Goal: Task Accomplishment & Management: Use online tool/utility

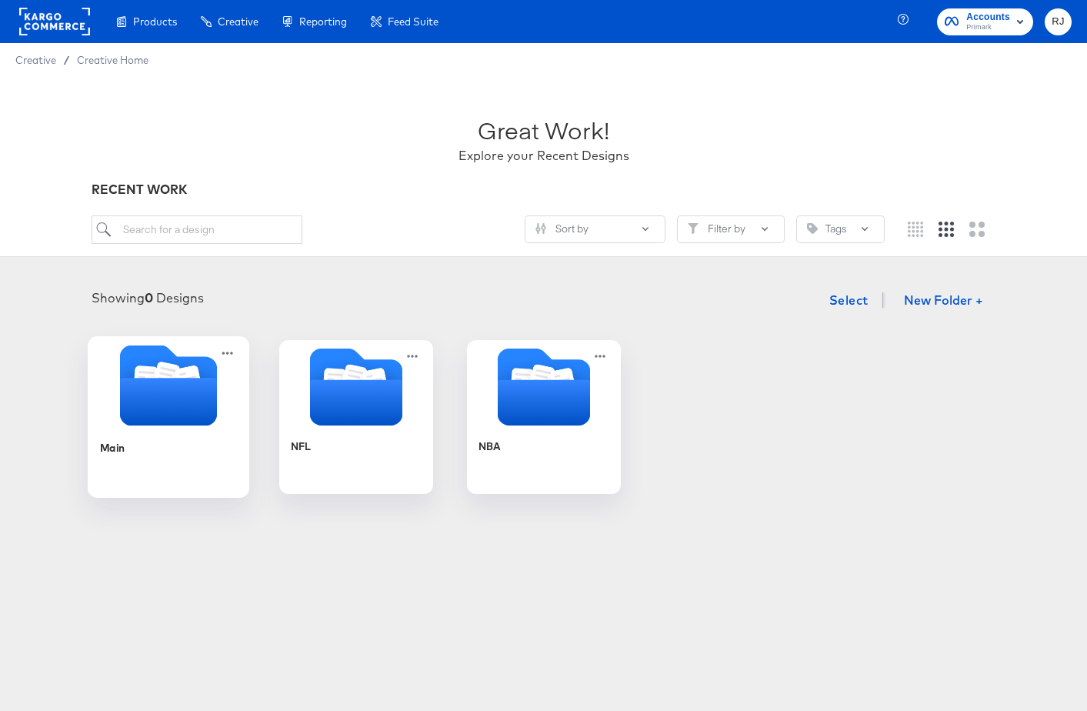
click at [163, 394] on icon "Folder" at bounding box center [167, 402] width 97 height 48
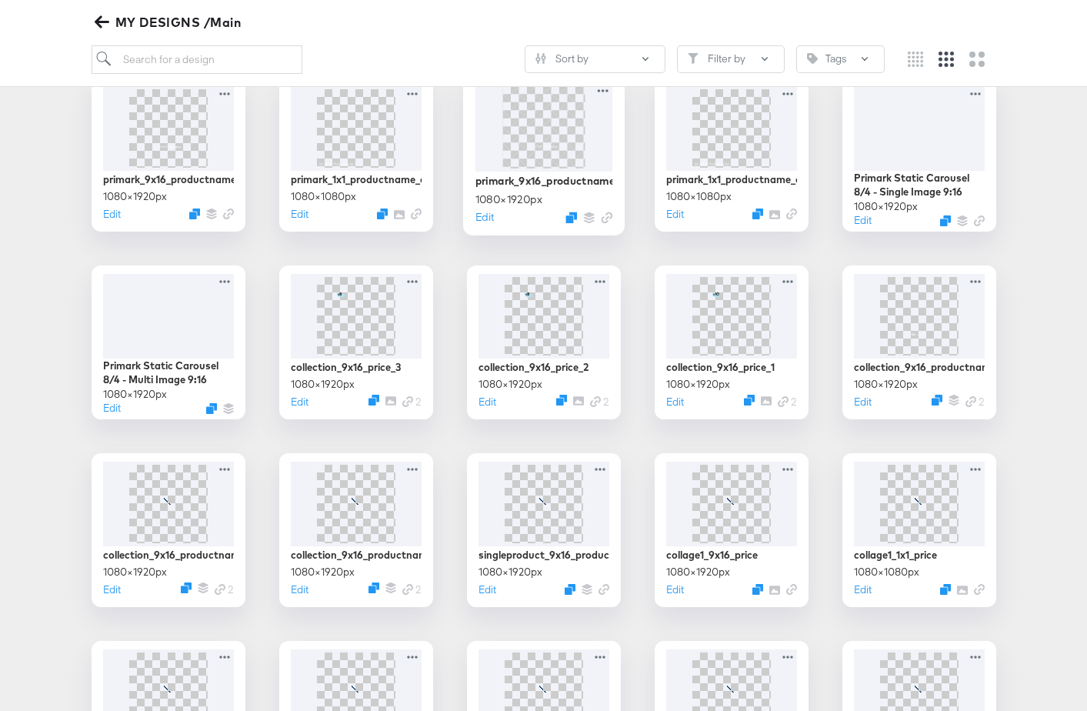
scroll to position [263, 0]
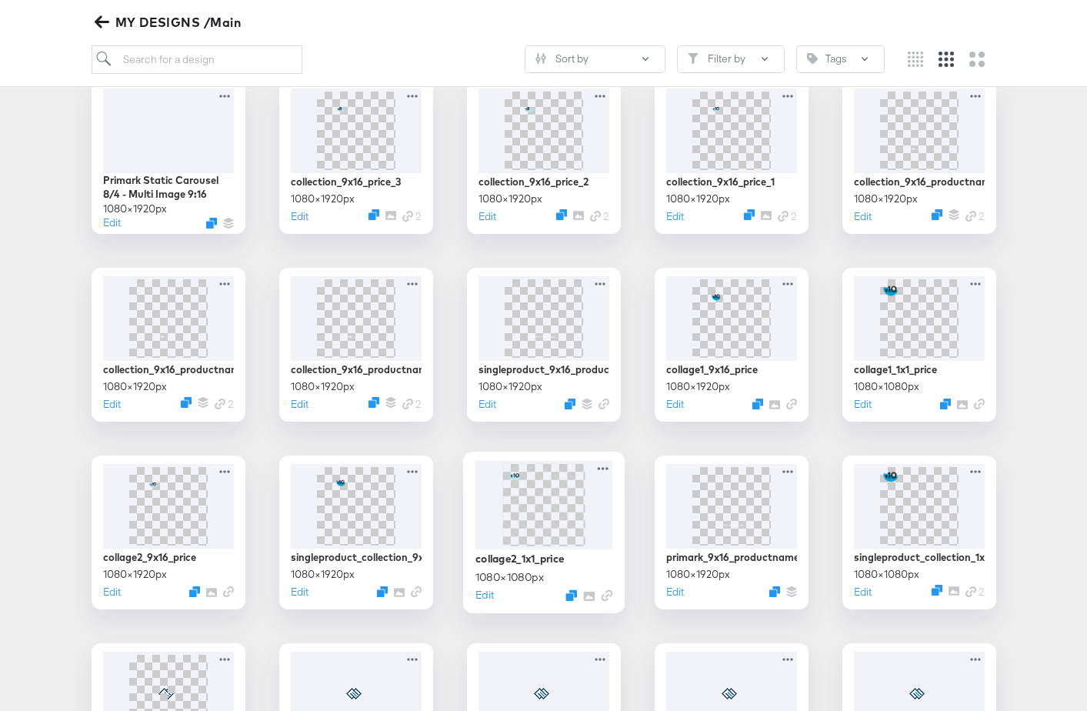
scroll to position [463, 0]
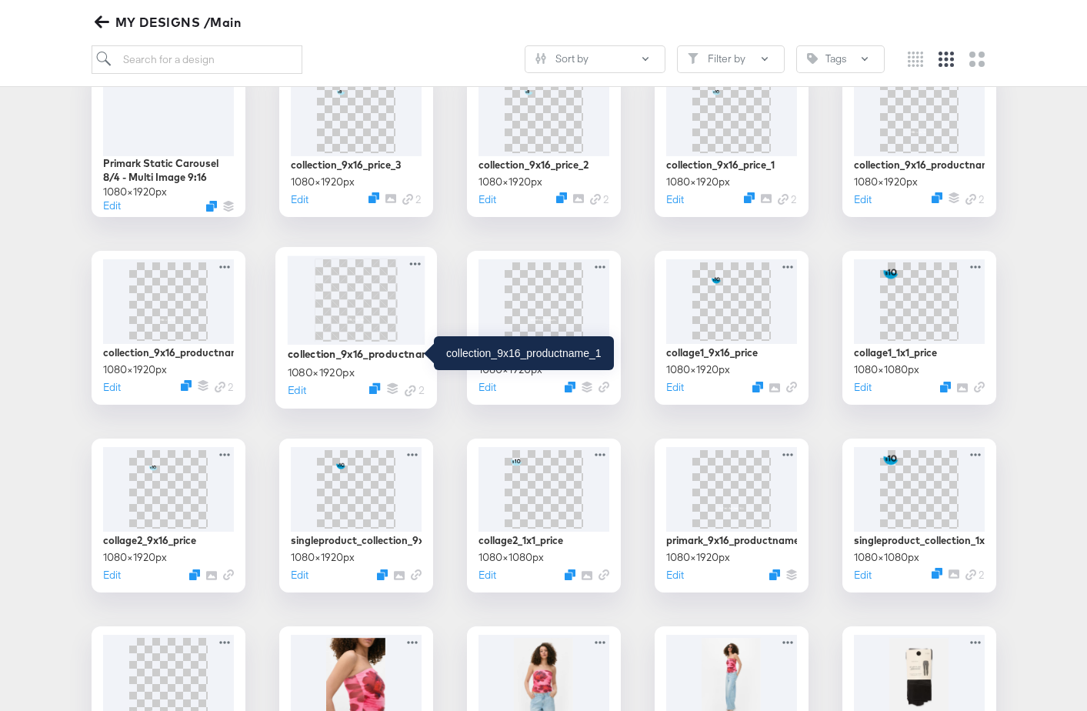
click at [293, 353] on div "collection_9x16_productname_1" at bounding box center [356, 353] width 138 height 15
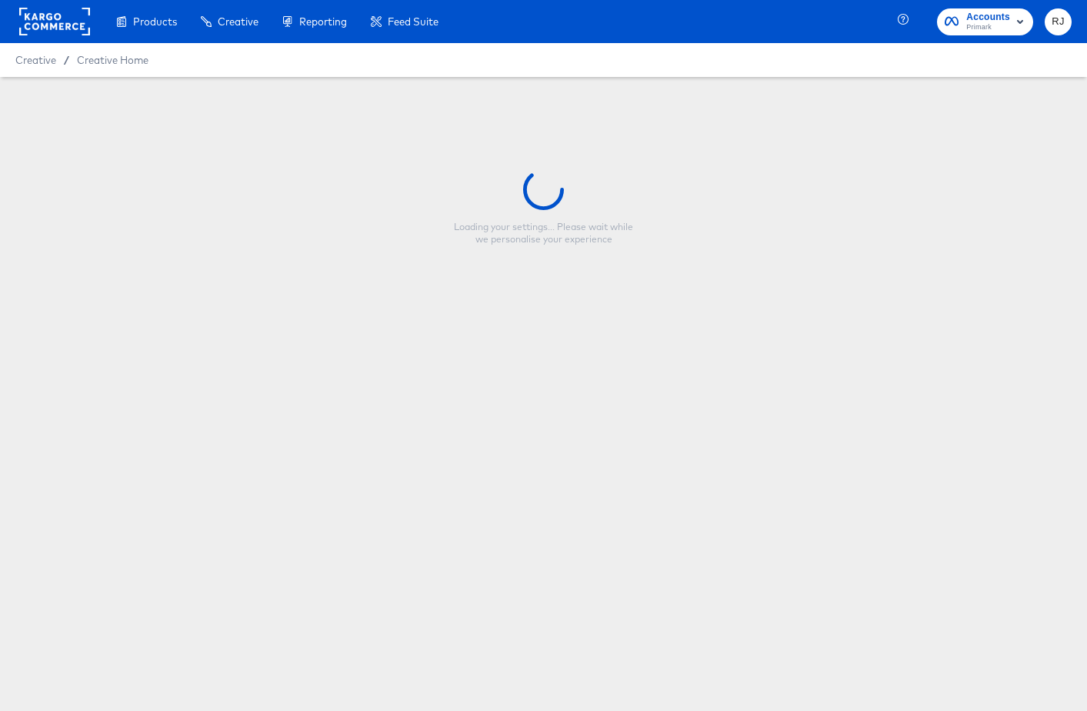
type input "collection_9x16_productname_1"
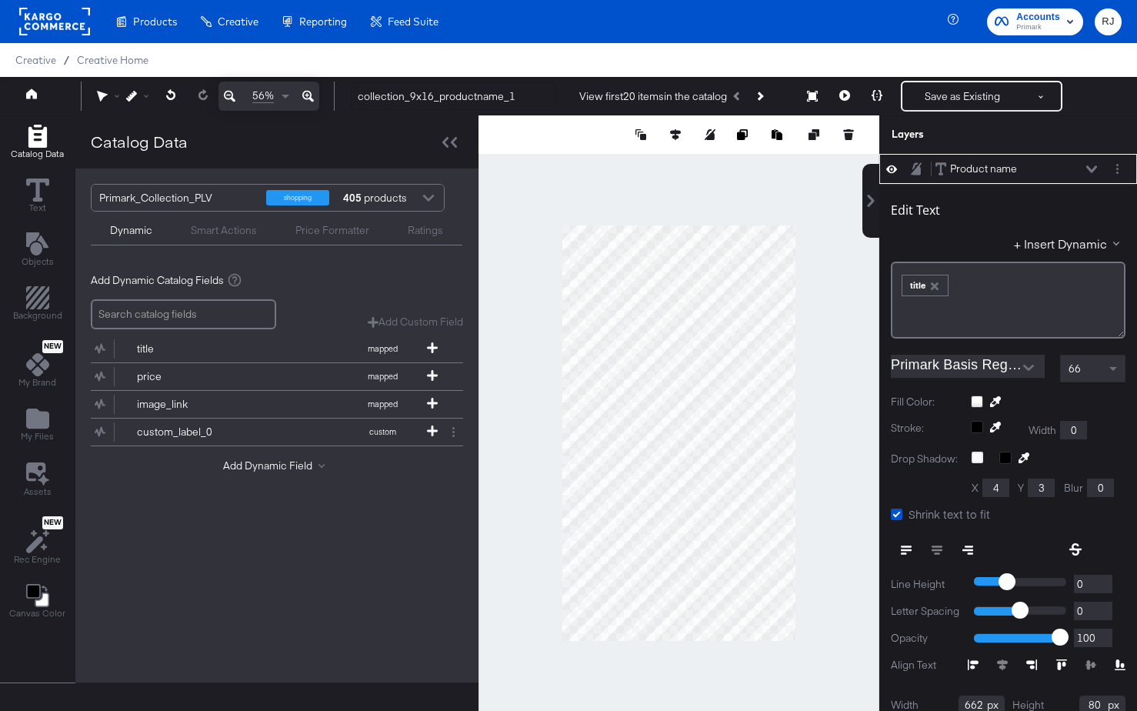
scroll to position [15, 0]
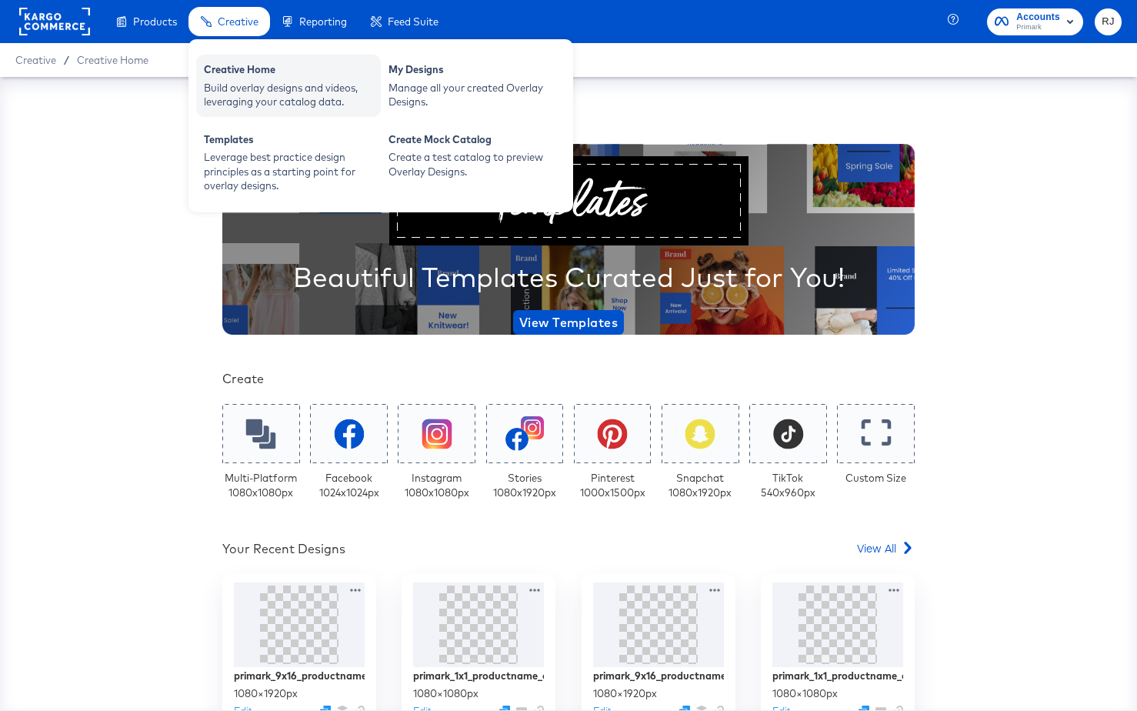
click at [246, 87] on div "Build overlay designs and videos, leveraging your catalog data." at bounding box center [288, 95] width 169 height 28
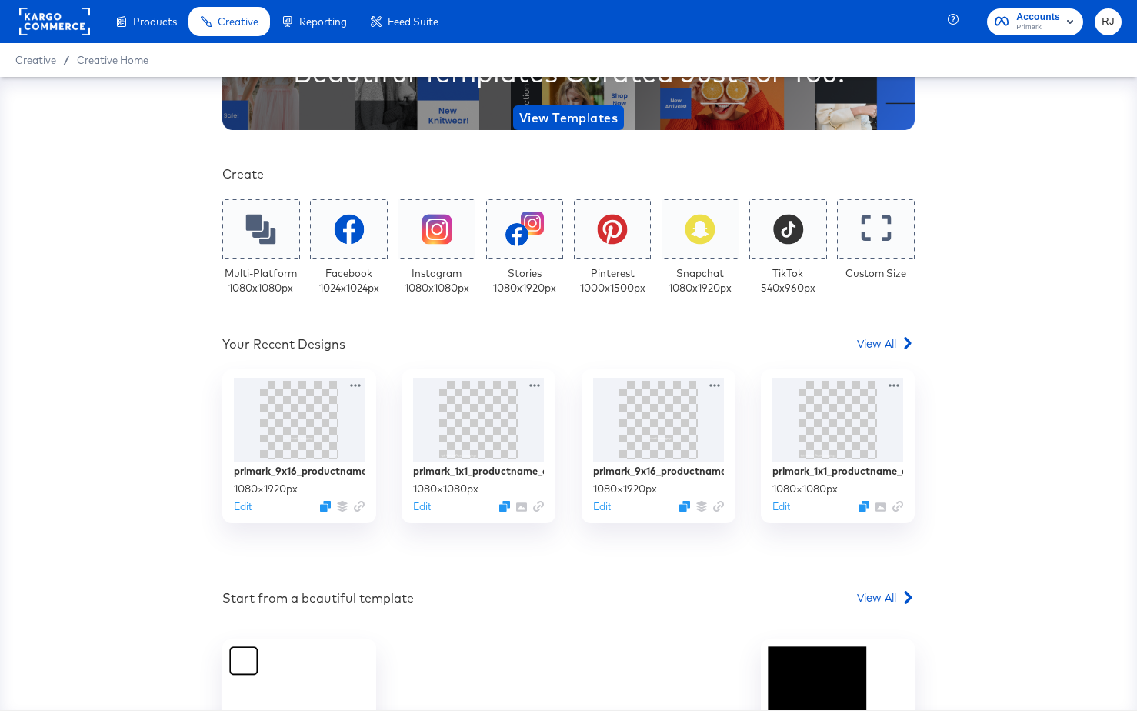
scroll to position [242, 0]
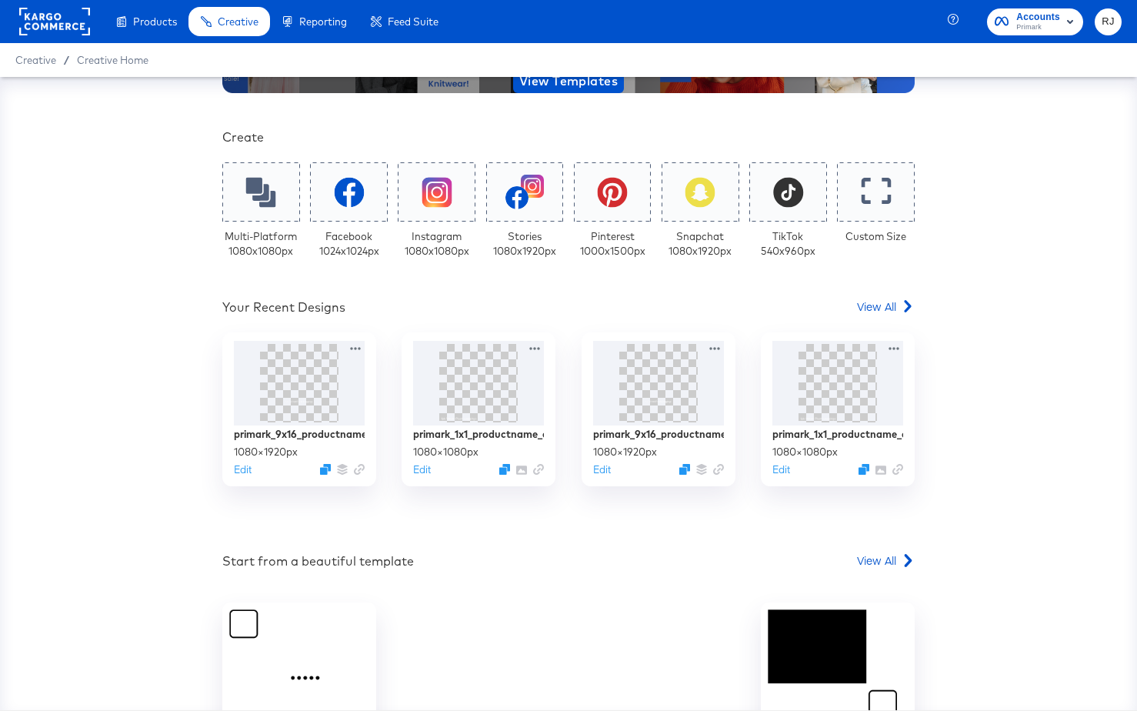
click at [885, 297] on div "Your Custom Templates Beautiful Templates Curated Just for You! View Templates …" at bounding box center [568, 350] width 693 height 983
click at [885, 305] on span "View All" at bounding box center [876, 306] width 39 height 15
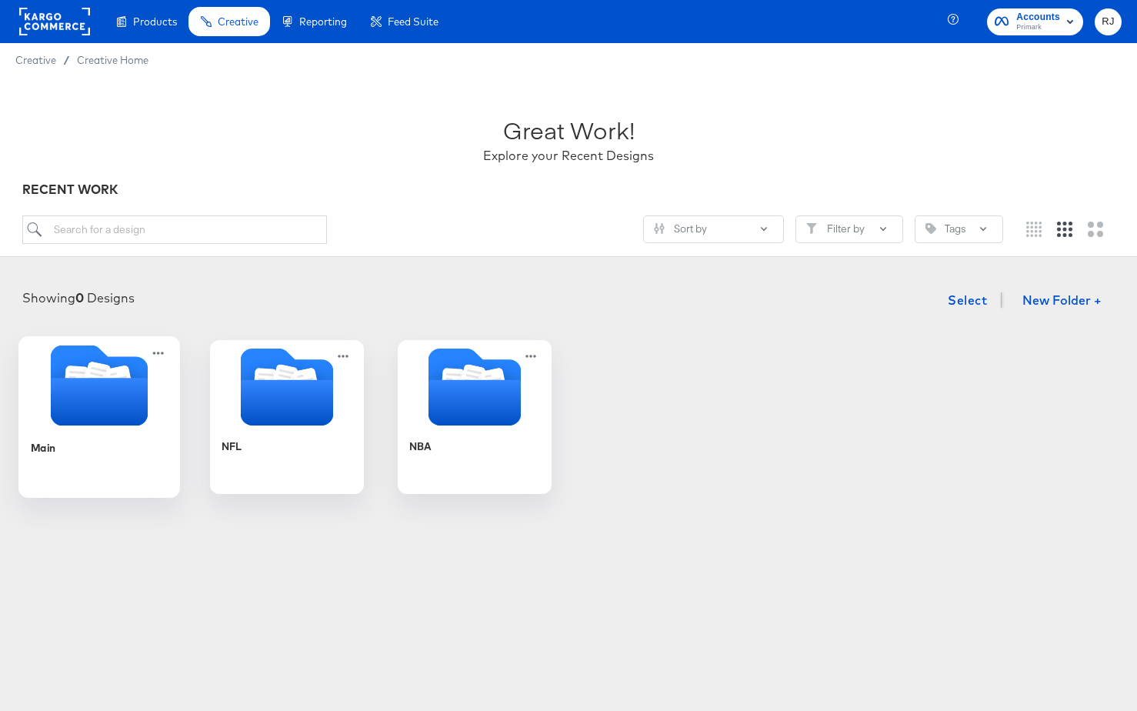
click at [105, 429] on div "Main" at bounding box center [100, 458] width 138 height 59
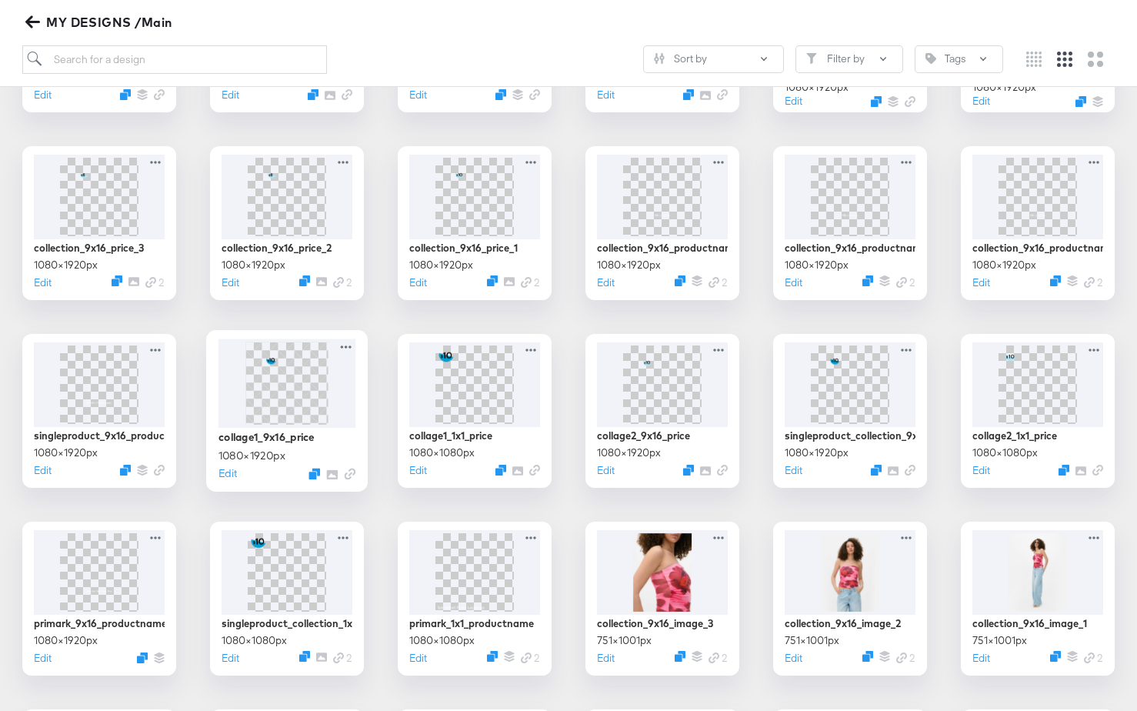
scroll to position [409, 0]
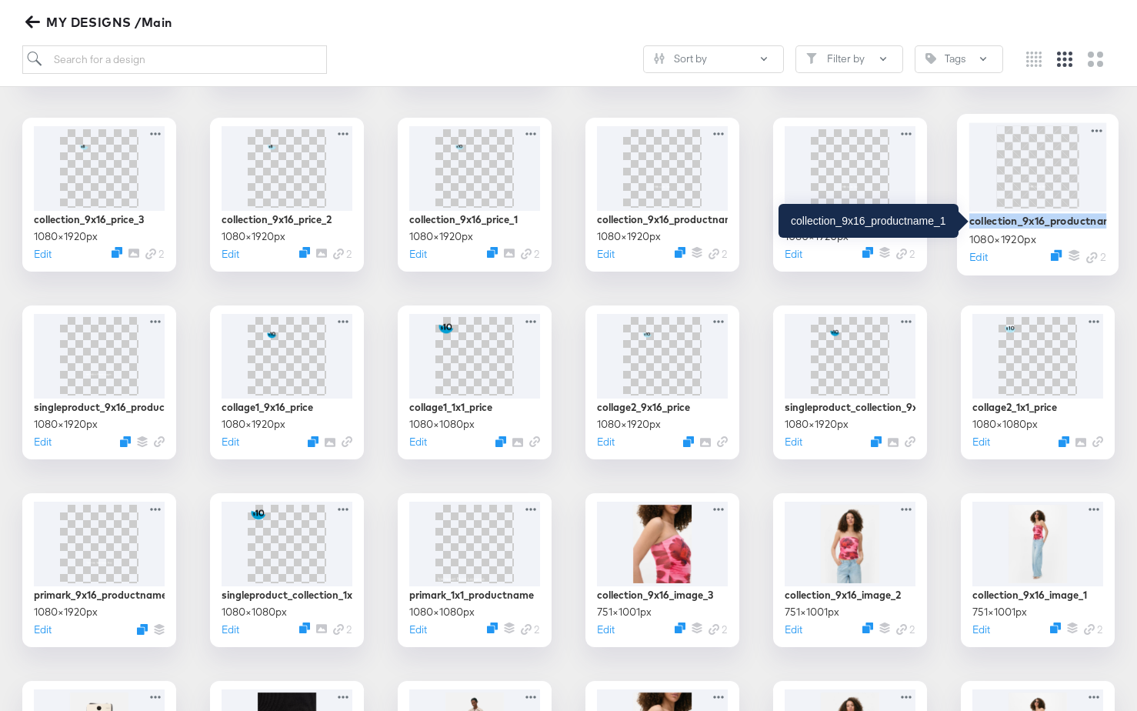
copy div "collection_9x16_productname_1"
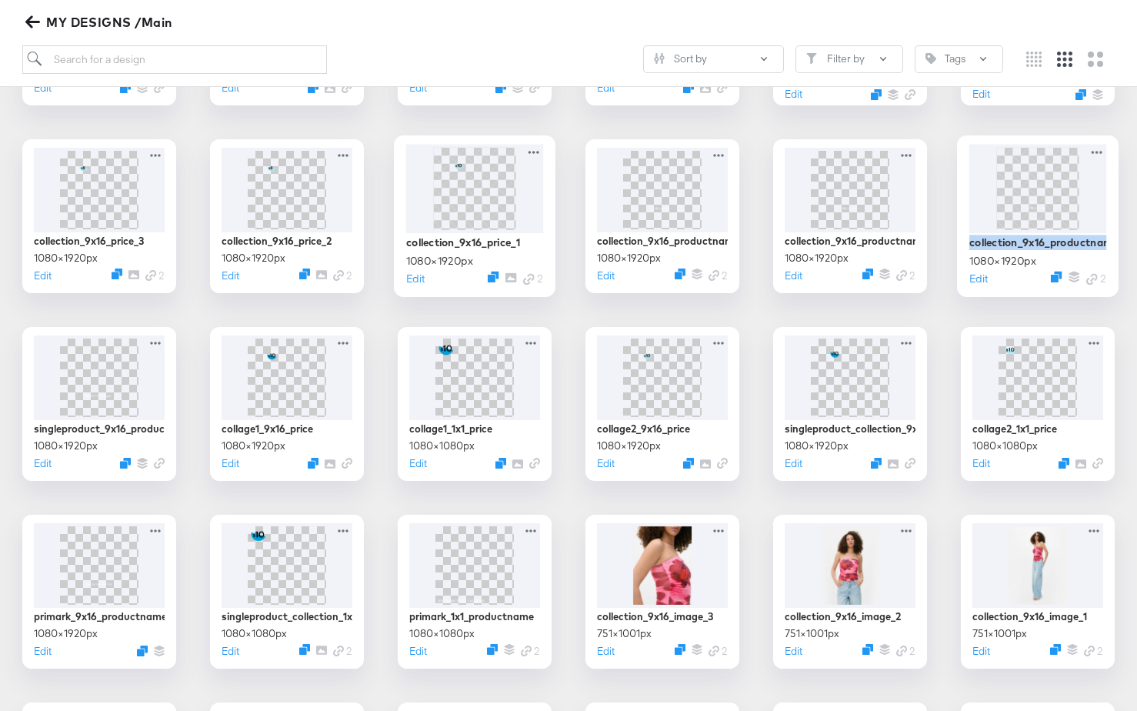
scroll to position [0, 0]
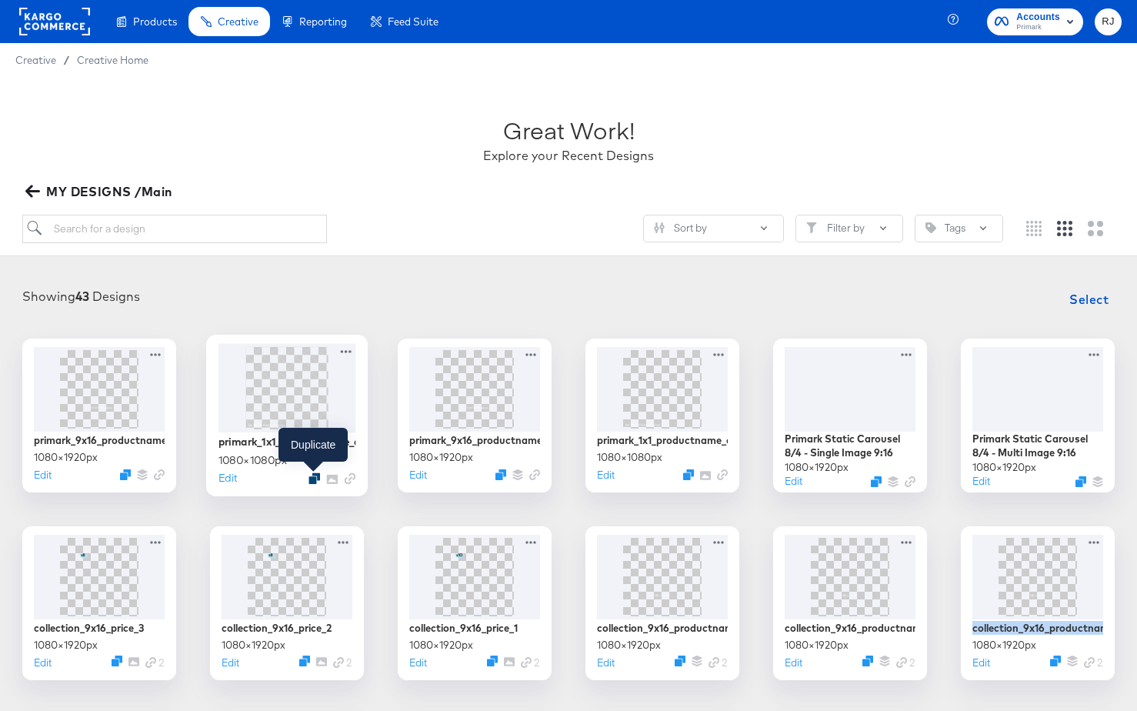
click at [312, 479] on icon "Duplicate" at bounding box center [315, 478] width 12 height 12
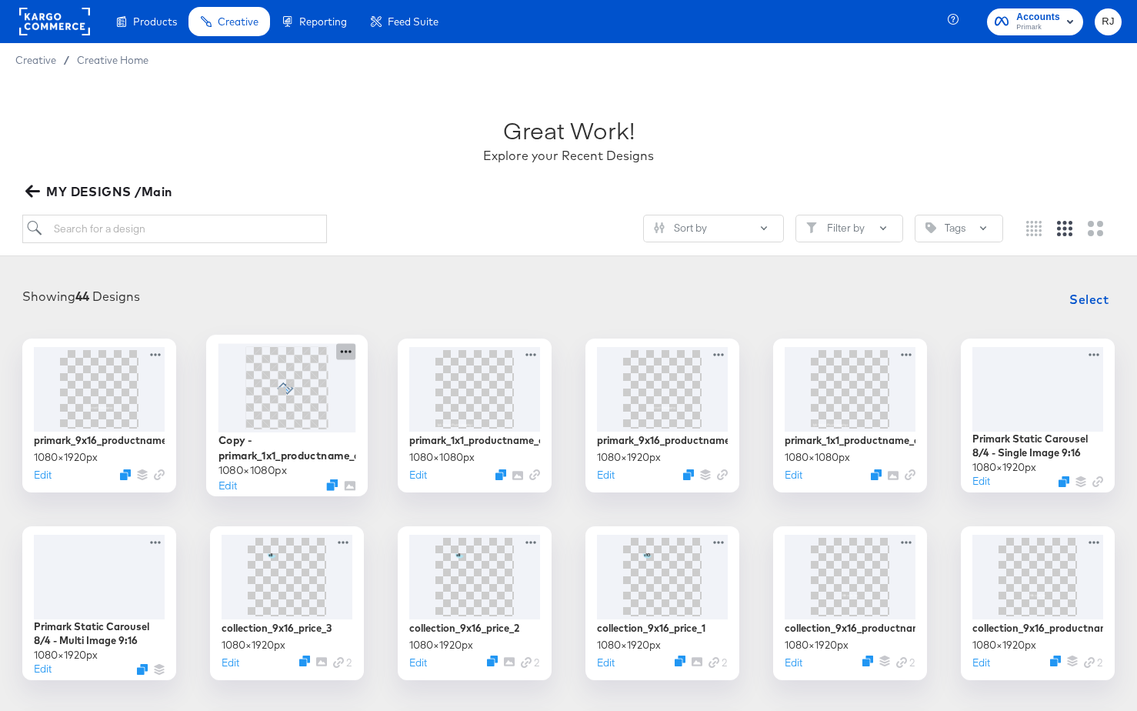
click at [354, 344] on icon at bounding box center [345, 351] width 19 height 16
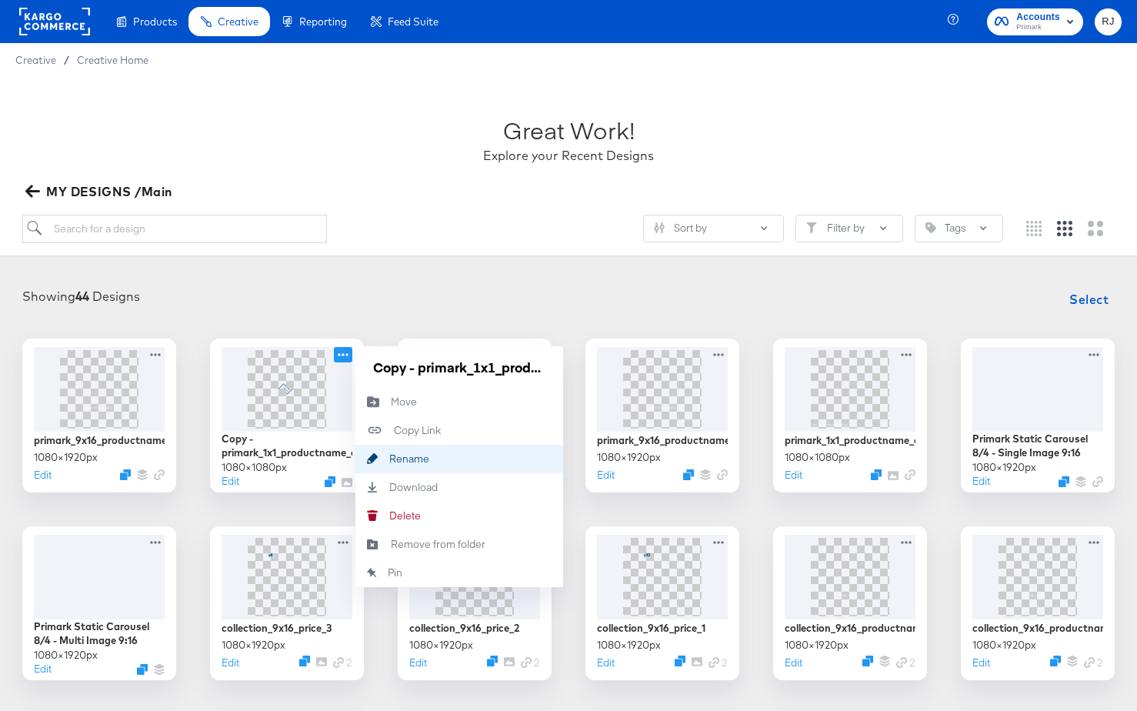
click at [434, 461] on button "Rename Rename" at bounding box center [460, 459] width 208 height 28
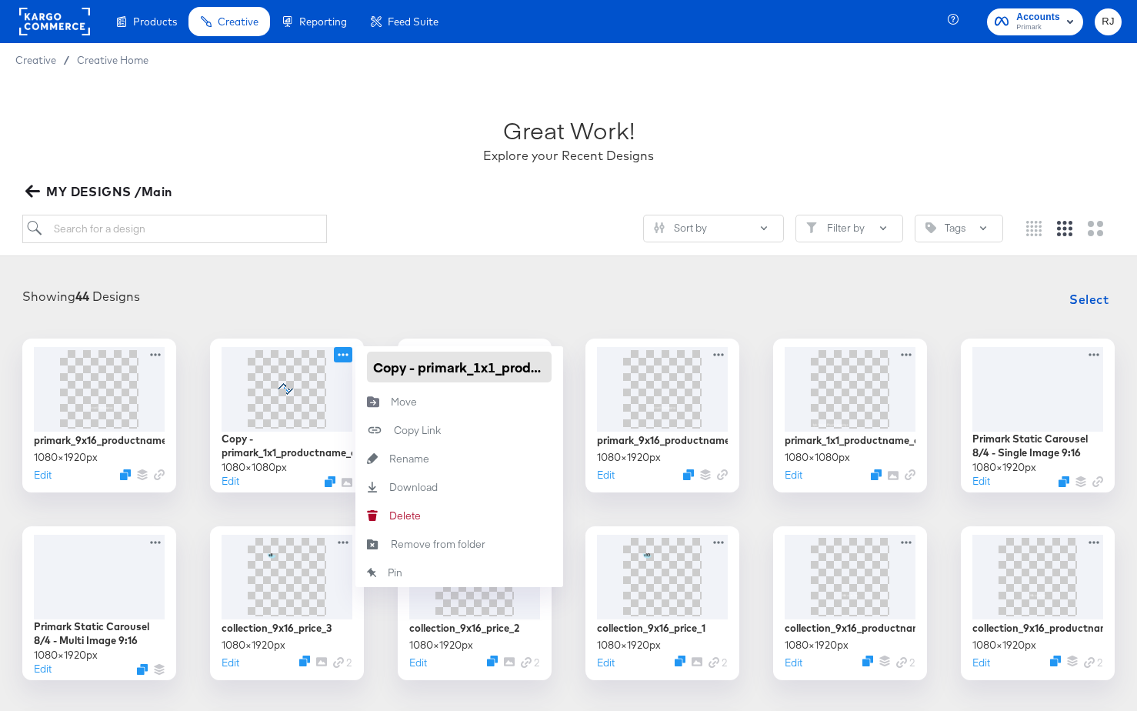
scroll to position [0, 102]
drag, startPoint x: 493, startPoint y: 372, endPoint x: 563, endPoint y: 372, distance: 69.3
click at [563, 372] on div "Copy - primark_1x1_productname_collage1" at bounding box center [460, 367] width 208 height 42
drag, startPoint x: 512, startPoint y: 367, endPoint x: 553, endPoint y: 369, distance: 41.6
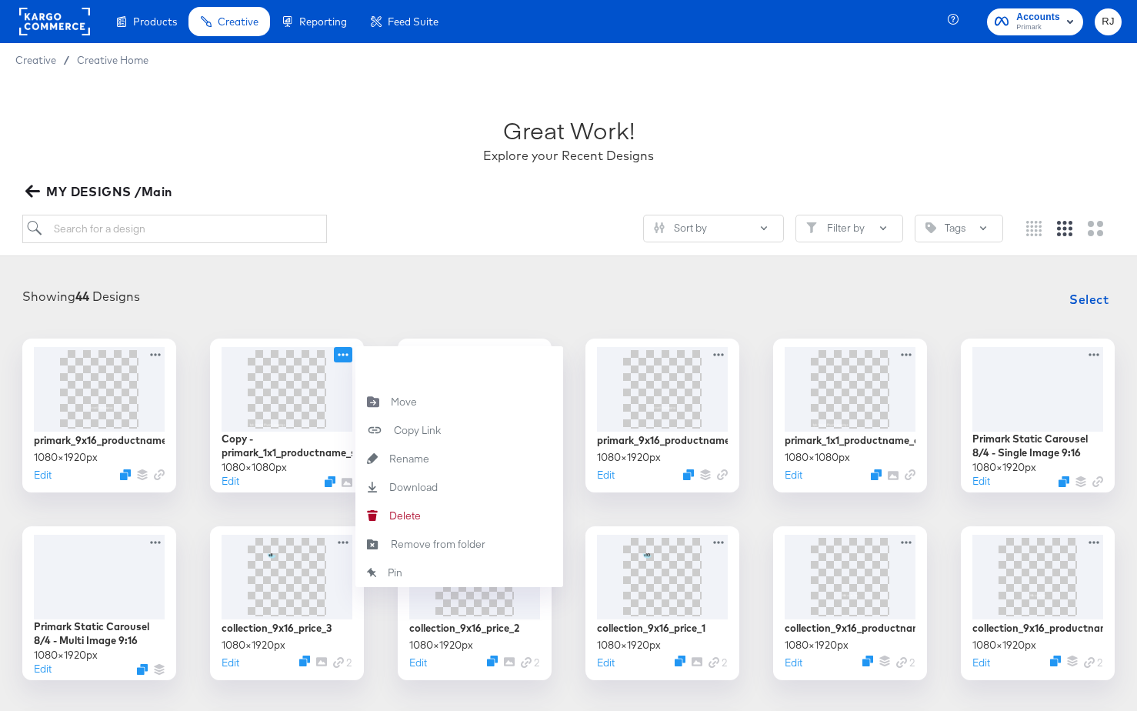
click at [553, 369] on div "Copy - primark_1x1_productname_singleproductvideo" at bounding box center [460, 367] width 208 height 42
click at [388, 365] on input "Copy - primark_1x1_productname_singleproductvideo" at bounding box center [459, 367] width 185 height 31
drag, startPoint x: 381, startPoint y: 368, endPoint x: 350, endPoint y: 364, distance: 31.0
click at [350, 364] on div "Copy - primark_1x1_productname_singleproductvideo 1080 × 1080 px Edit Copy - pr…" at bounding box center [287, 416] width 154 height 154
click at [378, 368] on input "Copy - primark_1x1_productname_singleproductvideo" at bounding box center [459, 367] width 185 height 31
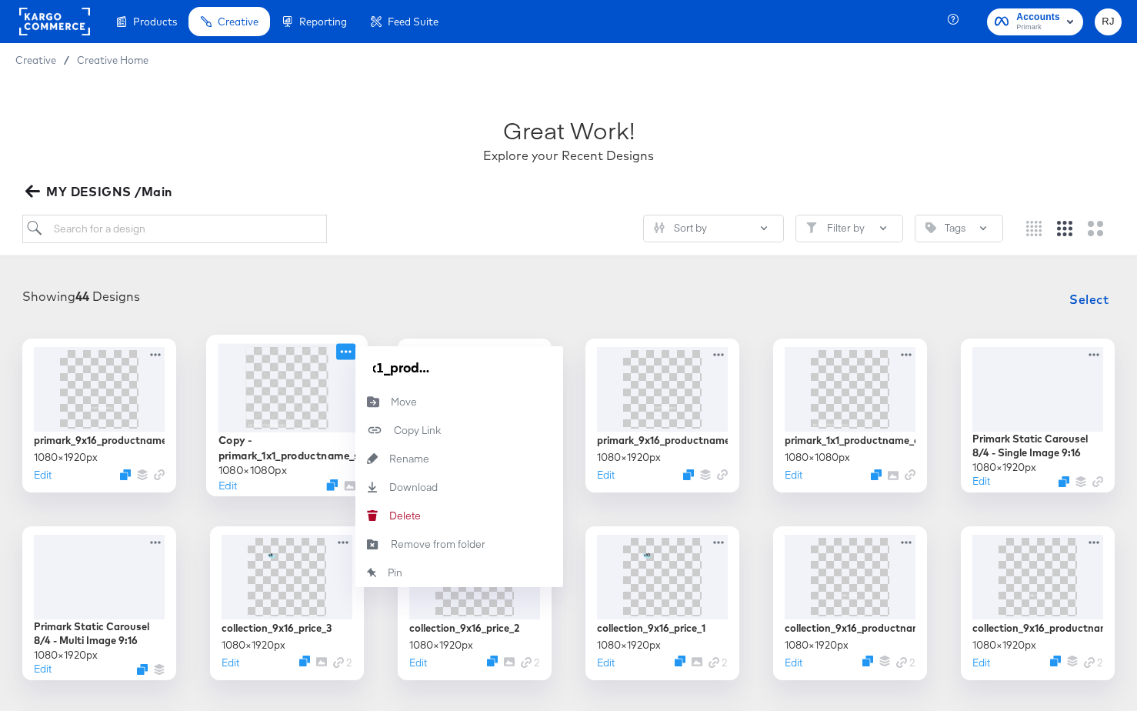
scroll to position [0, 0]
drag, startPoint x: 378, startPoint y: 368, endPoint x: 345, endPoint y: 366, distance: 33.2
click at [344, 366] on div "Copy - primark_1x1_productname_singleproductvideo 1080 × 1080 px Edit Copy - pr…" at bounding box center [287, 416] width 154 height 154
click at [410, 366] on input "Copy - primark_1x1_productname_singleproductvideo" at bounding box center [459, 367] width 185 height 31
drag, startPoint x: 422, startPoint y: 366, endPoint x: 359, endPoint y: 364, distance: 63.1
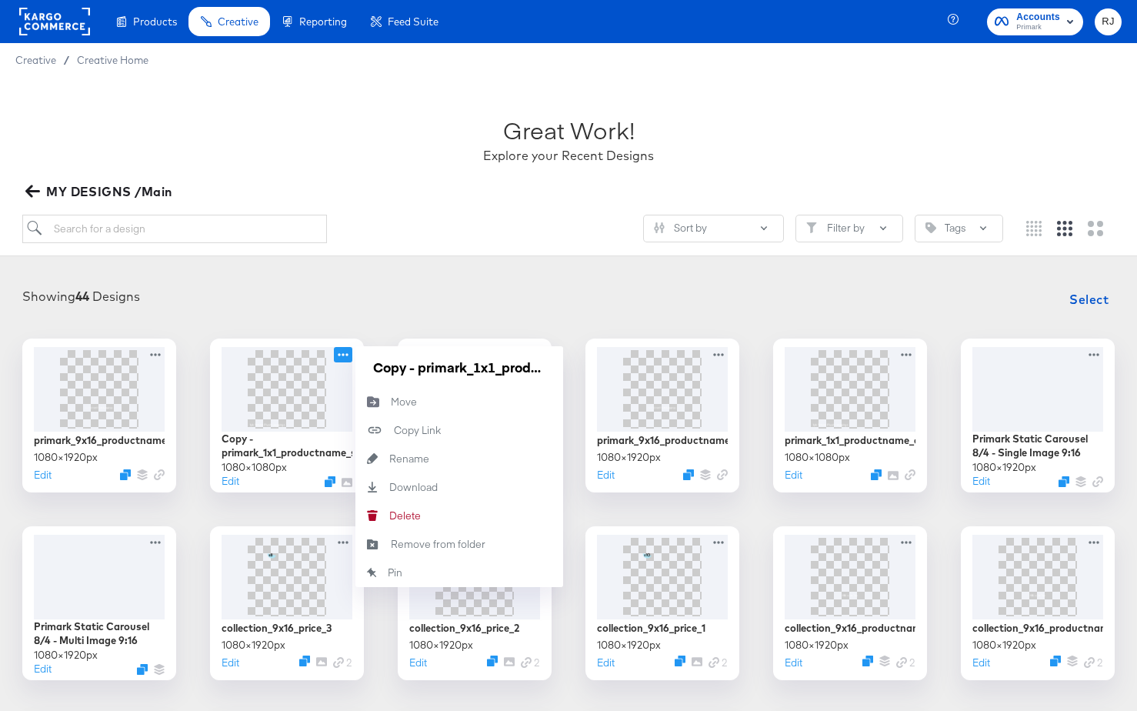
click at [359, 364] on div "Copy - primark_1x1_productname_singleproductvideo" at bounding box center [460, 367] width 208 height 42
type input "primark_1x1_productname_singleproductvideo"
click at [337, 303] on div "Showing 44 Designs Select" at bounding box center [568, 299] width 1107 height 31
click at [344, 352] on icon at bounding box center [345, 351] width 19 height 16
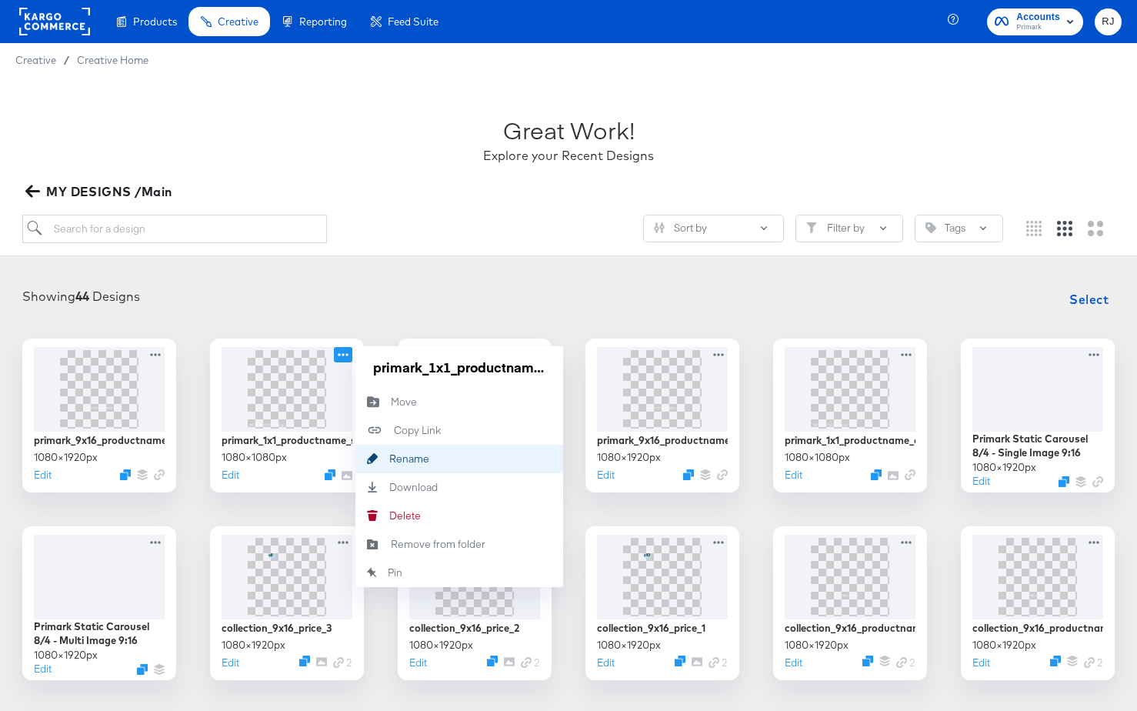
click at [390, 451] on button "Rename Rename" at bounding box center [460, 459] width 208 height 28
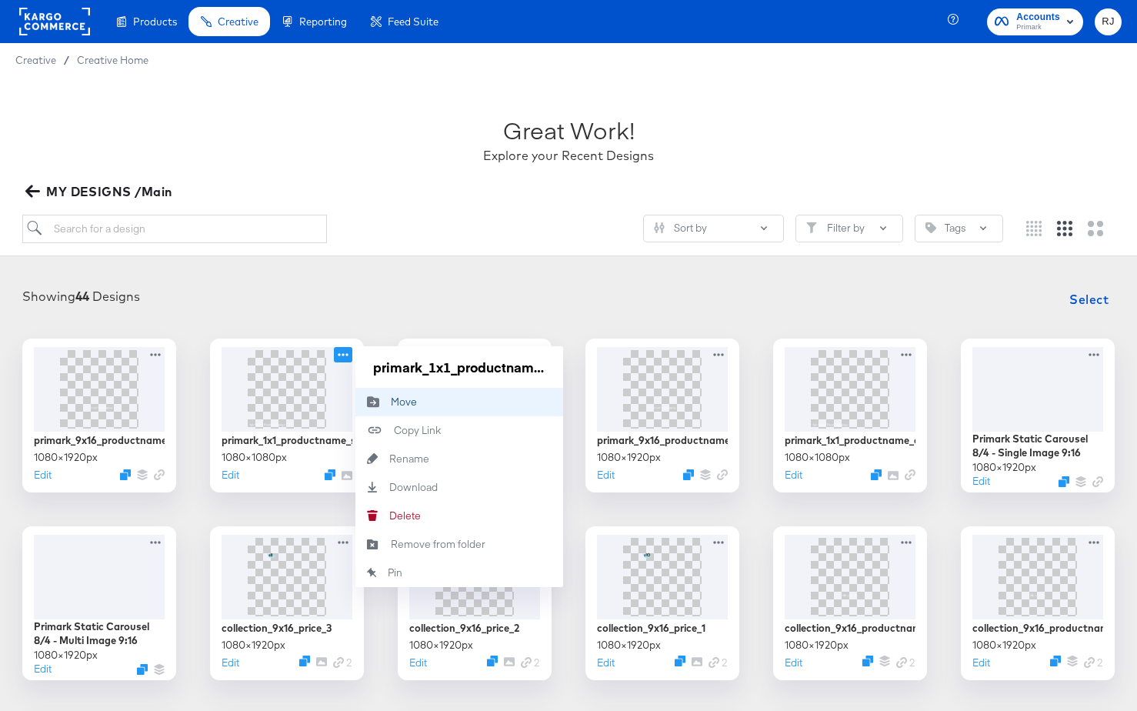
scroll to position [0, 123]
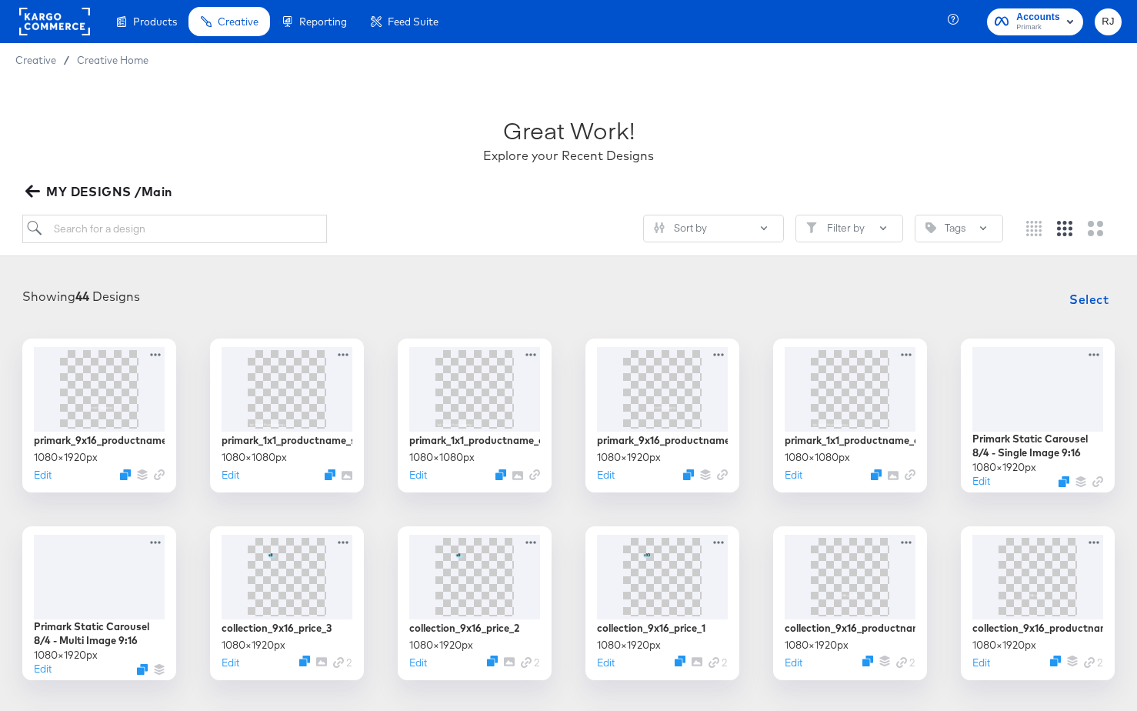
click at [421, 302] on div "Showing 44 Designs Select" at bounding box center [568, 299] width 1107 height 31
click at [323, 378] on img at bounding box center [286, 387] width 82 height 82
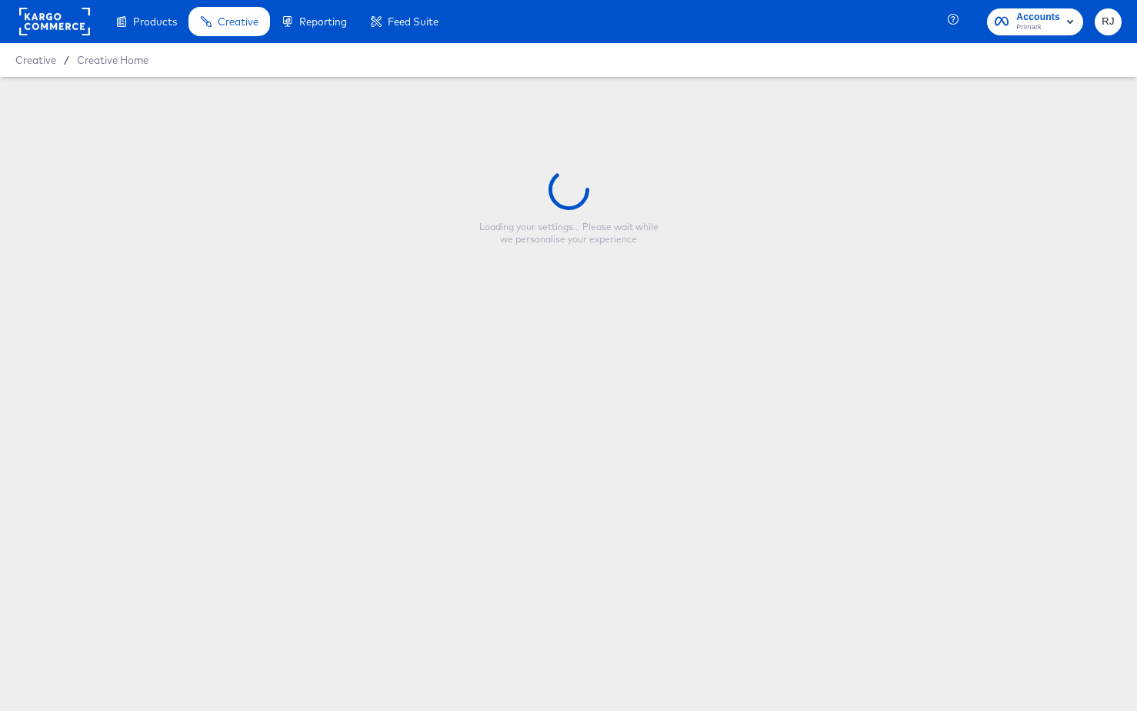
type input "primark_1x1_productname_singleproductvideo"
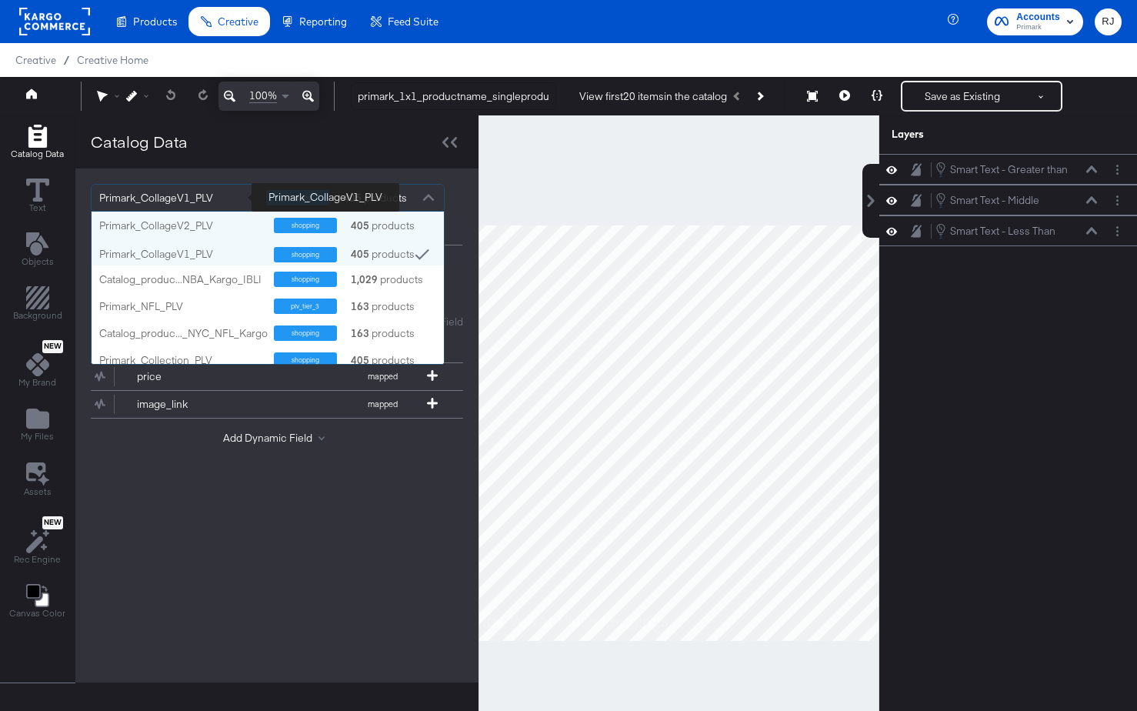
click at [225, 199] on div "Primark_CollageV1_PLV" at bounding box center [176, 198] width 155 height 26
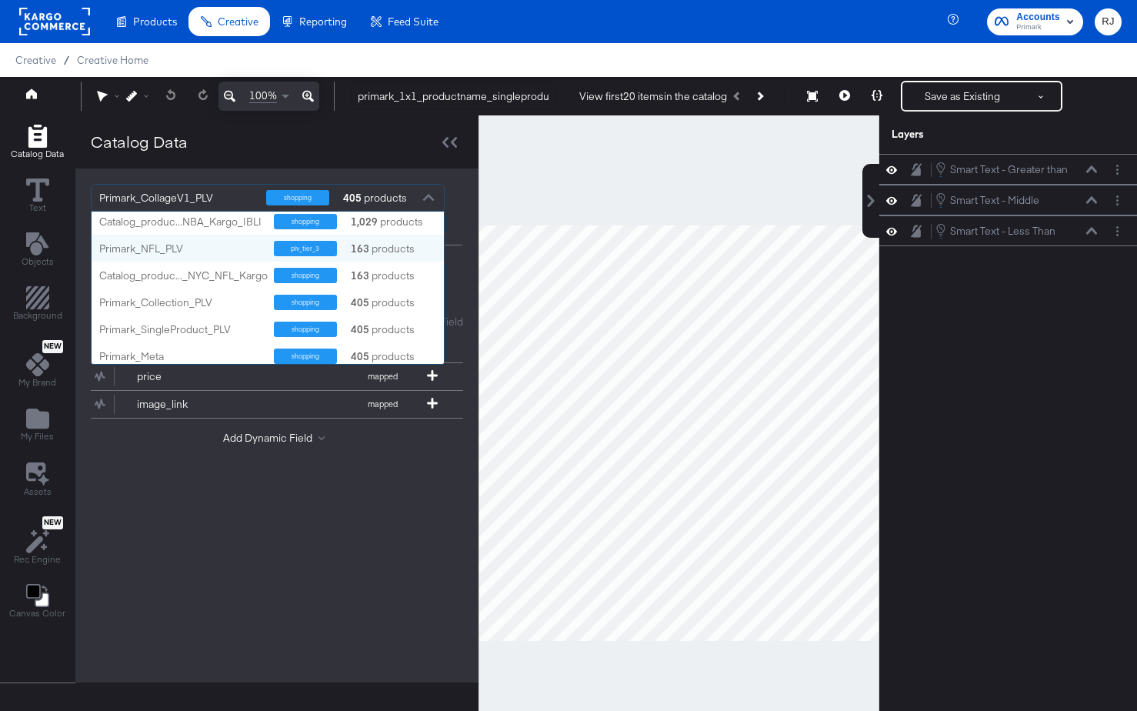
scroll to position [62, 0]
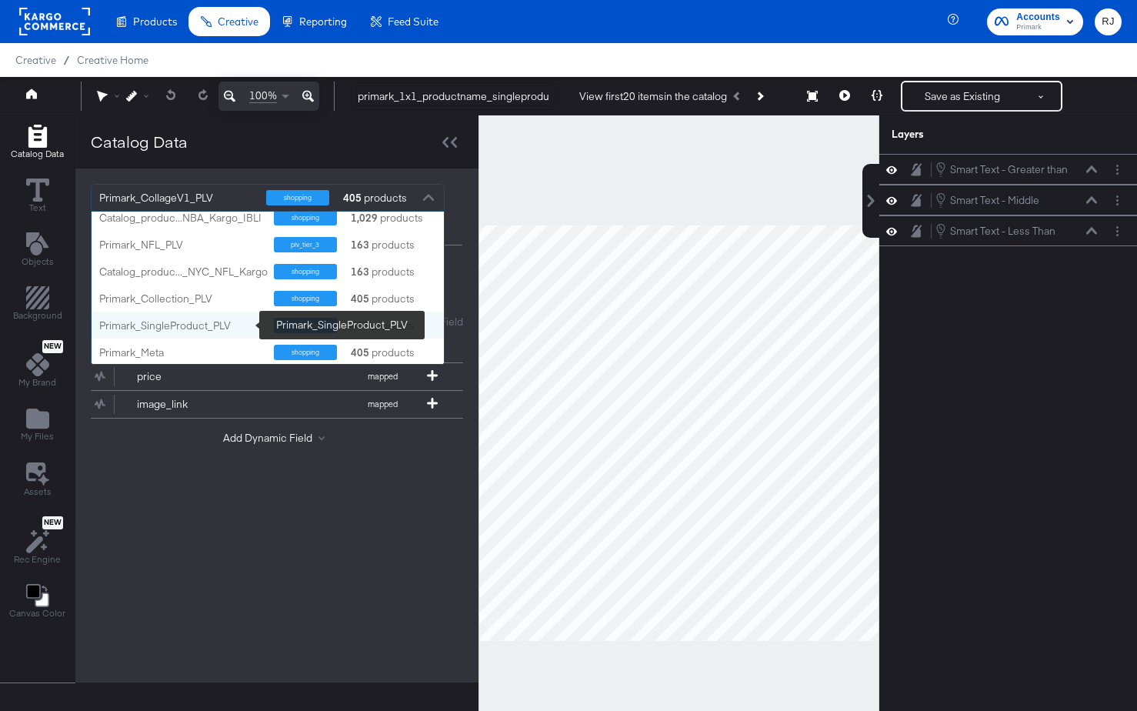
click at [143, 324] on div "Primark_SingleProduct_PLV" at bounding box center [180, 326] width 163 height 15
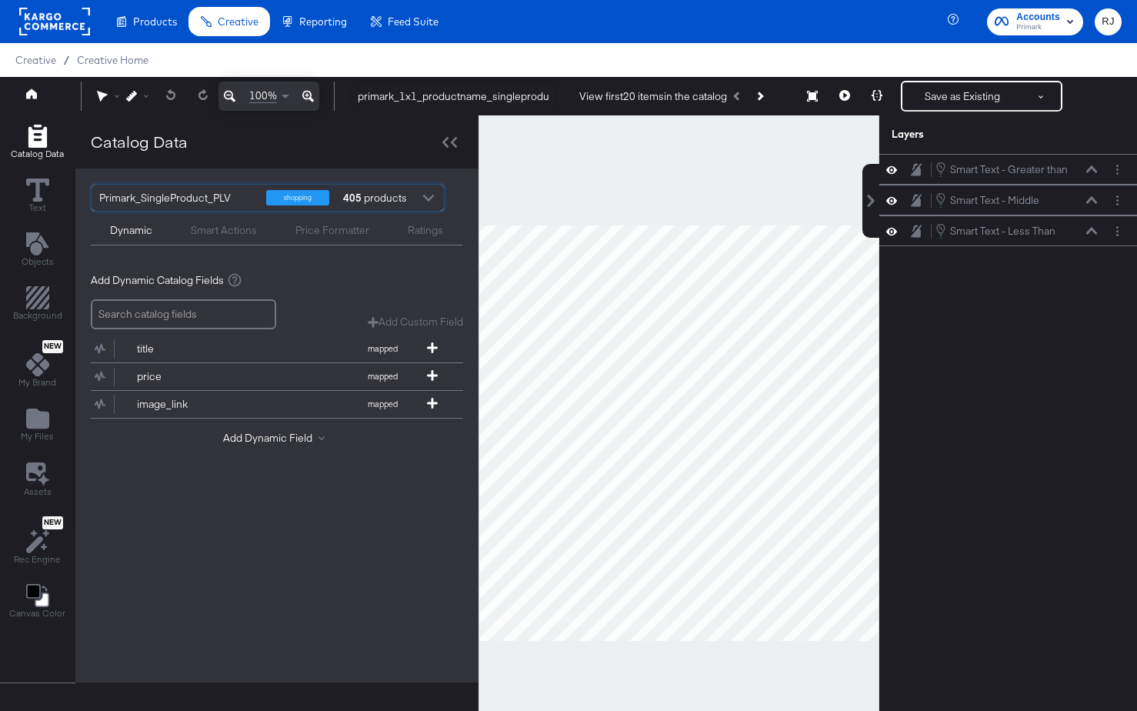
click at [616, 205] on div at bounding box center [679, 432] width 401 height 635
click at [449, 145] on icon at bounding box center [449, 142] width 15 height 11
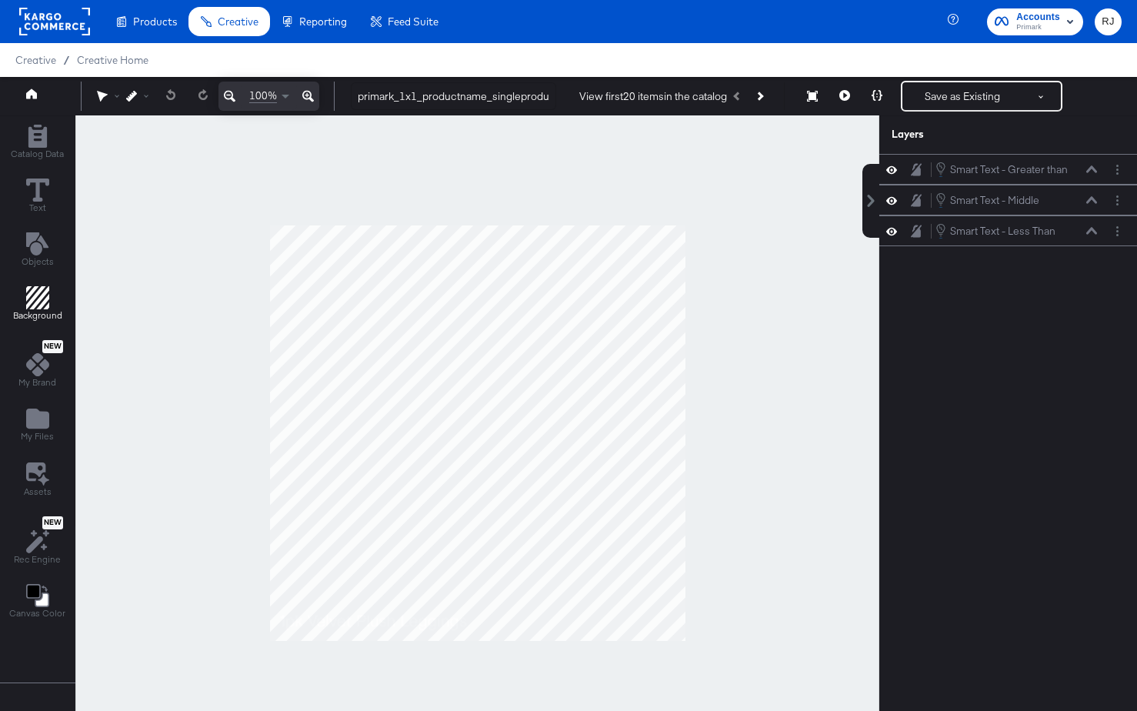
click at [30, 295] on icon "Add Rectangle" at bounding box center [37, 297] width 23 height 23
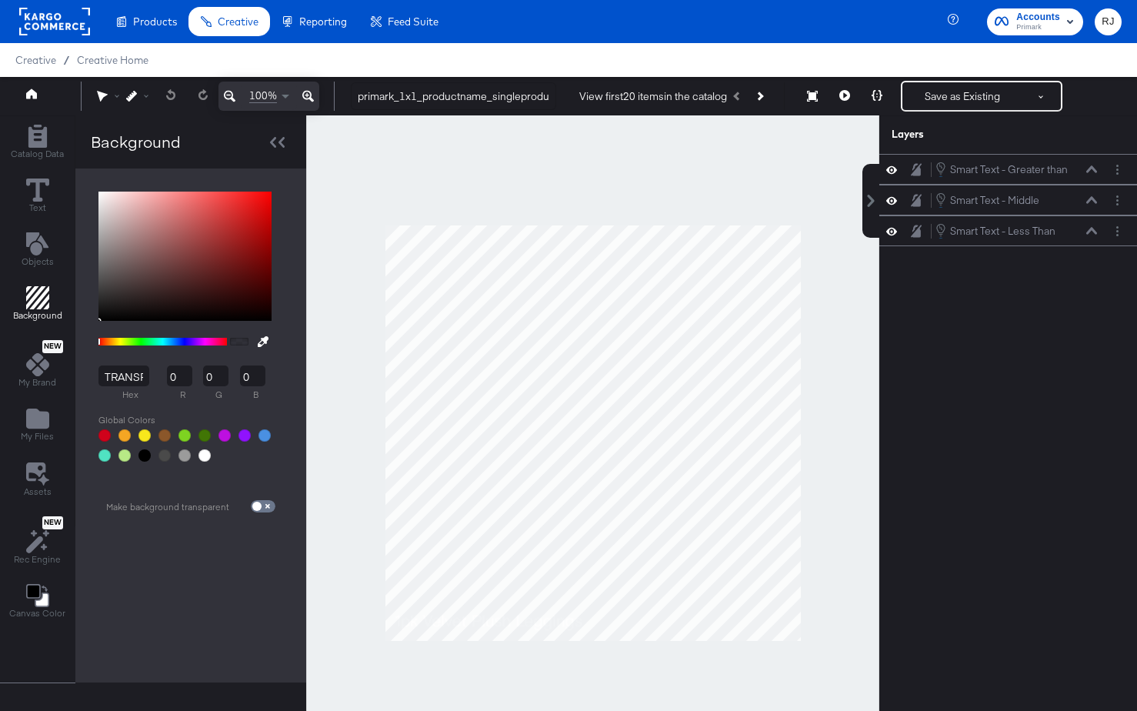
type input "DDCBCB"
type input "221"
type input "203"
type input "DFCCCC"
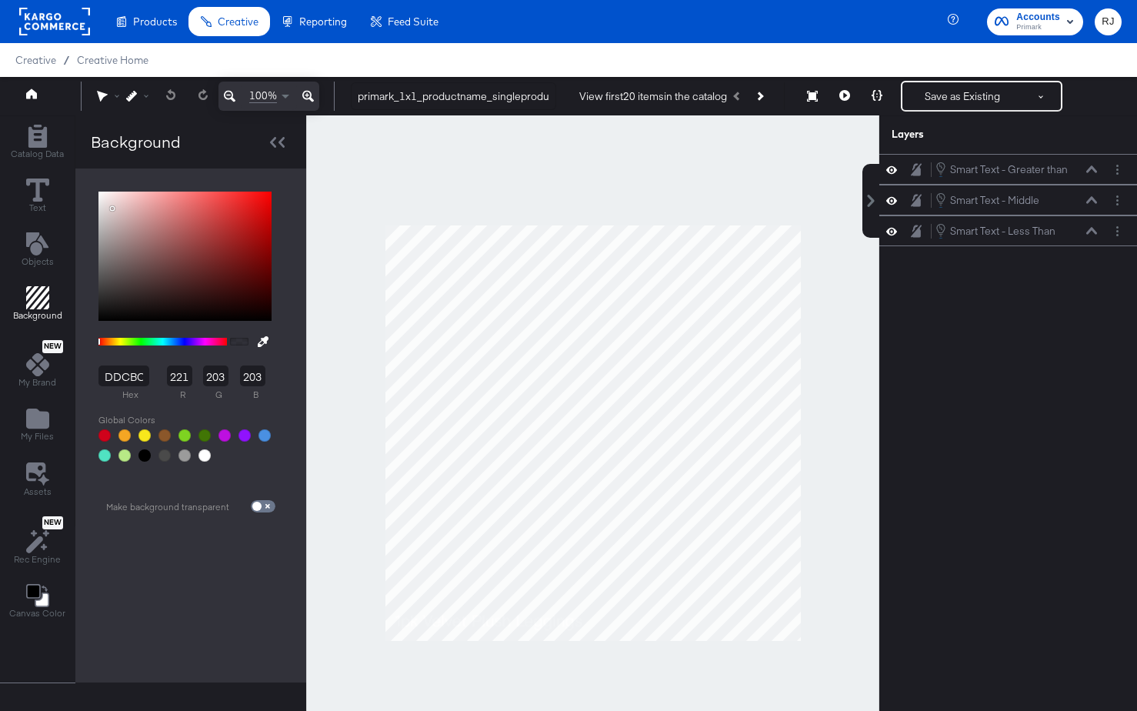
type input "223"
type input "204"
type input "E5D6D6"
type input "229"
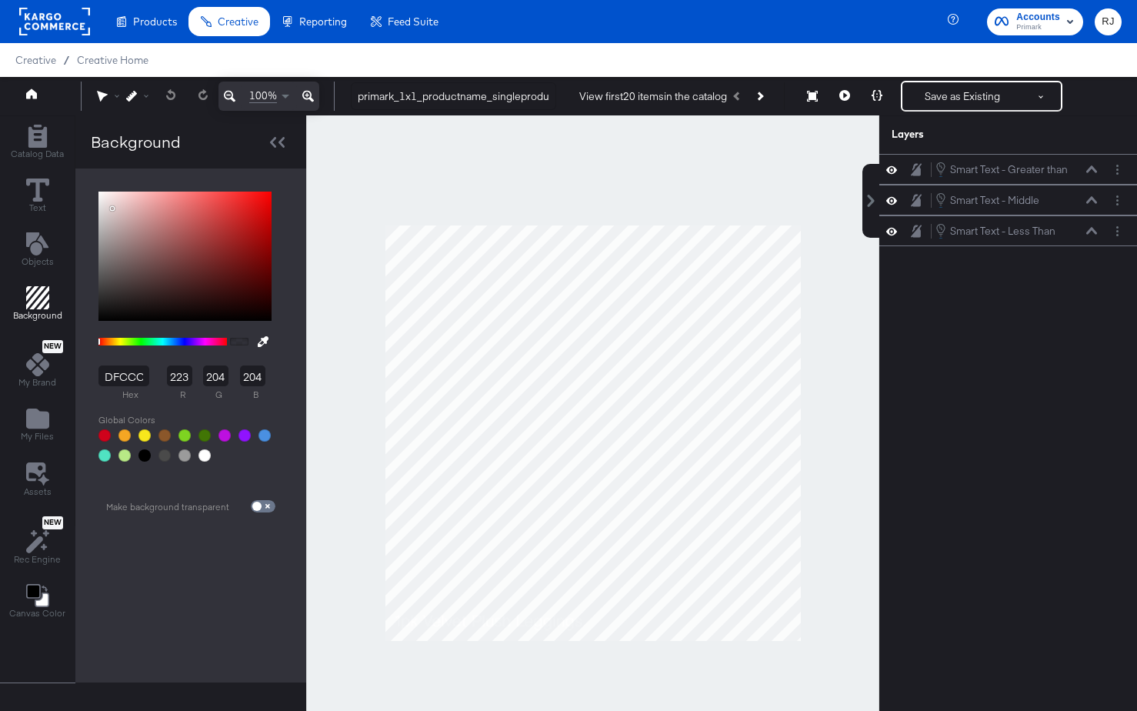
type input "214"
type input "F5EFEF"
type input "245"
type input "239"
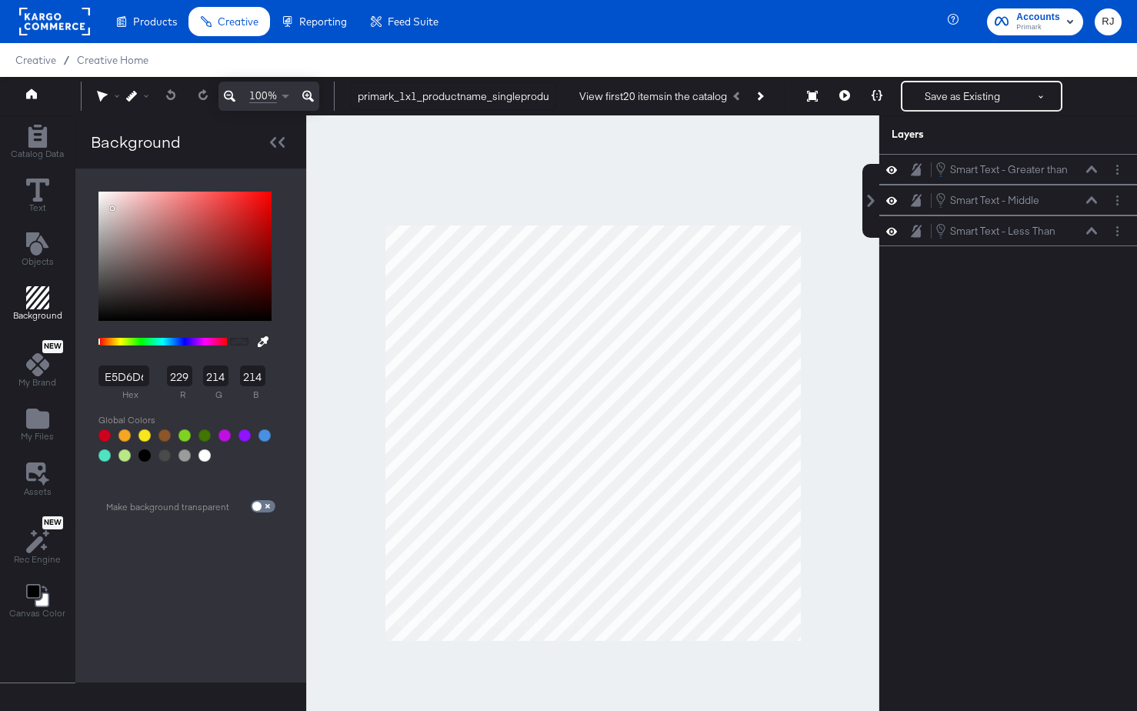
type input "239"
type input "FFFFFF"
type input "255"
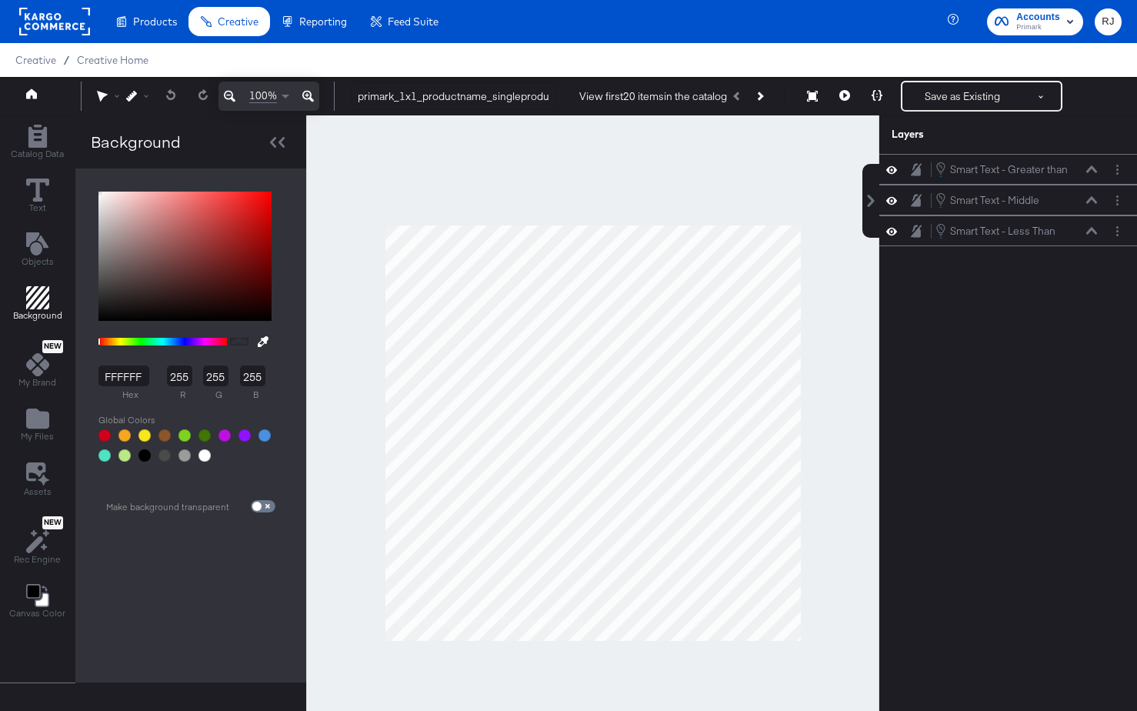
drag, startPoint x: 111, startPoint y: 209, endPoint x: 86, endPoint y: 179, distance: 38.2
click at [86, 179] on div "FFFFFF hex 255 r 255 g 255 b 0 a Make background transparent" at bounding box center [190, 426] width 231 height 514
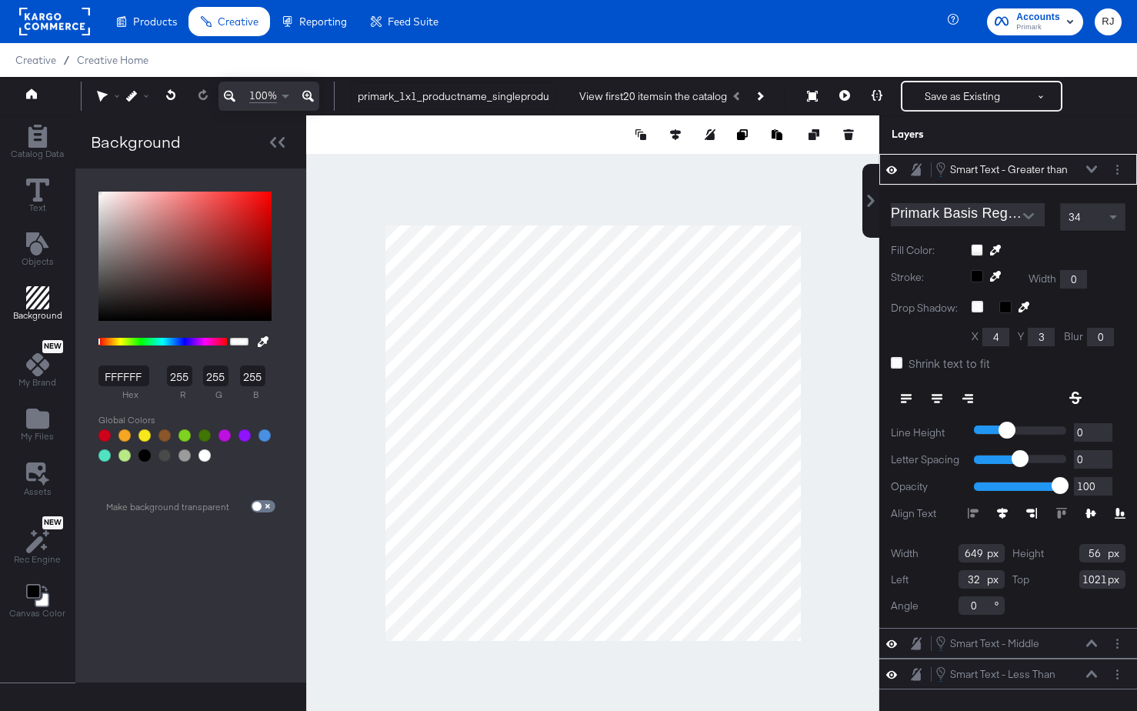
click at [404, 210] on div at bounding box center [592, 432] width 573 height 635
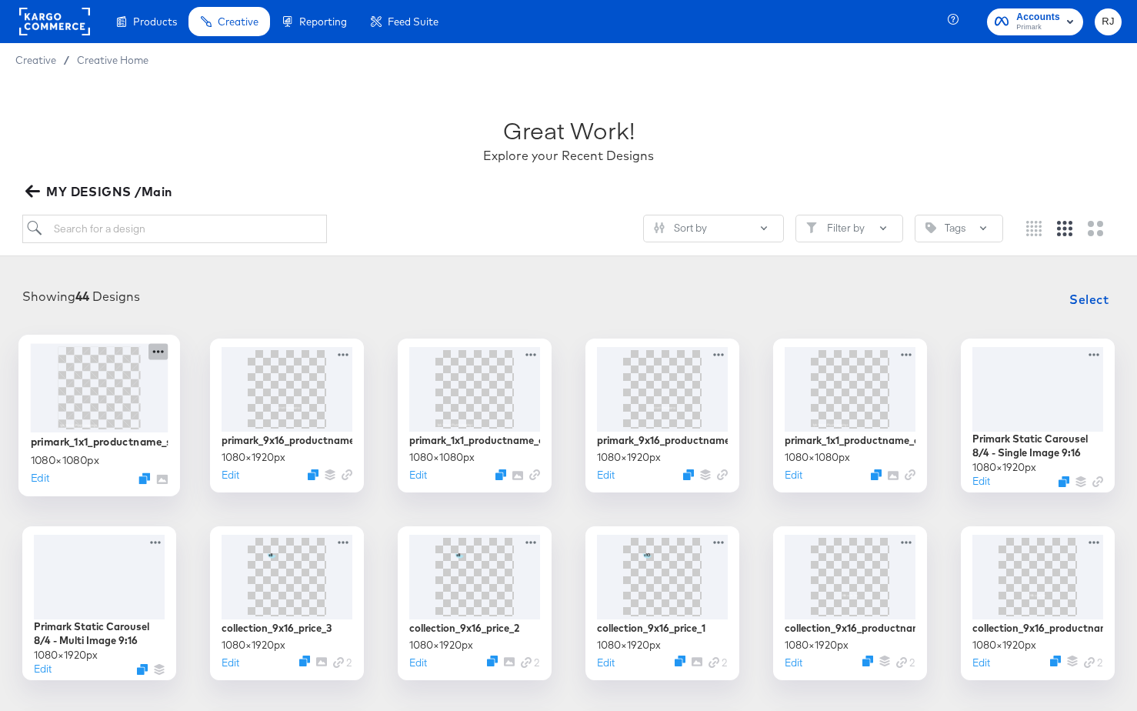
click at [161, 354] on icon at bounding box center [158, 351] width 19 height 16
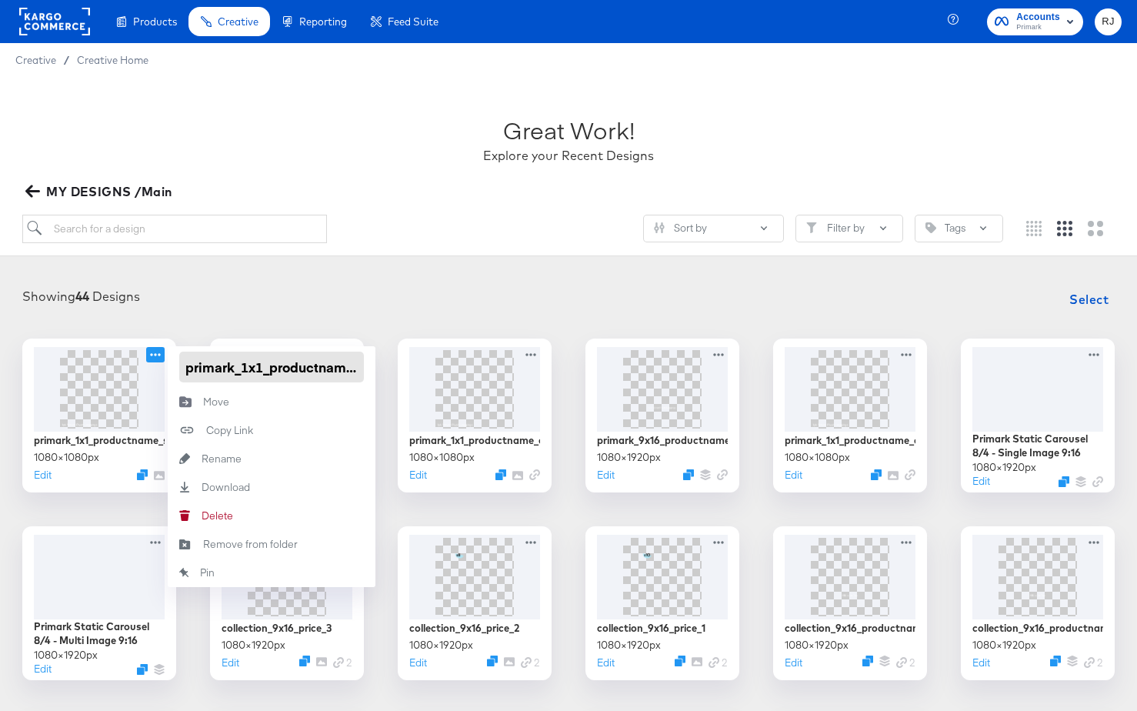
click at [225, 371] on input "primark_1x1_productname_singleproductvideo" at bounding box center [271, 367] width 185 height 31
drag, startPoint x: 187, startPoint y: 368, endPoint x: 426, endPoint y: 368, distance: 239.3
click at [225, 315] on div at bounding box center [568, 315] width 1107 height 1
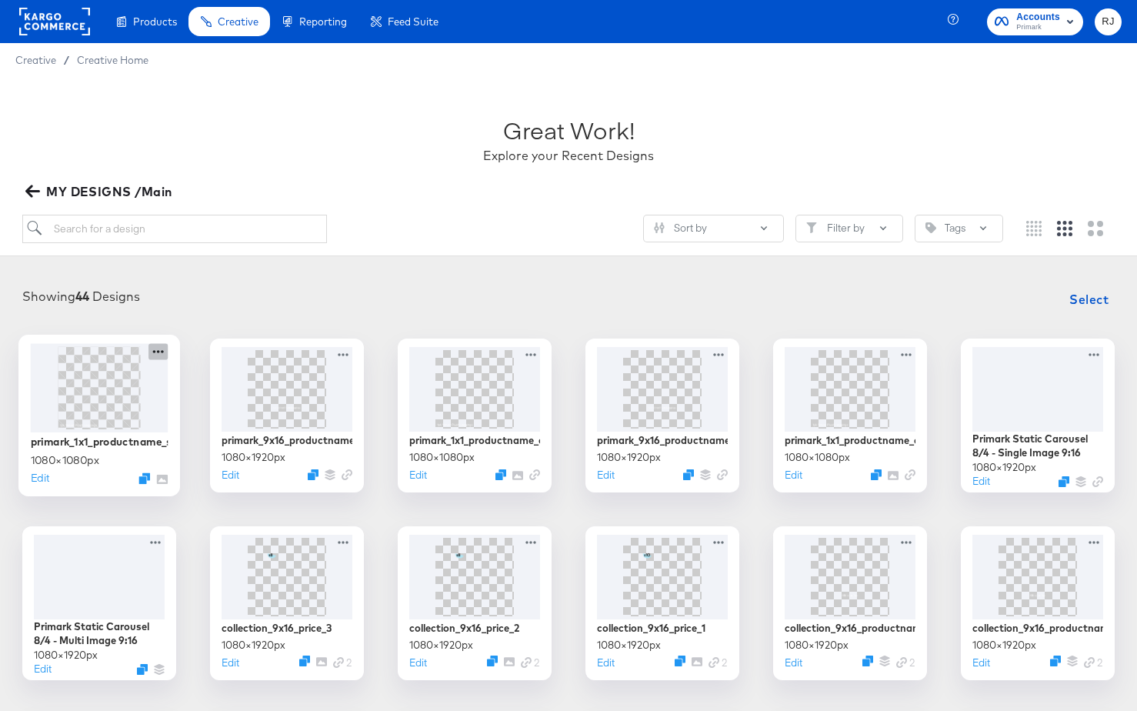
click at [159, 354] on icon at bounding box center [158, 351] width 19 height 16
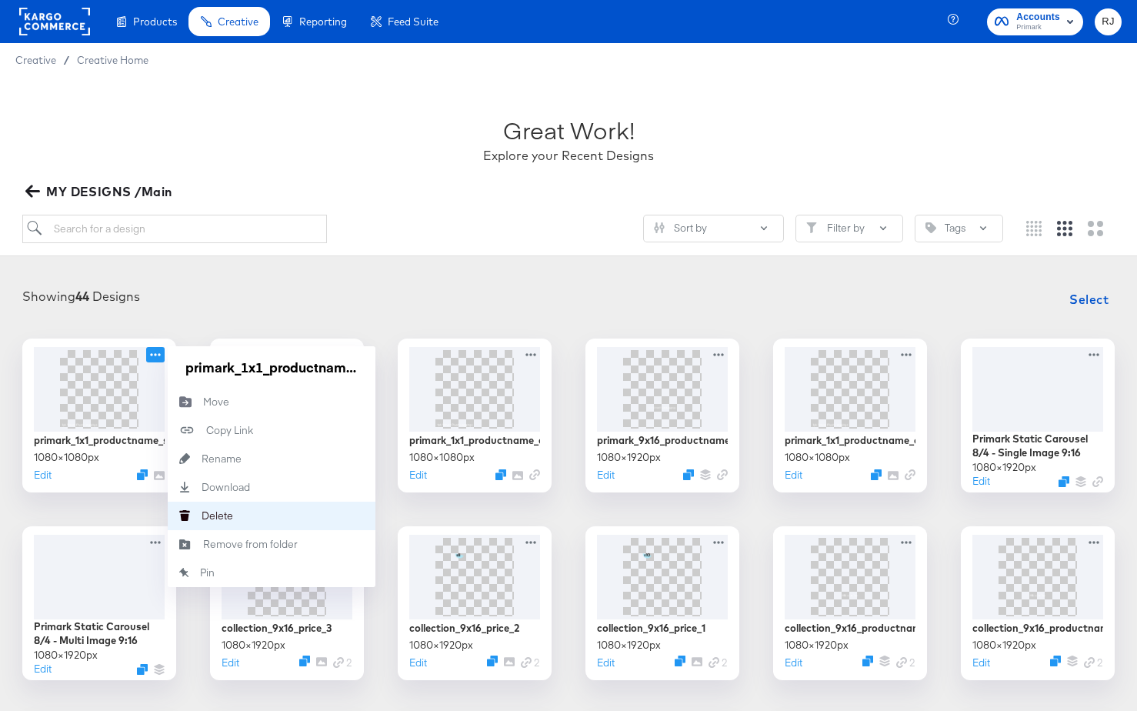
click at [202, 516] on div "Delete Delete" at bounding box center [202, 516] width 0 height 0
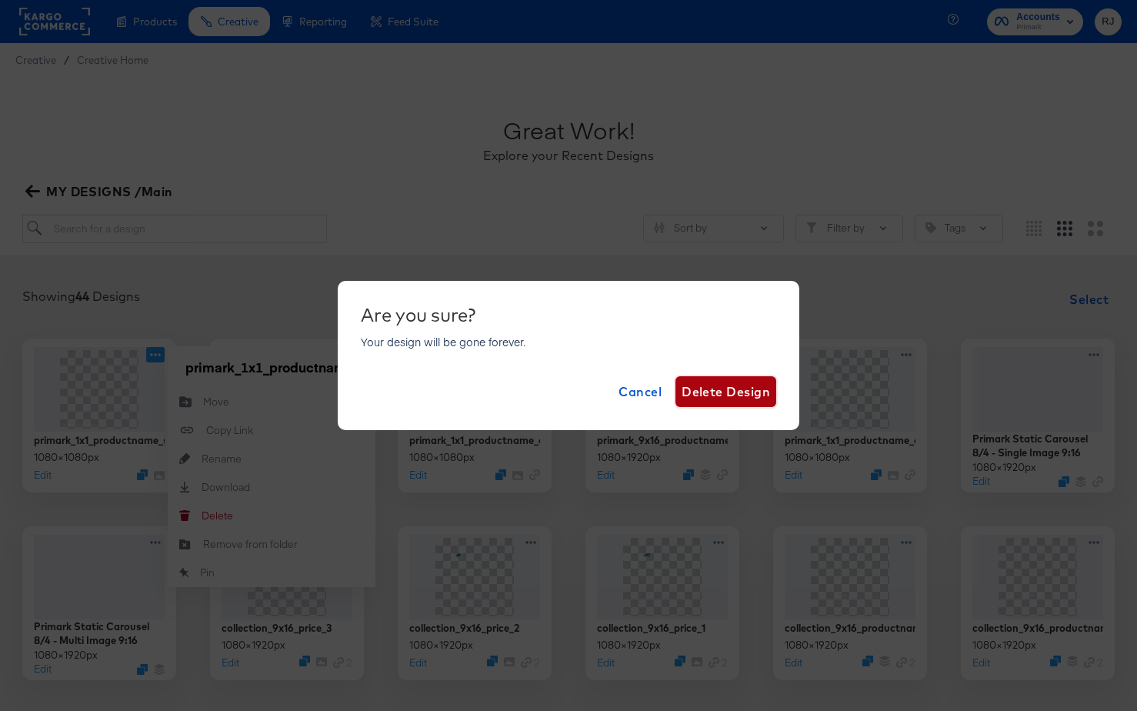
click at [750, 397] on span "Delete Design" at bounding box center [726, 392] width 88 height 22
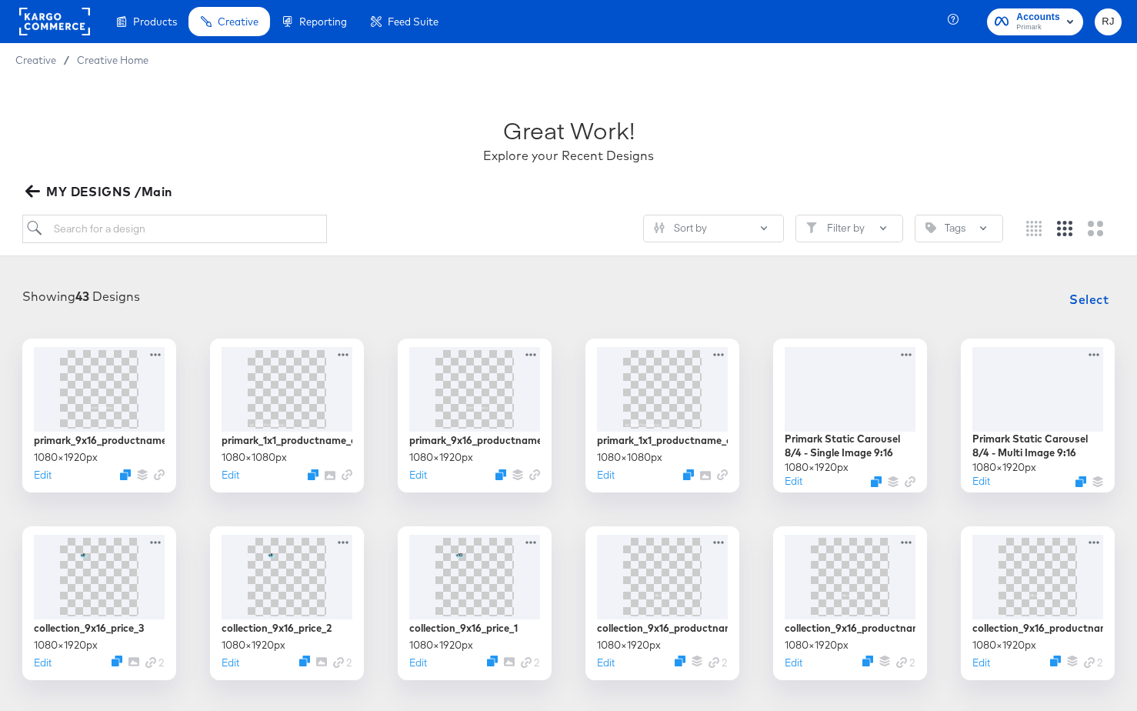
click at [689, 478] on icon "Duplicate" at bounding box center [690, 478] width 12 height 12
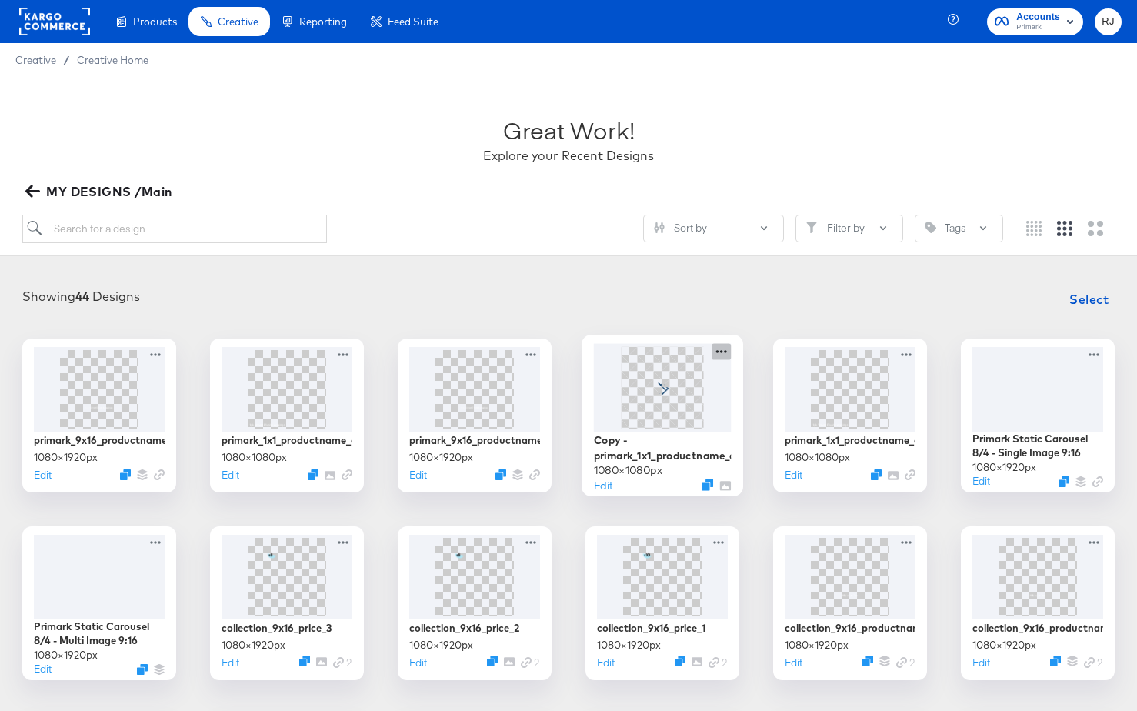
click at [724, 353] on icon at bounding box center [721, 351] width 19 height 16
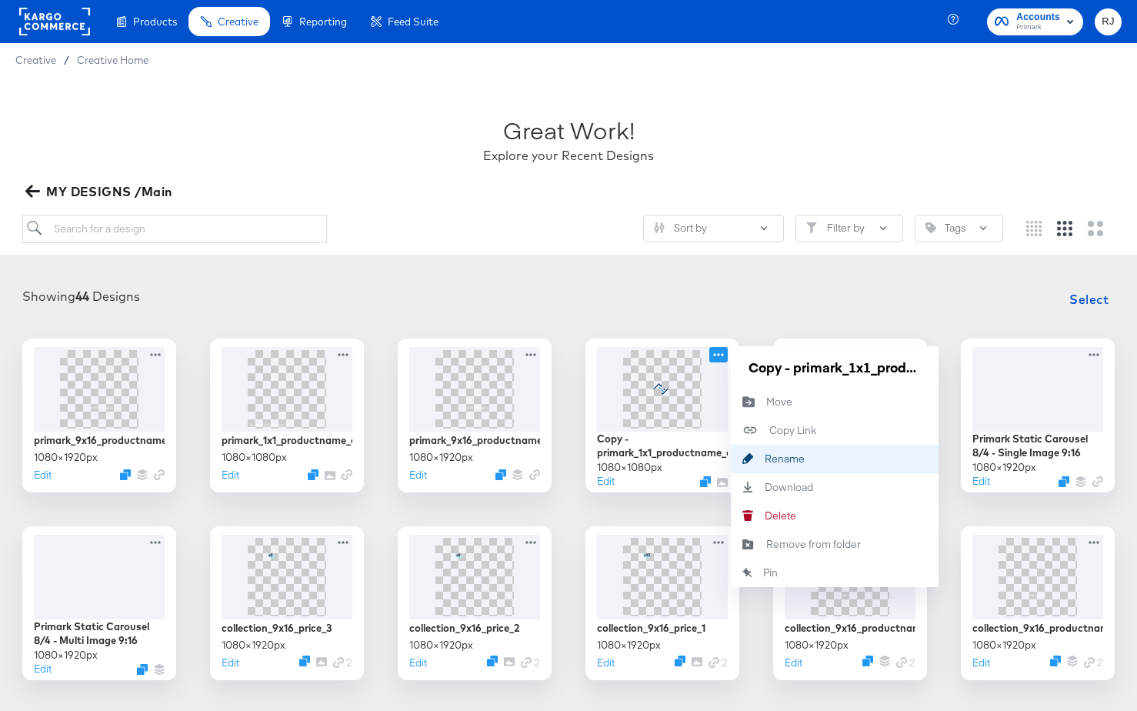
click at [765, 459] on div "Rename Rename" at bounding box center [765, 459] width 0 height 0
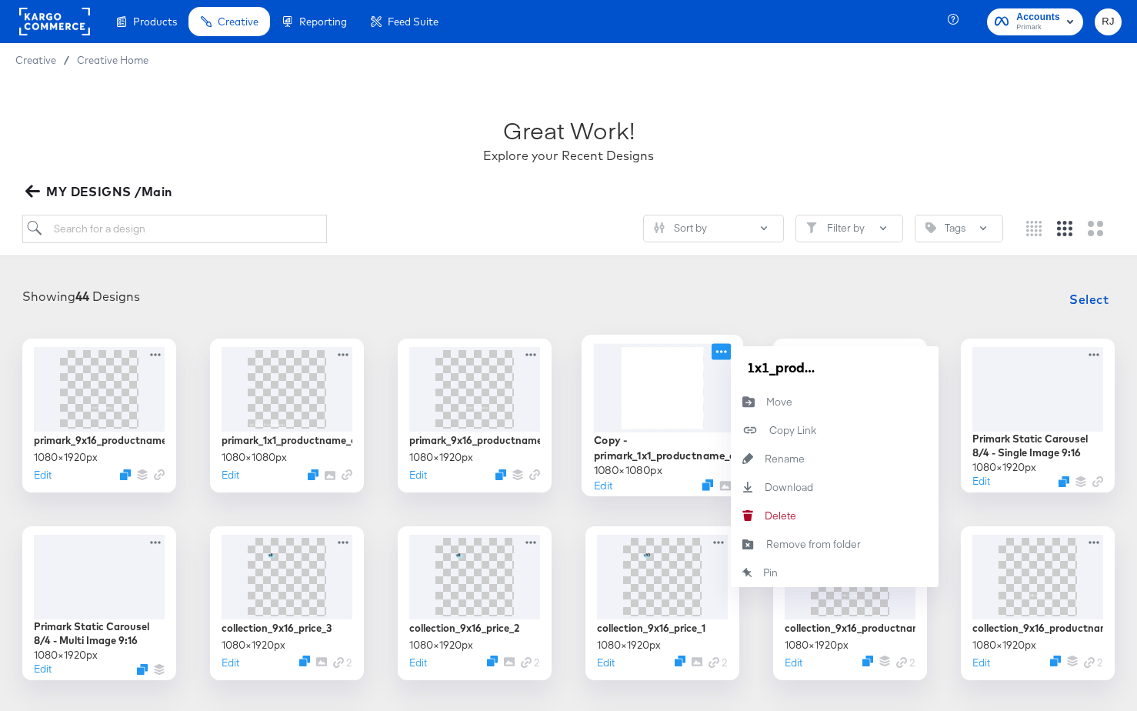
scroll to position [0, 0]
drag, startPoint x: 923, startPoint y: 369, endPoint x: 743, endPoint y: 370, distance: 180.1
click at [743, 370] on input "Copy - primark_1x1_productname_collage2" at bounding box center [835, 367] width 185 height 31
type input "primark_1x1_productname_singleproductvideo"
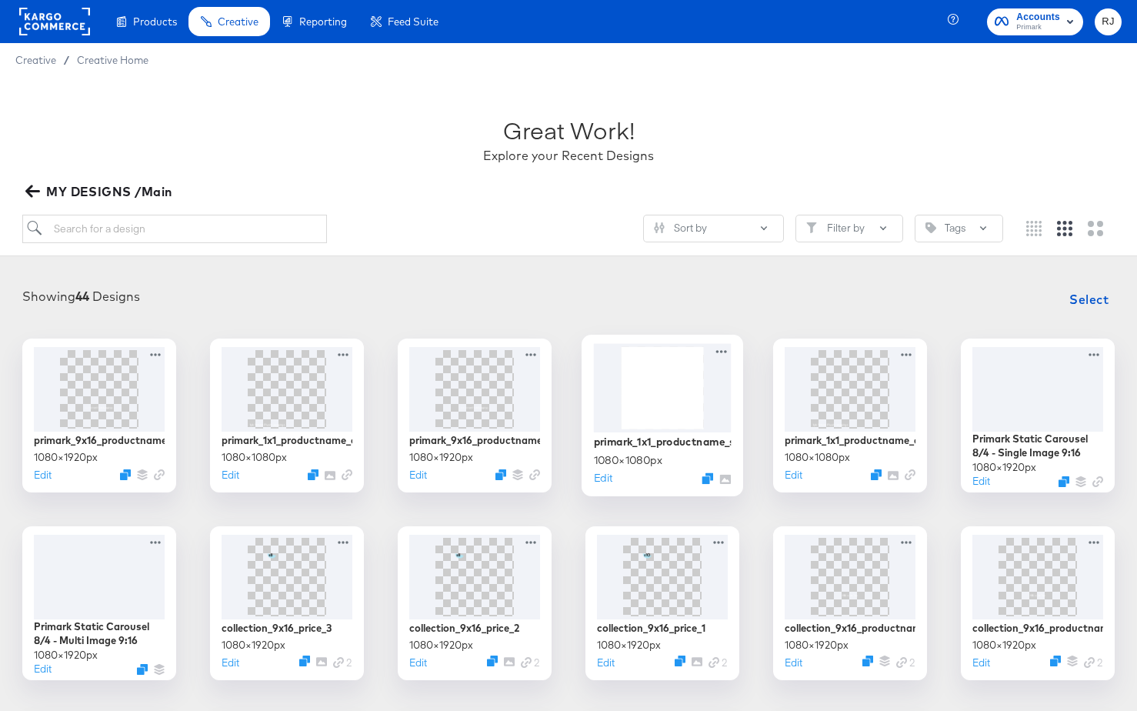
click at [661, 392] on img at bounding box center [662, 387] width 82 height 82
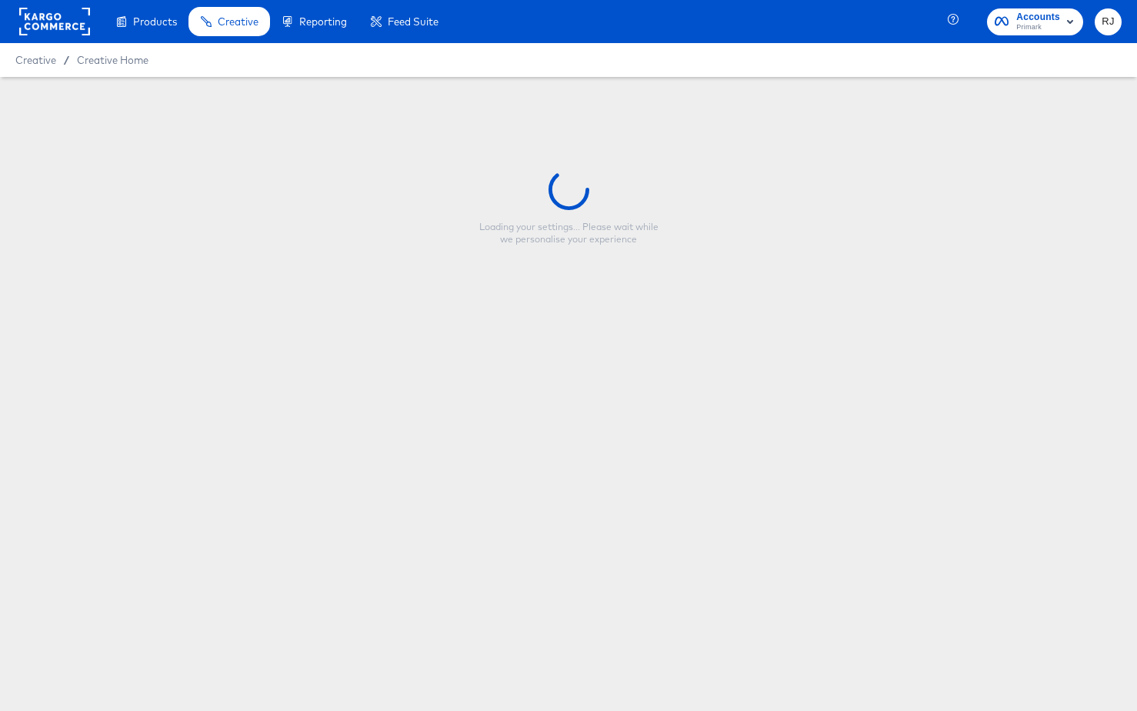
type input "primark_1x1_productname_singleproductvideo"
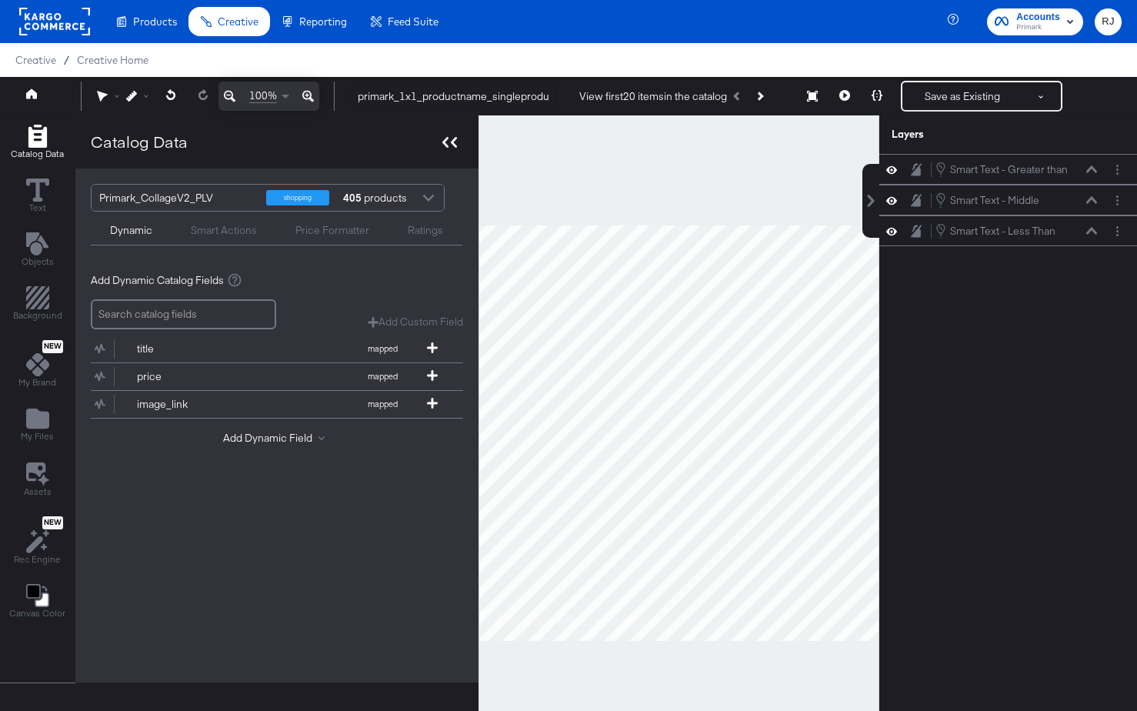
click at [450, 147] on icon at bounding box center [449, 142] width 15 height 11
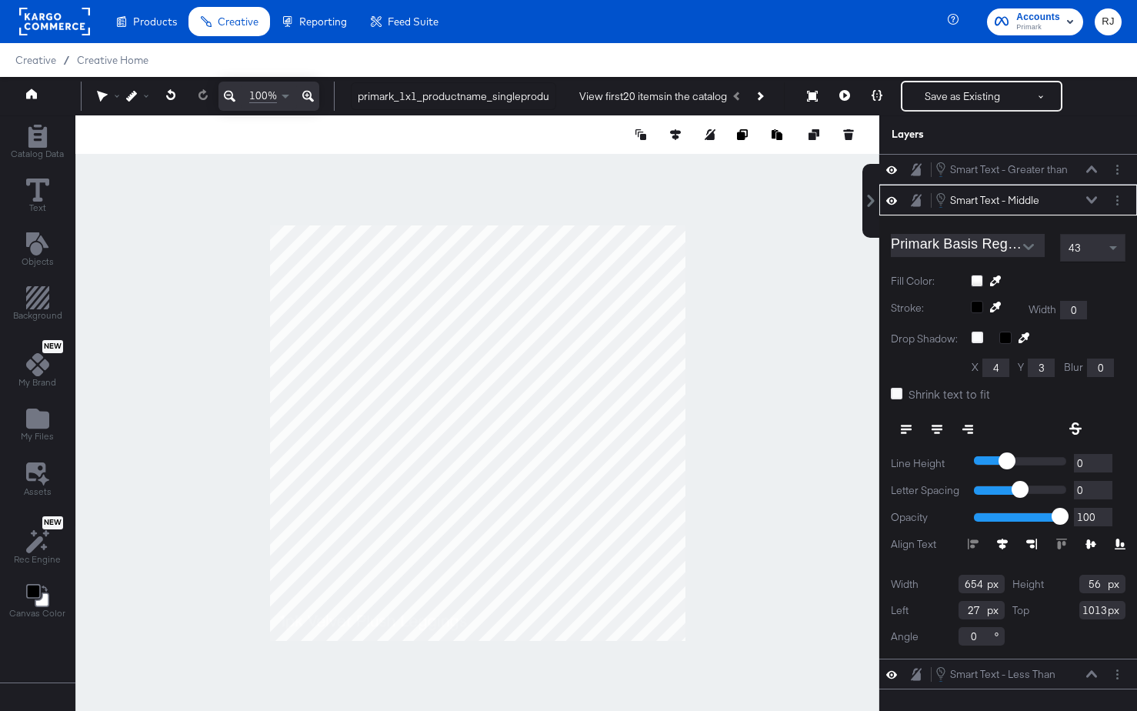
click at [1087, 199] on button at bounding box center [1092, 199] width 12 height 9
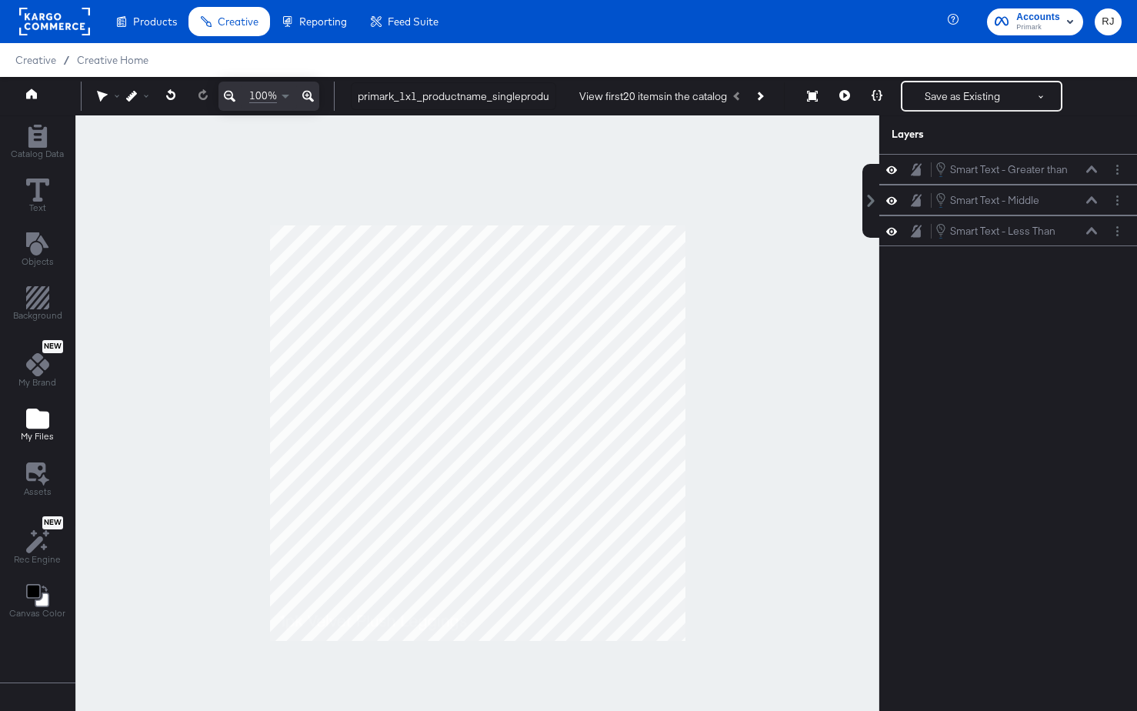
click at [40, 422] on icon "Add Files" at bounding box center [37, 419] width 23 height 20
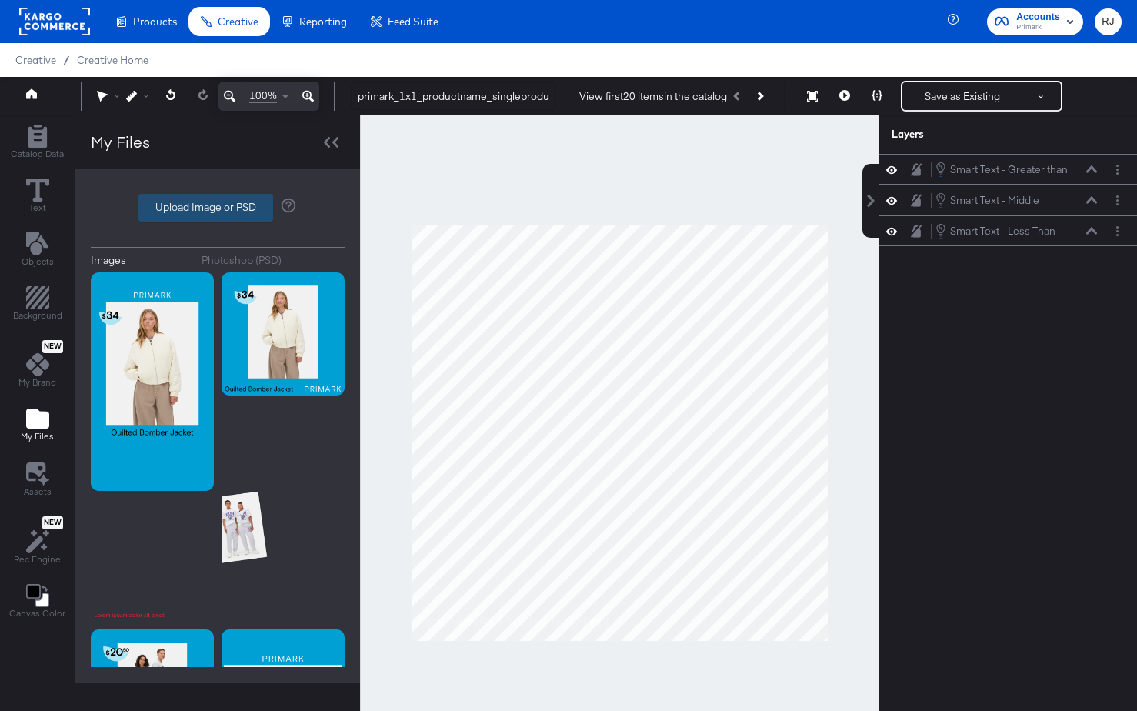
click at [159, 220] on label "Upload Image or PSD" at bounding box center [205, 208] width 133 height 26
click at [218, 208] on input "Upload Image or PSD" at bounding box center [218, 208] width 0 height 0
type input "C:\fakepath\Frame 2 - Main frame - Product Image.png"
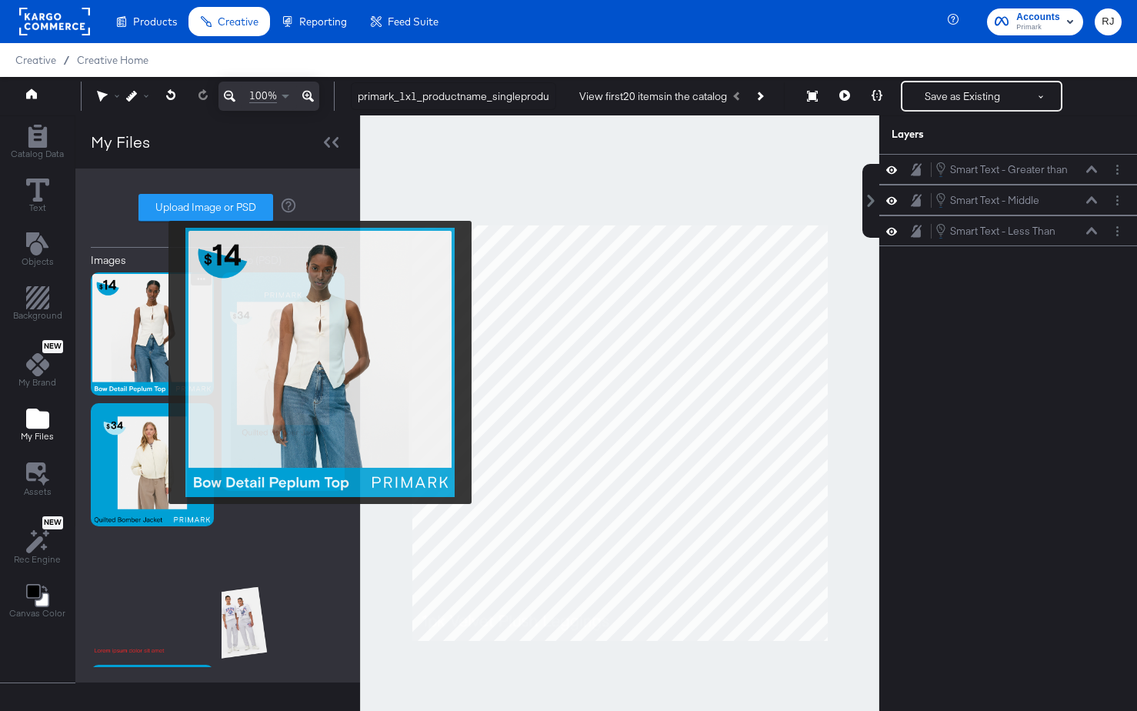
click at [158, 354] on img at bounding box center [152, 333] width 123 height 123
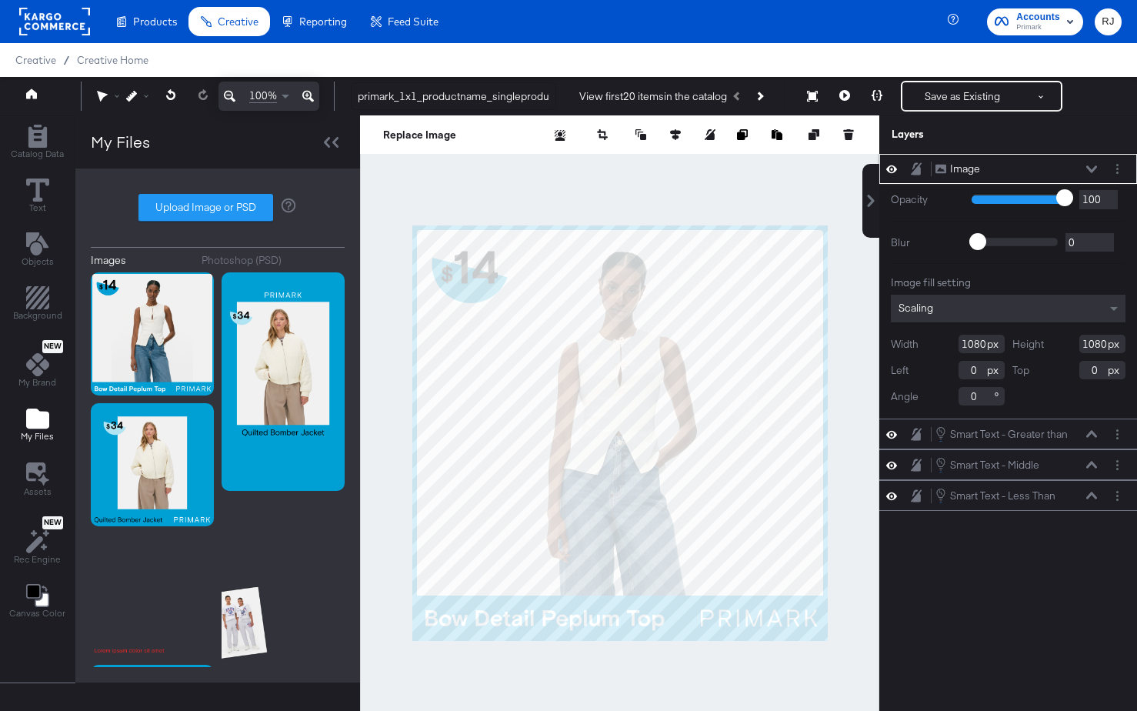
type input "31"
click at [1003, 197] on input "range" at bounding box center [1022, 198] width 100 height 10
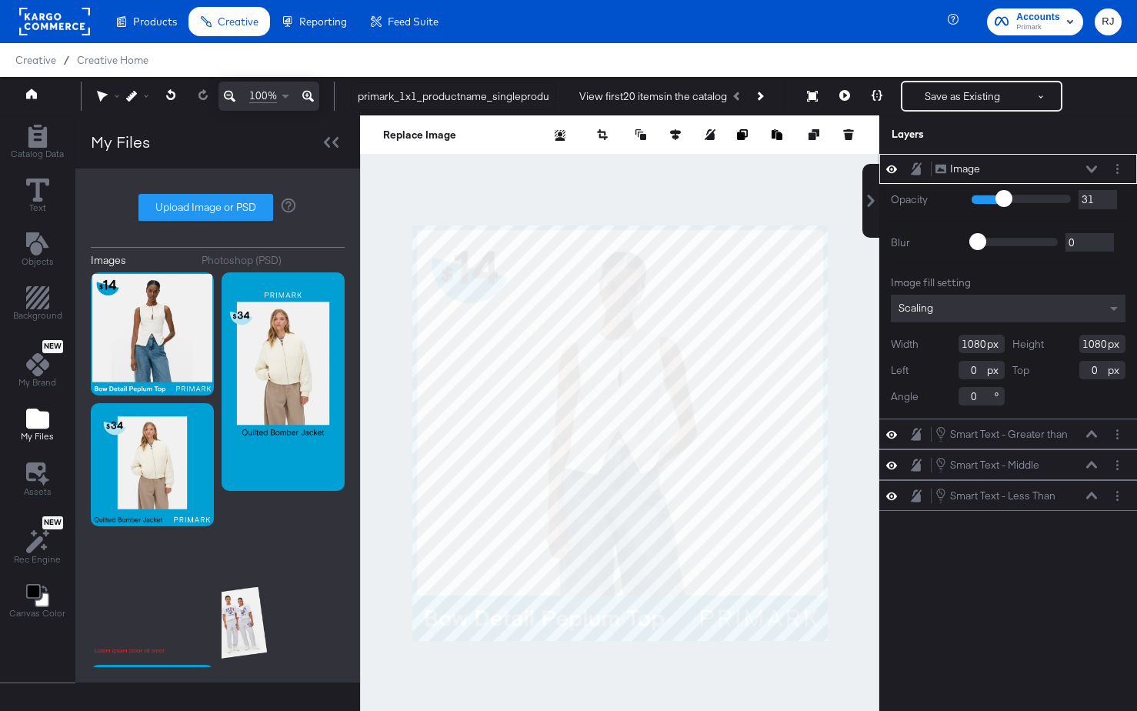
click at [1087, 169] on icon at bounding box center [1092, 169] width 11 height 8
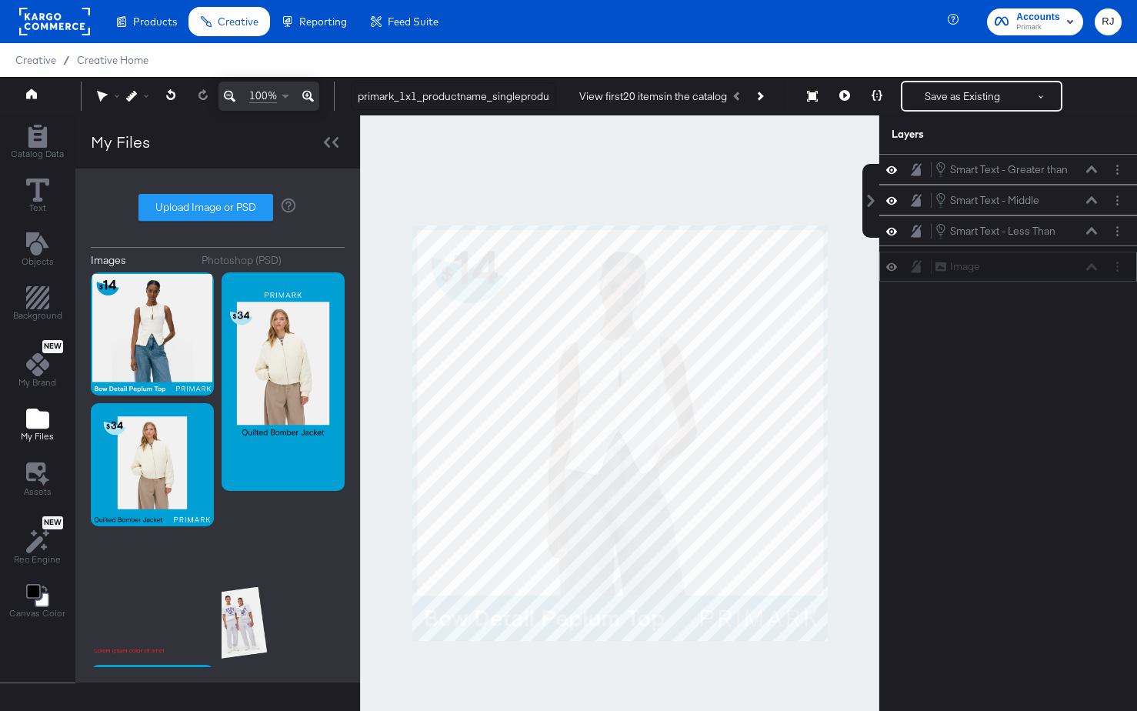
drag, startPoint x: 1049, startPoint y: 167, endPoint x: 1048, endPoint y: 275, distance: 107.7
click at [1048, 275] on div "Image Image" at bounding box center [1016, 267] width 163 height 16
click at [850, 96] on button at bounding box center [845, 96] width 32 height 31
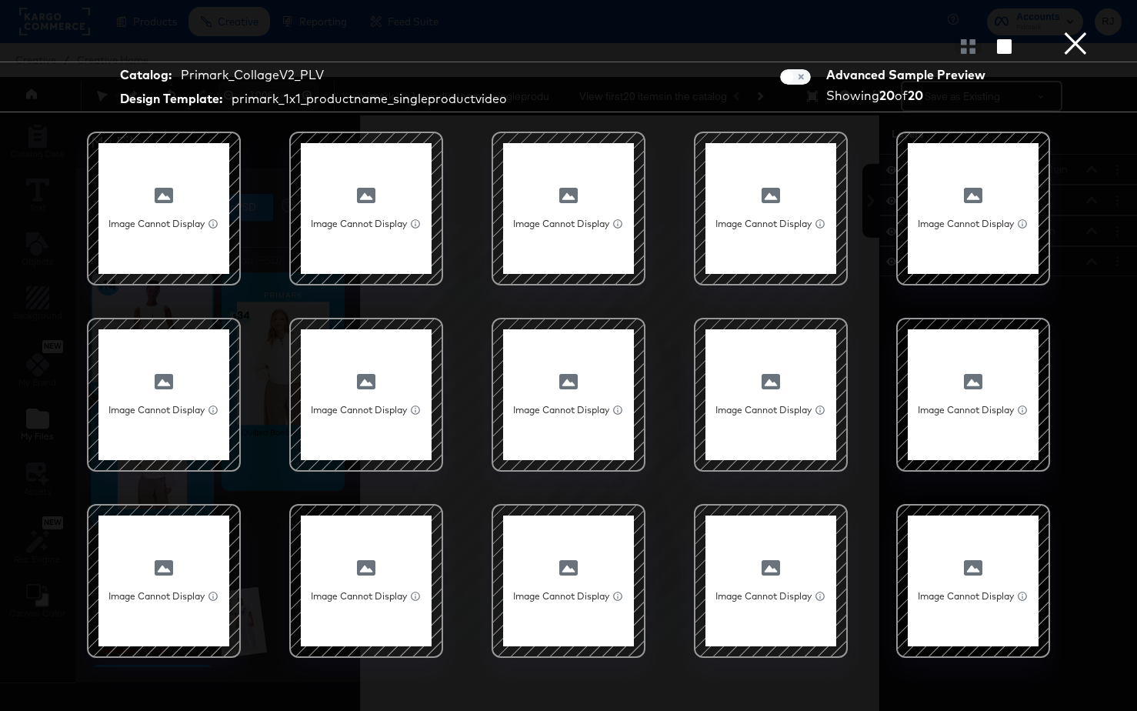
click at [1084, 31] on button "×" at bounding box center [1075, 15] width 31 height 31
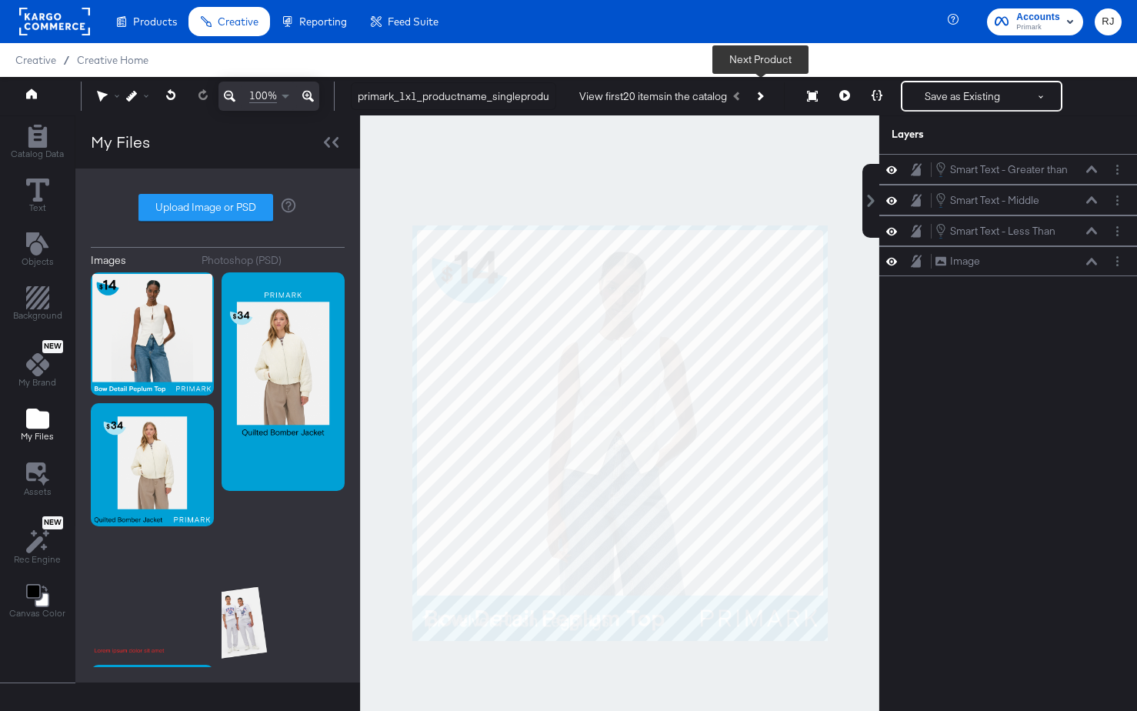
click at [763, 97] on icon "Next Product" at bounding box center [759, 96] width 8 height 8
click at [763, 98] on button "Next Product" at bounding box center [760, 96] width 22 height 28
click at [39, 253] on icon "Add Text" at bounding box center [37, 243] width 23 height 23
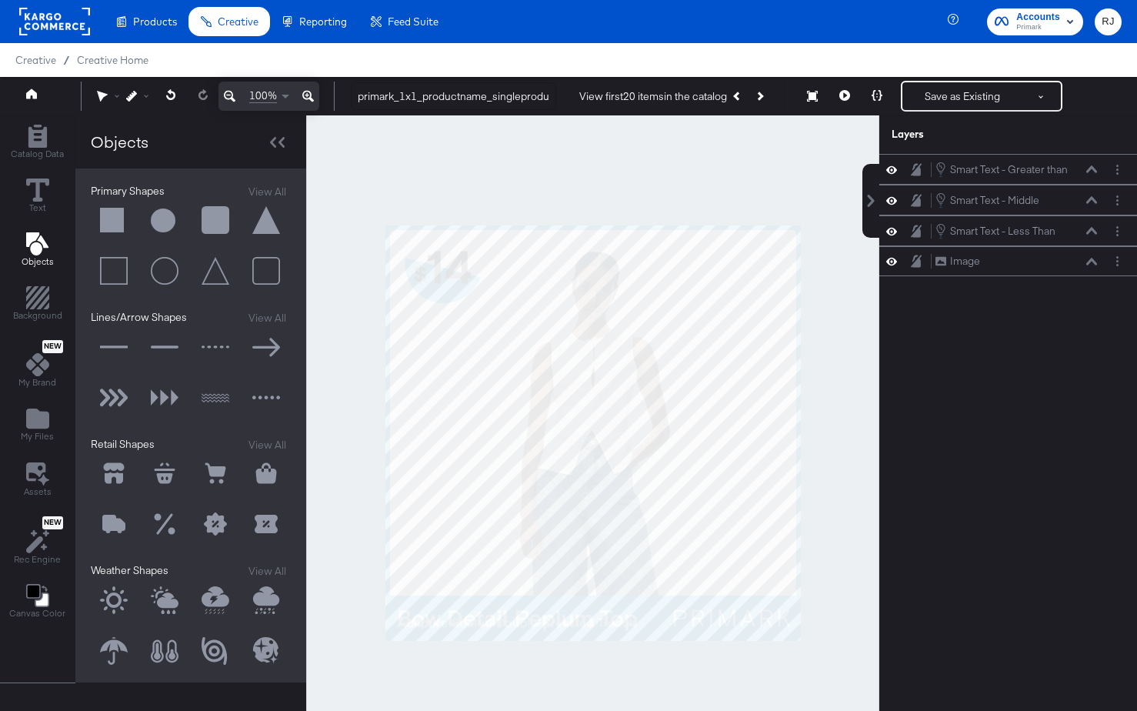
click at [115, 220] on button at bounding box center [114, 221] width 46 height 46
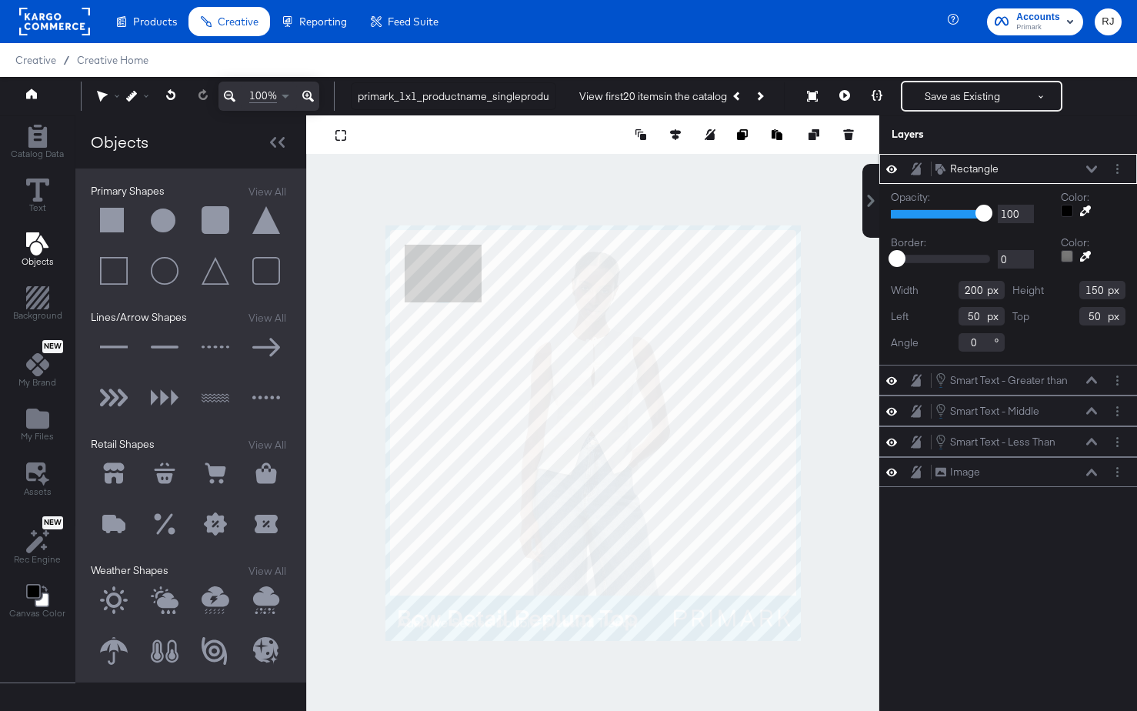
click at [520, 681] on div at bounding box center [592, 432] width 573 height 635
type input "822"
type input "617"
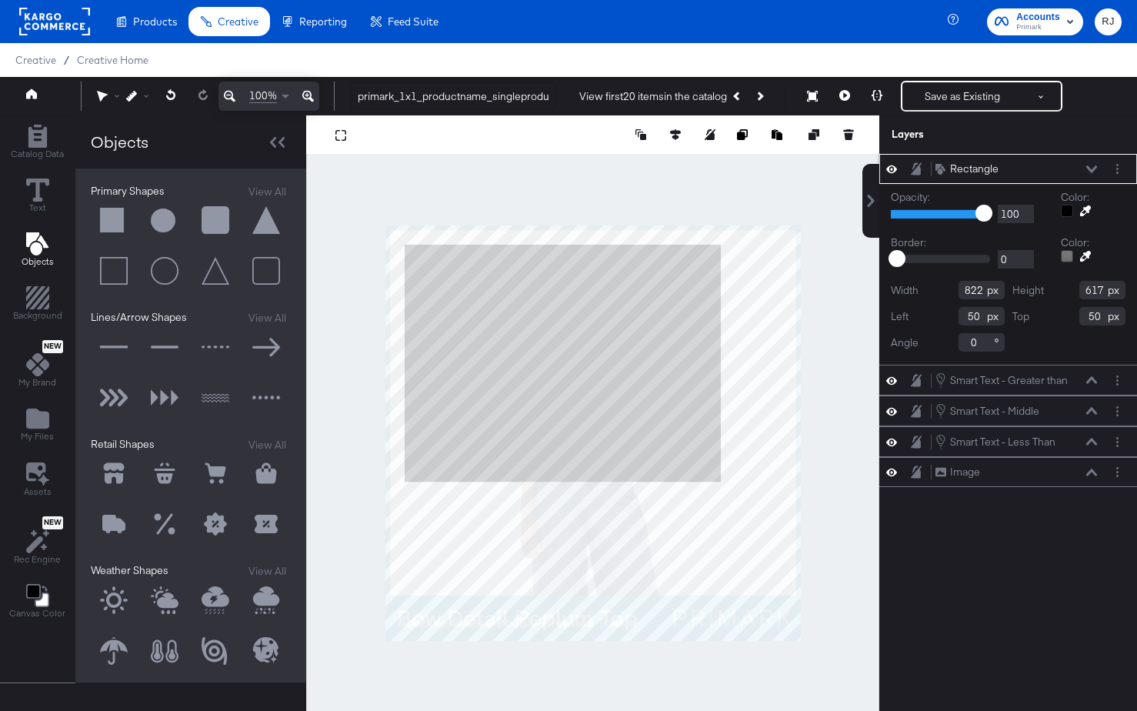
type input "-42"
type input "660"
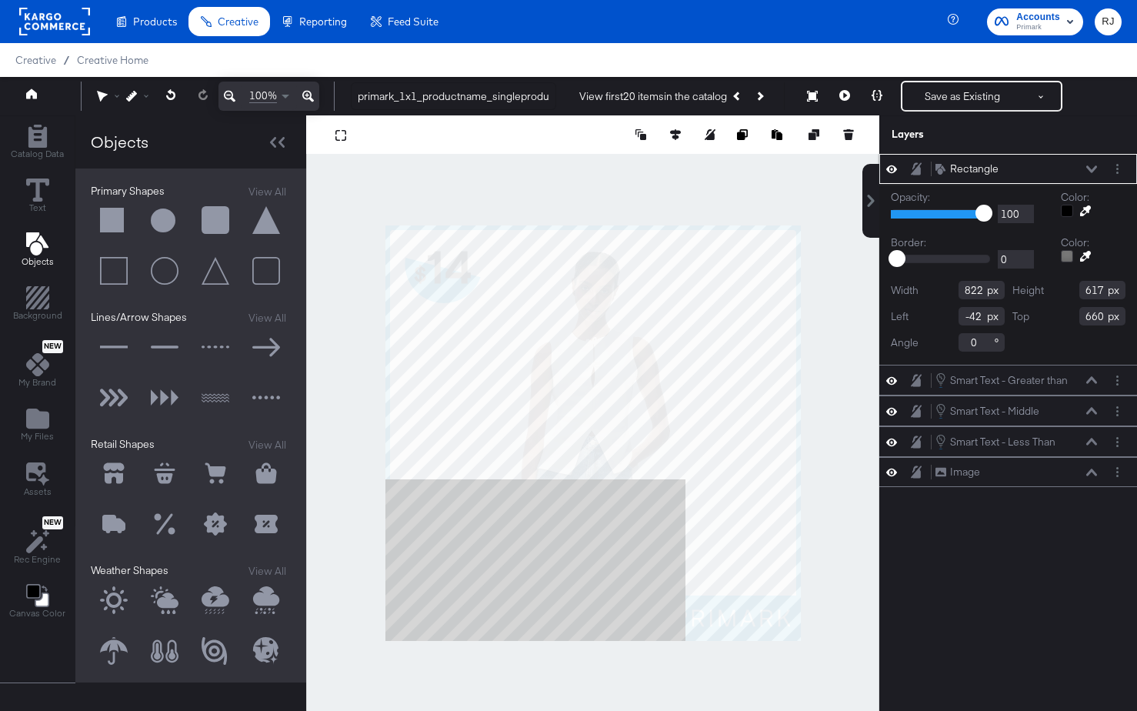
click at [1087, 168] on icon at bounding box center [1092, 169] width 11 height 8
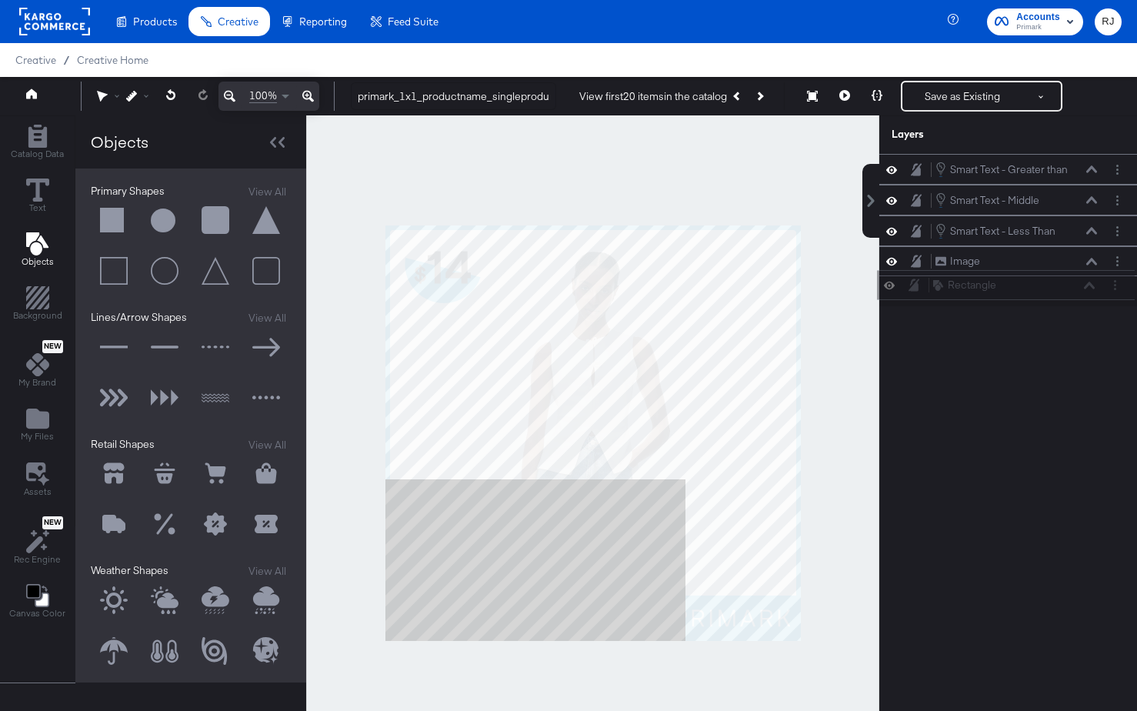
drag, startPoint x: 1046, startPoint y: 166, endPoint x: 1040, endPoint y: 307, distance: 140.9
click at [1041, 307] on div "Rectangle Rectangle Smart Text - Greater than Smart Text - Greater than Smart T…" at bounding box center [998, 440] width 277 height 573
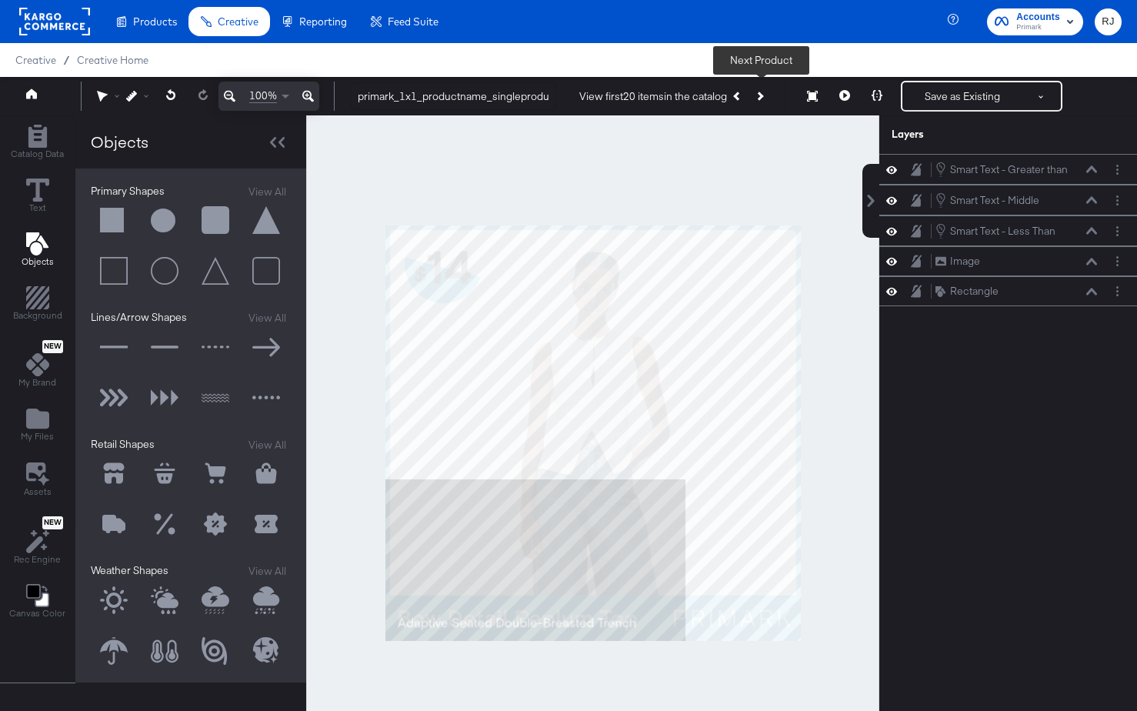
click at [758, 99] on button "Next Product" at bounding box center [760, 96] width 22 height 28
click at [760, 101] on button "Next Product" at bounding box center [760, 96] width 22 height 28
click at [760, 95] on icon "Next Product" at bounding box center [759, 96] width 8 height 8
click at [737, 99] on button "Previous Product" at bounding box center [738, 96] width 22 height 28
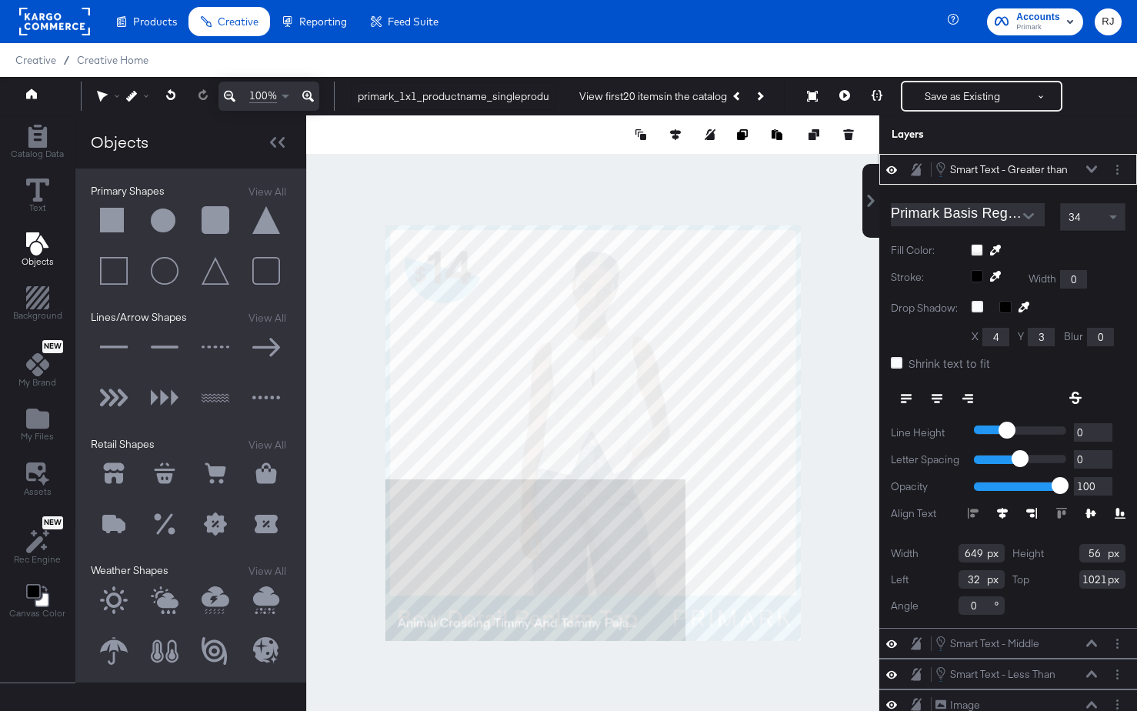
click at [1087, 169] on icon at bounding box center [1092, 168] width 11 height 7
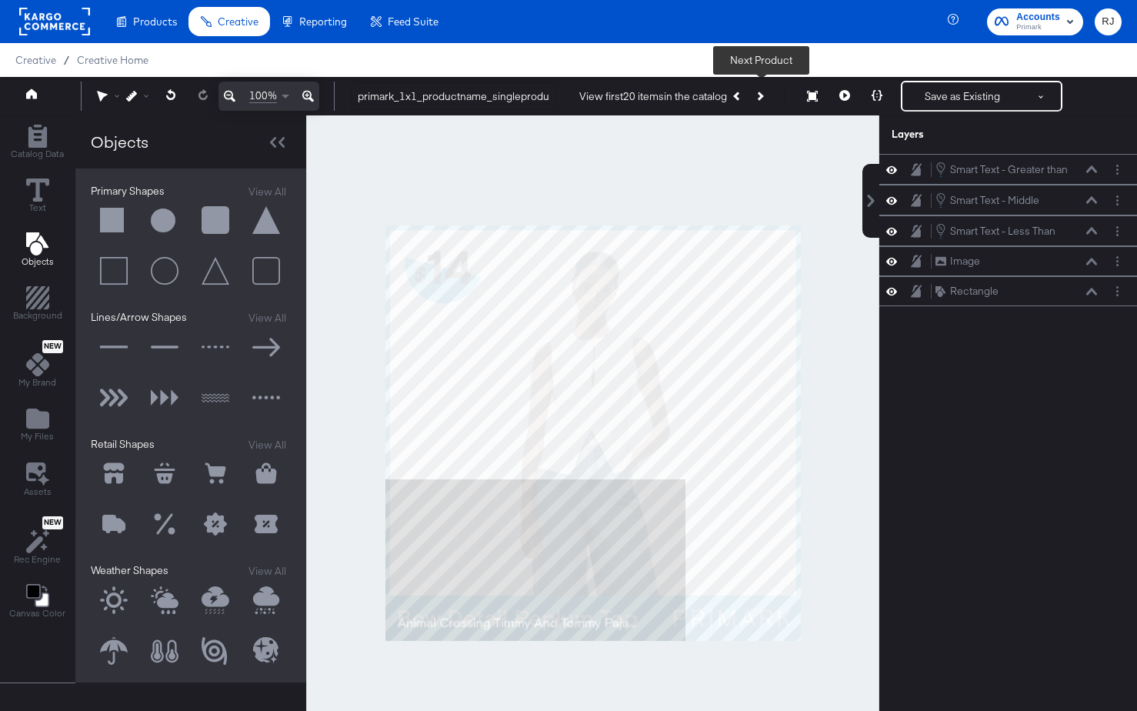
click at [760, 100] on button "Next Product" at bounding box center [760, 96] width 22 height 28
click at [761, 102] on button "Next Product" at bounding box center [760, 96] width 22 height 28
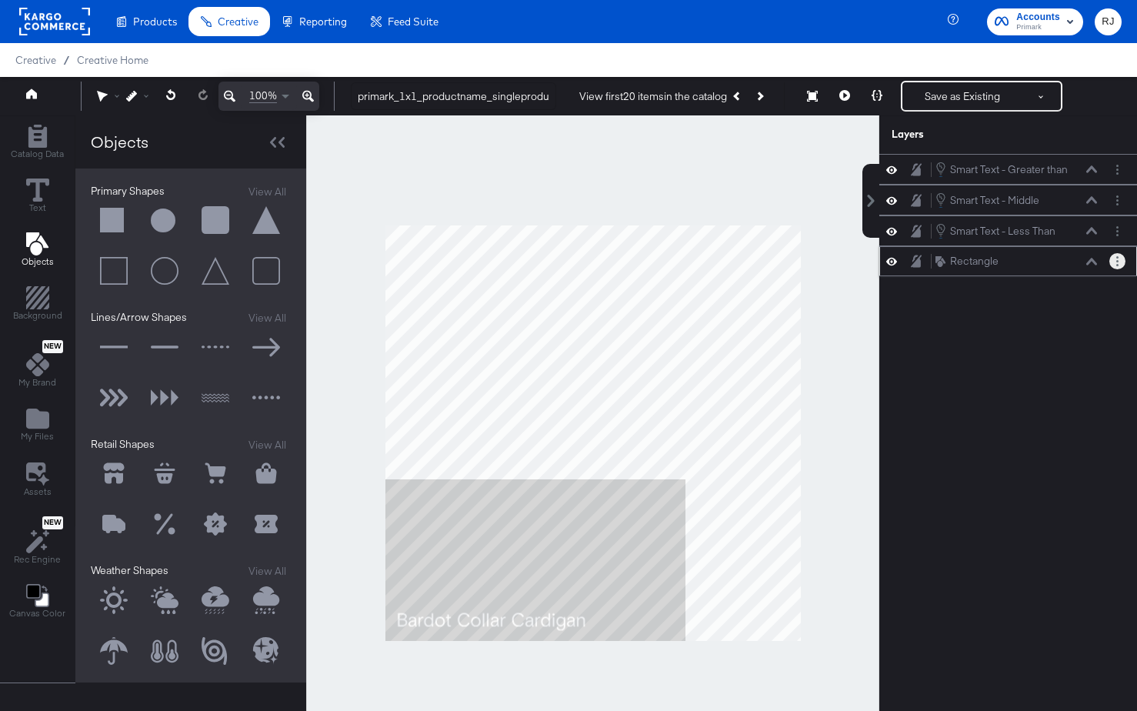
click at [1087, 265] on button "Layer Options" at bounding box center [1118, 261] width 16 height 16
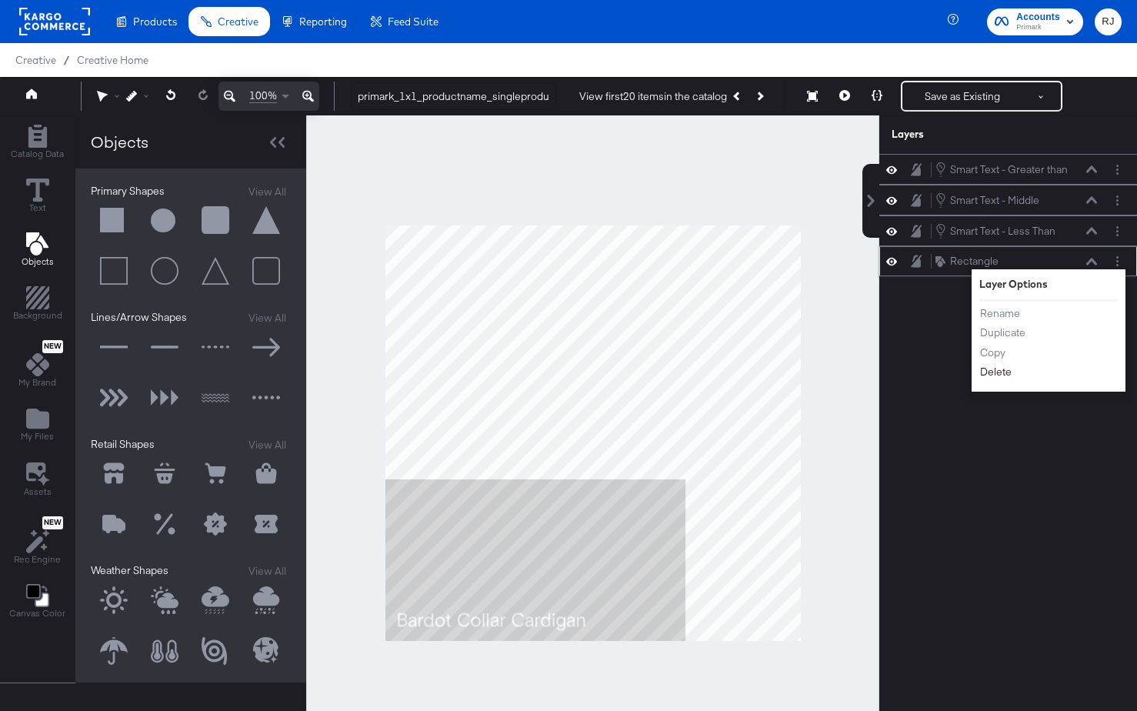
click at [1000, 377] on button "Delete" at bounding box center [996, 372] width 33 height 16
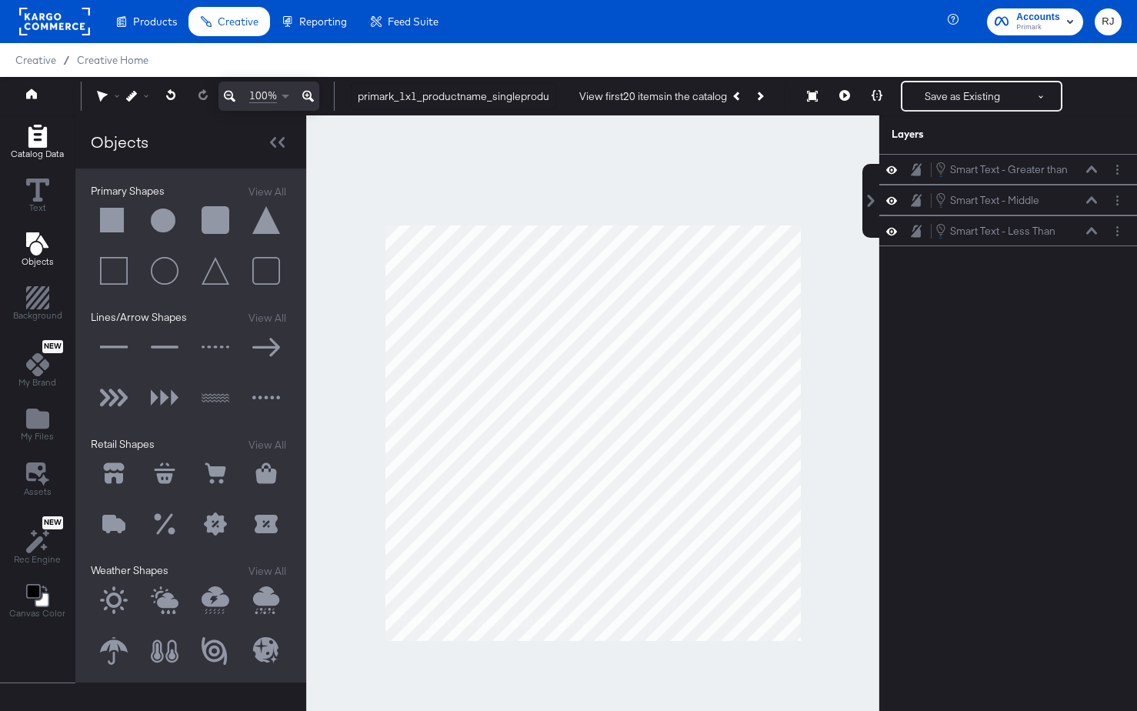
click at [34, 139] on icon "Add Rectangle" at bounding box center [37, 136] width 23 height 23
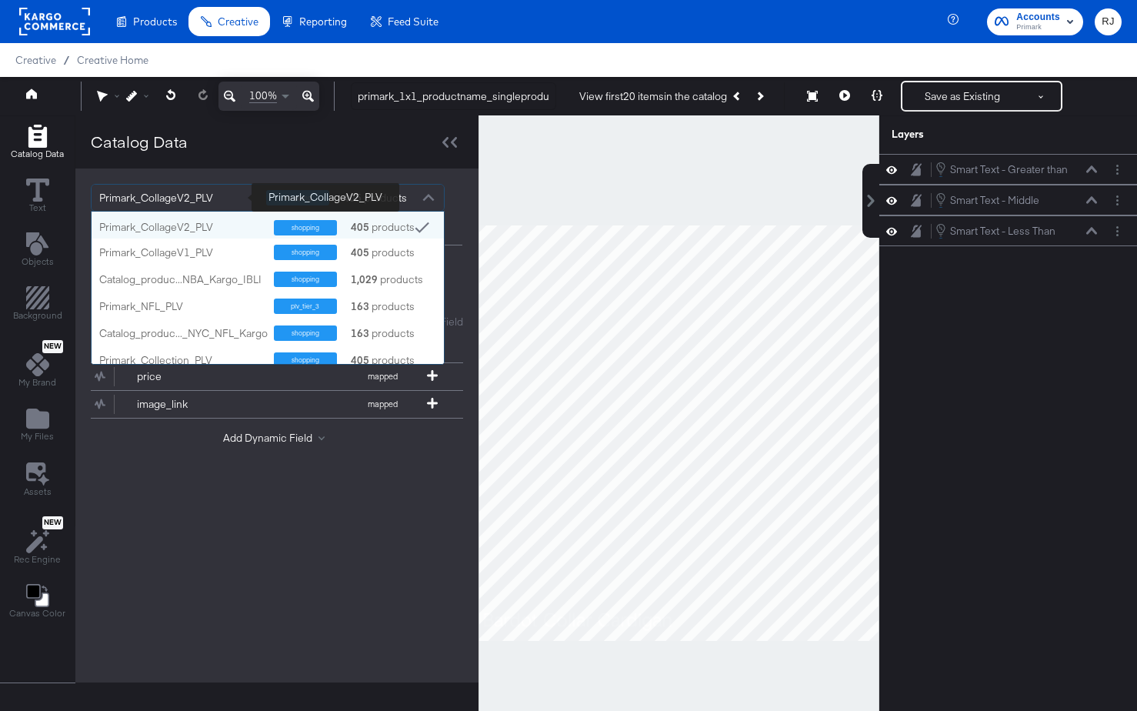
click at [221, 201] on div "Primark_CollageV2_PLV" at bounding box center [176, 198] width 155 height 26
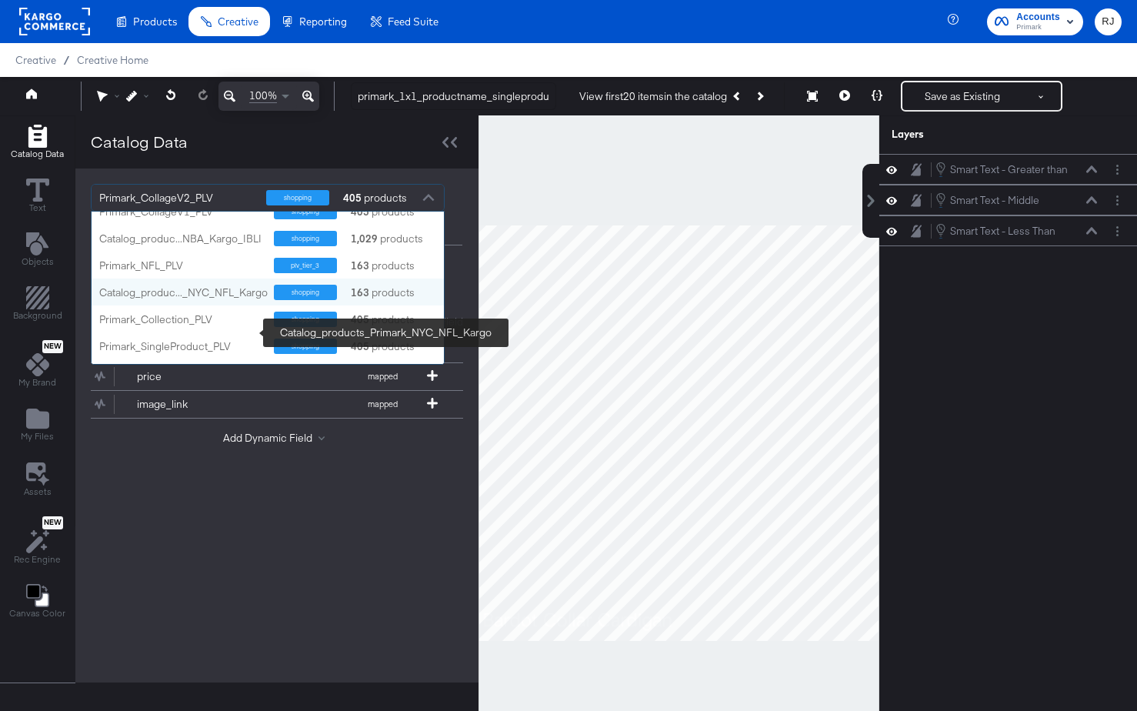
scroll to position [62, 0]
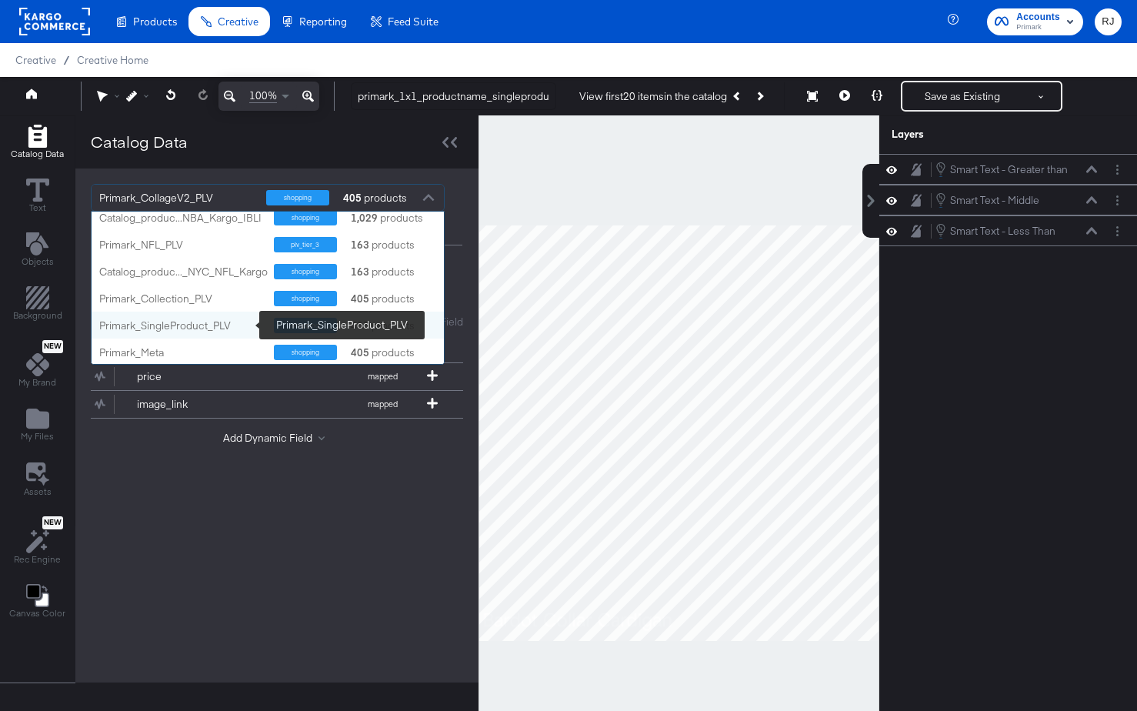
click at [172, 322] on div "Primark_SingleProduct_PLV" at bounding box center [180, 326] width 163 height 15
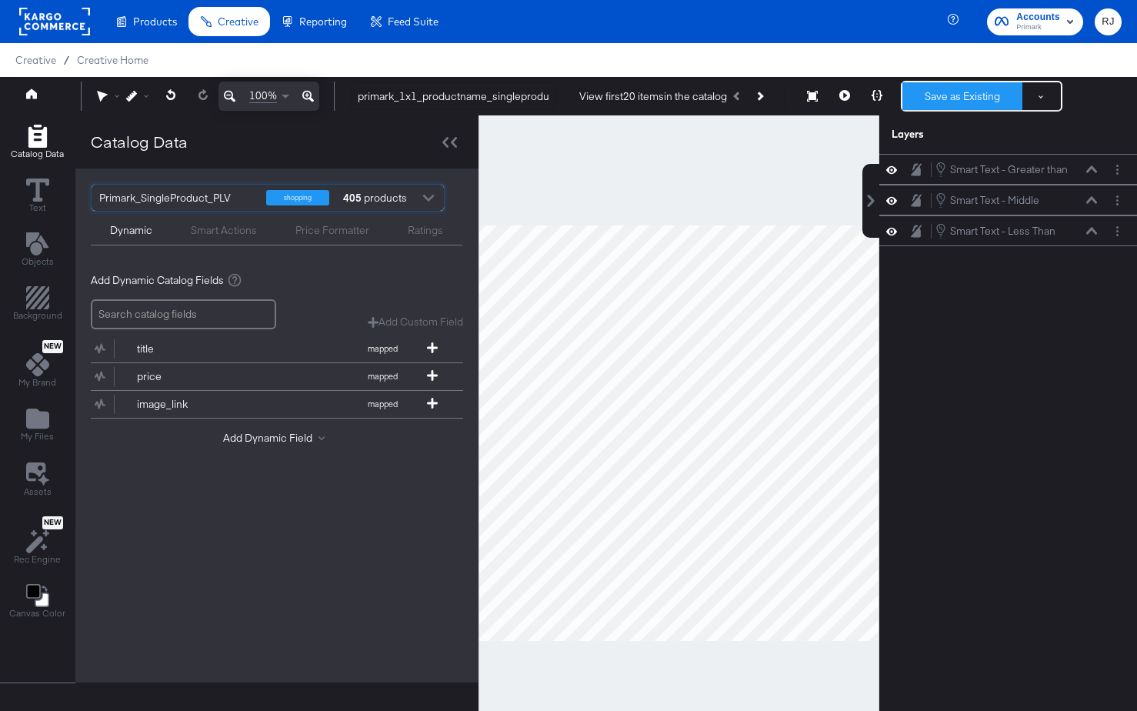
click at [953, 93] on button "Save as Existing" at bounding box center [963, 96] width 120 height 28
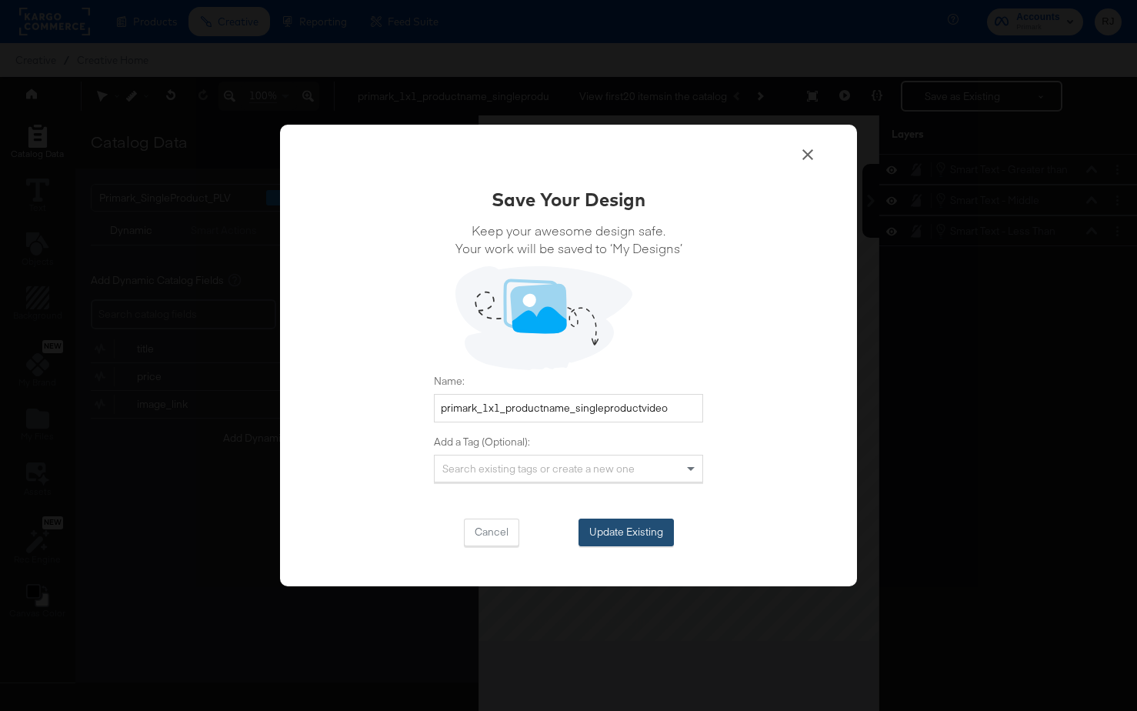
click at [640, 532] on button "Update Existing" at bounding box center [626, 533] width 95 height 28
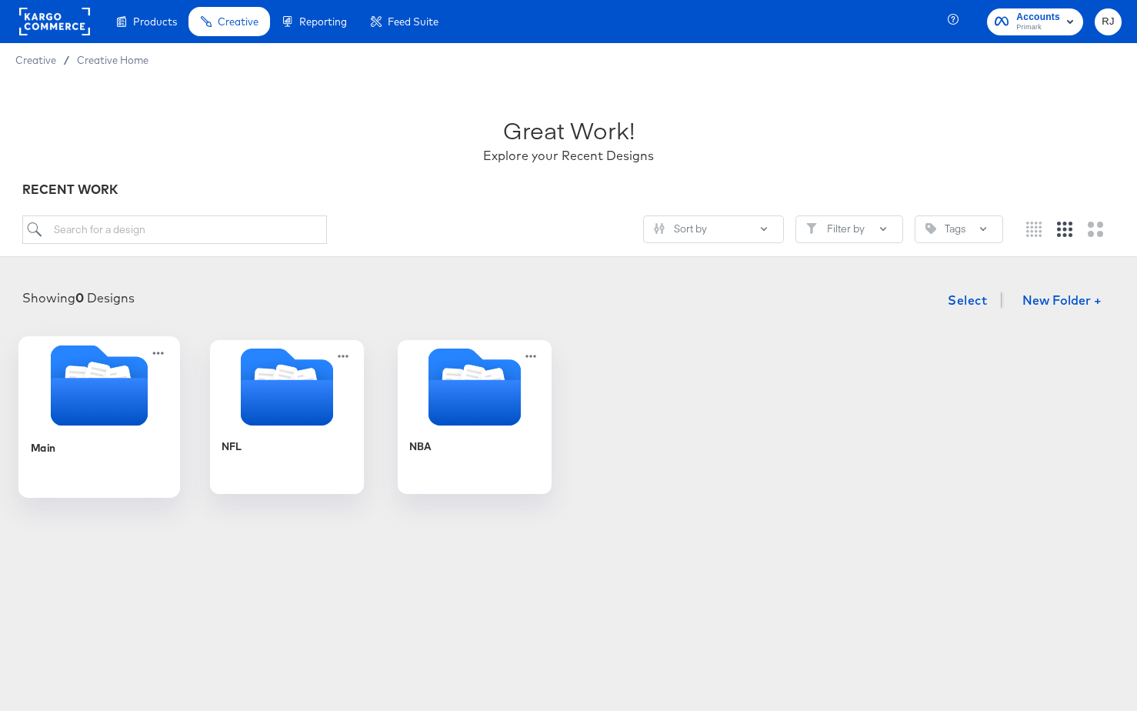
click at [88, 440] on div "Main" at bounding box center [100, 458] width 138 height 59
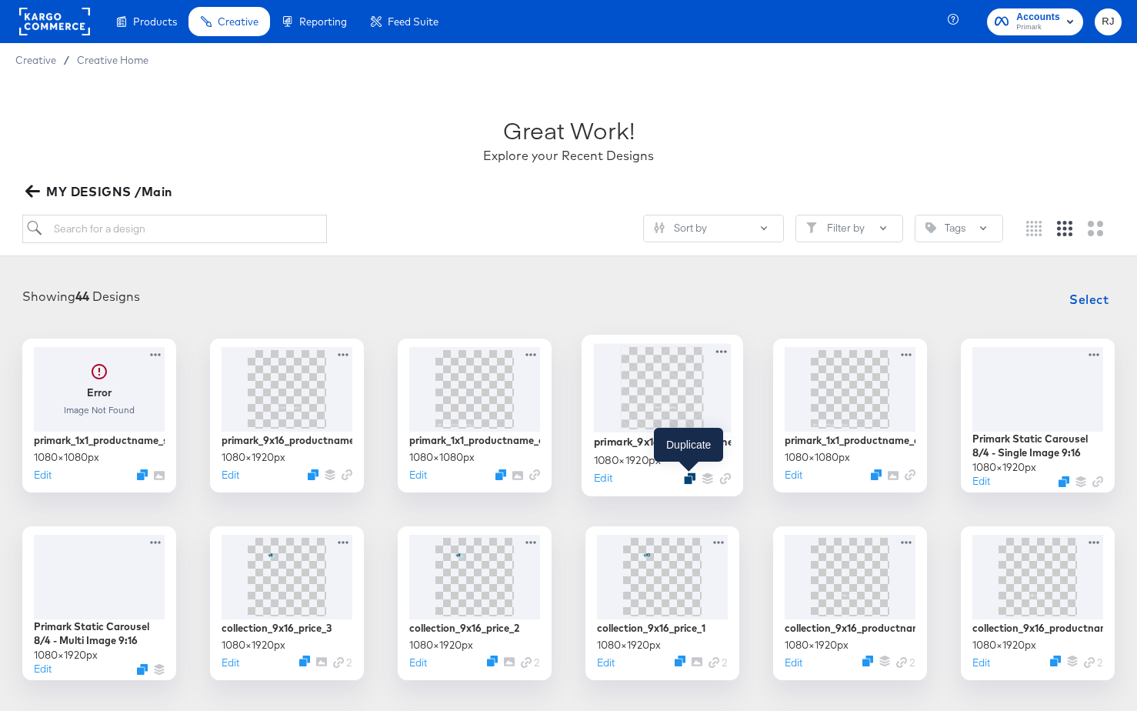
click at [692, 479] on icon "Duplicate" at bounding box center [690, 478] width 12 height 12
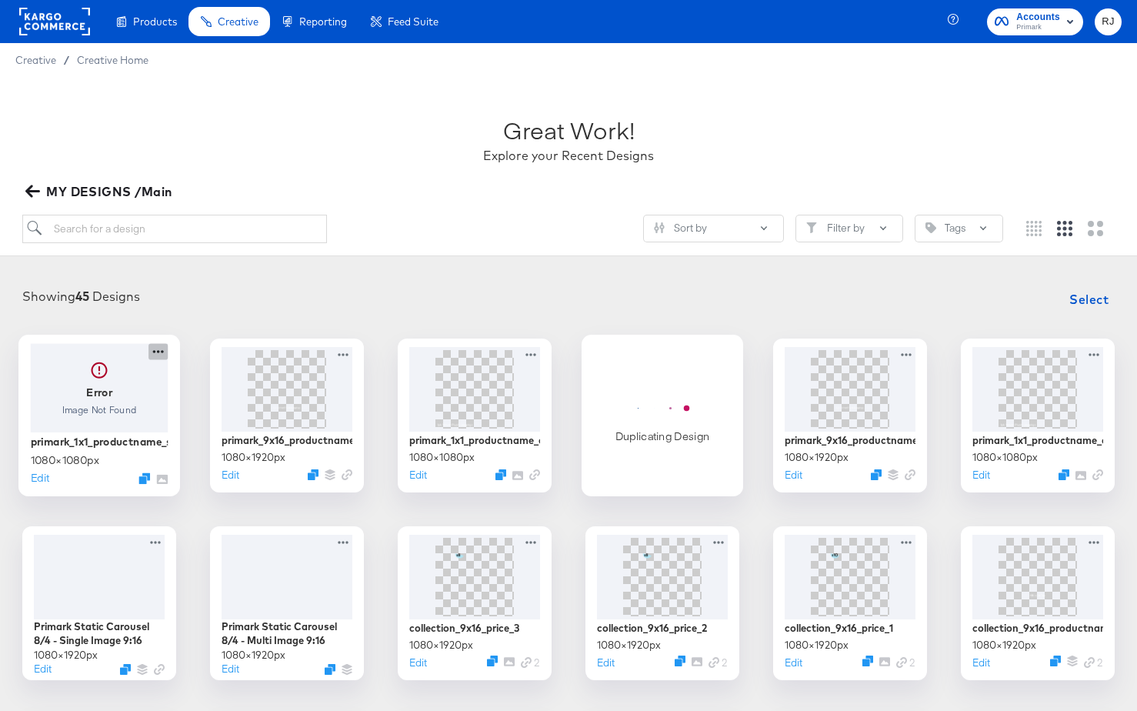
click at [159, 353] on icon at bounding box center [158, 351] width 19 height 16
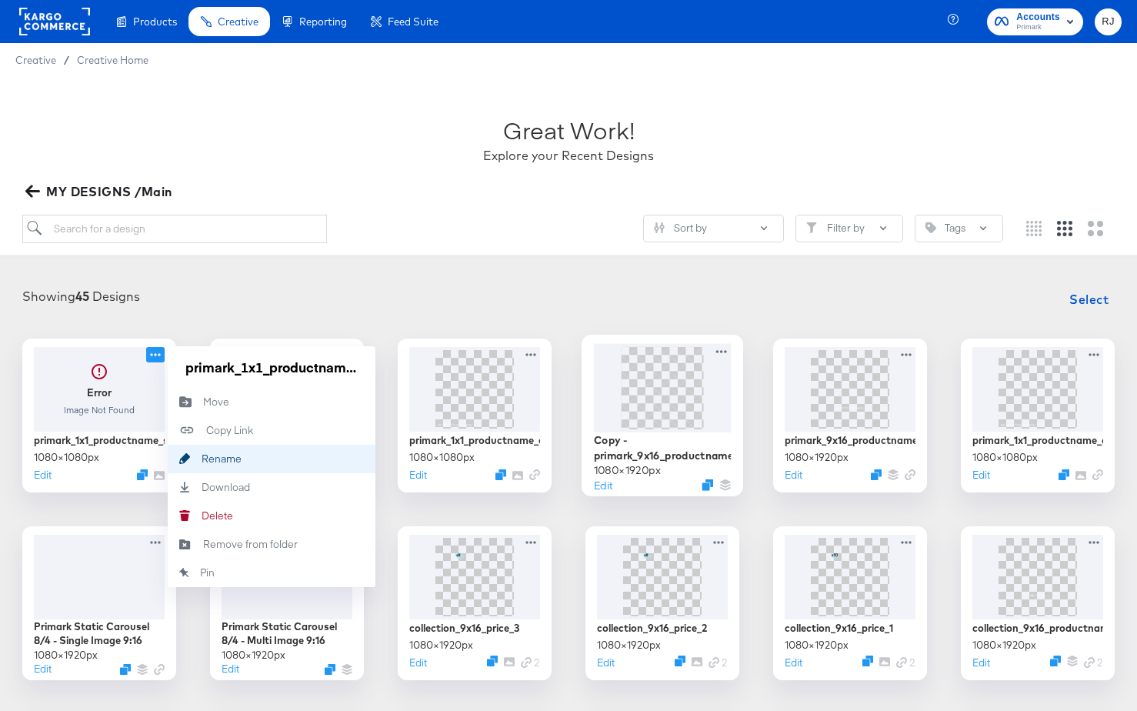
click at [202, 459] on div "Rename Rename" at bounding box center [202, 459] width 0 height 0
drag, startPoint x: 355, startPoint y: 366, endPoint x: 109, endPoint y: 369, distance: 245.5
click at [109, 369] on div "Error Image Not Found primark_1x1_productname_singleproductvideo 1080 × 1080 px…" at bounding box center [99, 416] width 154 height 154
click at [241, 310] on div "Showing 45 Designs Select" at bounding box center [568, 299] width 1107 height 31
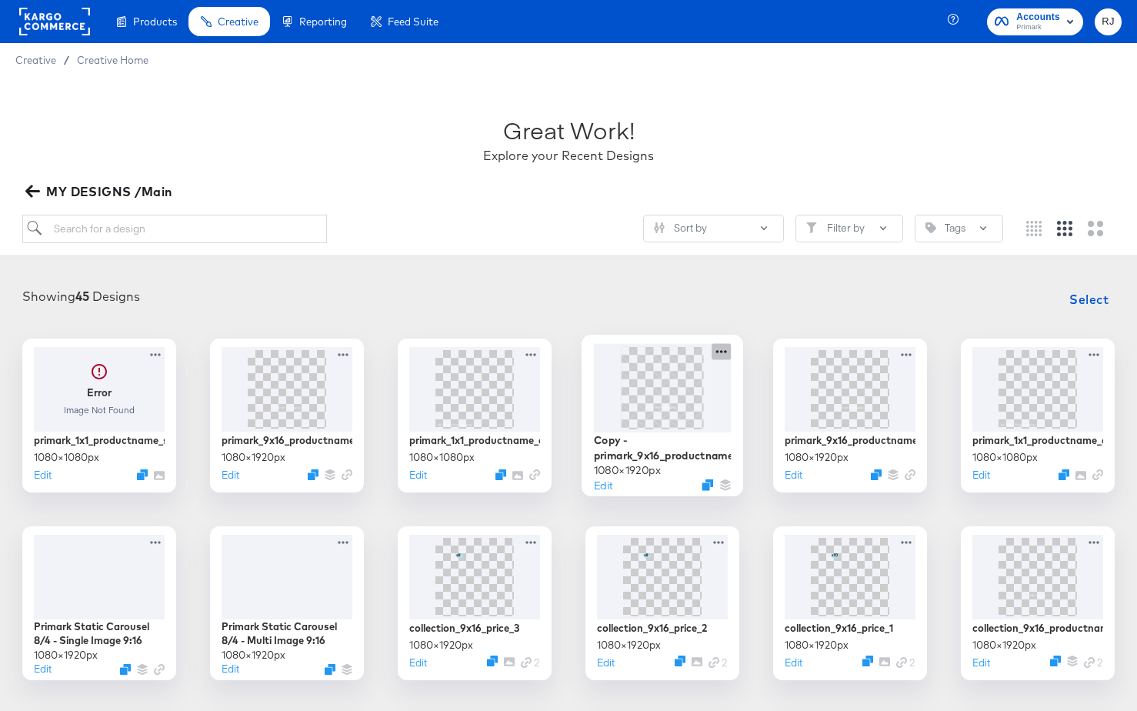
click at [716, 352] on icon at bounding box center [721, 351] width 19 height 16
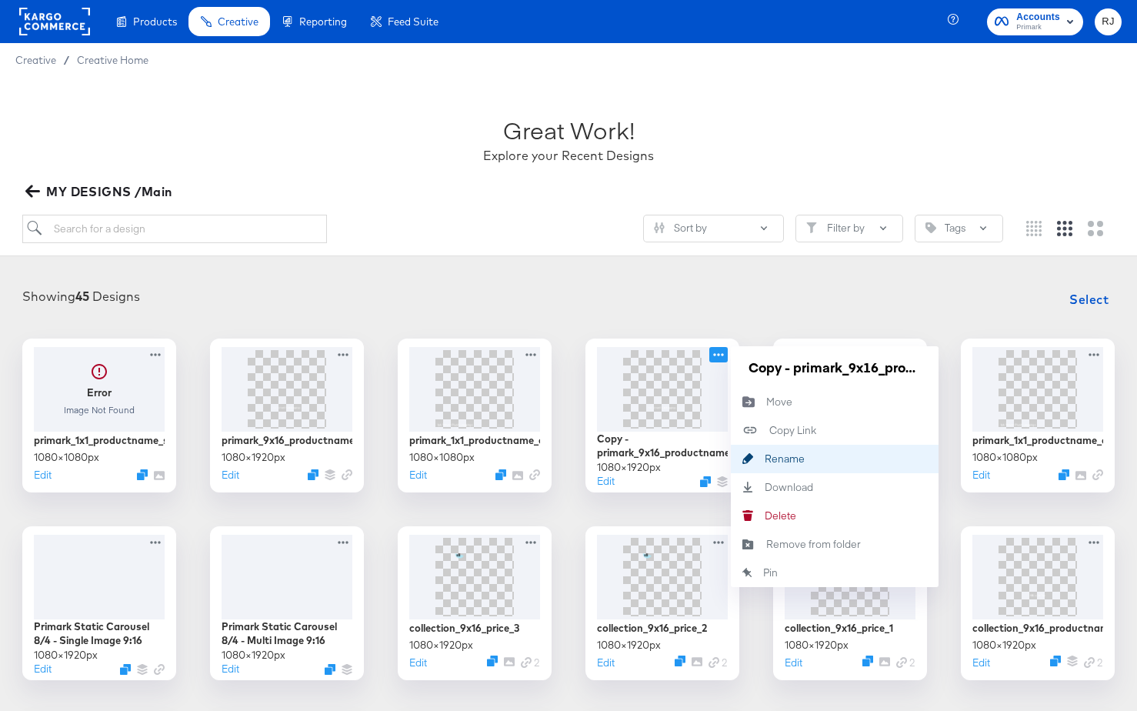
click at [765, 459] on div "Rename Rename" at bounding box center [765, 459] width 0 height 0
drag, startPoint x: 879, startPoint y: 369, endPoint x: 697, endPoint y: 368, distance: 181.6
click at [697, 368] on div "Copy - primark_9x16_productname_collage2 1080 × 1920 px Edit Copy - primark_9x1…" at bounding box center [663, 416] width 154 height 154
drag, startPoint x: 786, startPoint y: 369, endPoint x: 716, endPoint y: 366, distance: 70.9
click at [716, 366] on div "Copy - primark_9x16_productname_collage2 1080 × 1920 px Edit primark_1x1_produc…" at bounding box center [663, 416] width 154 height 154
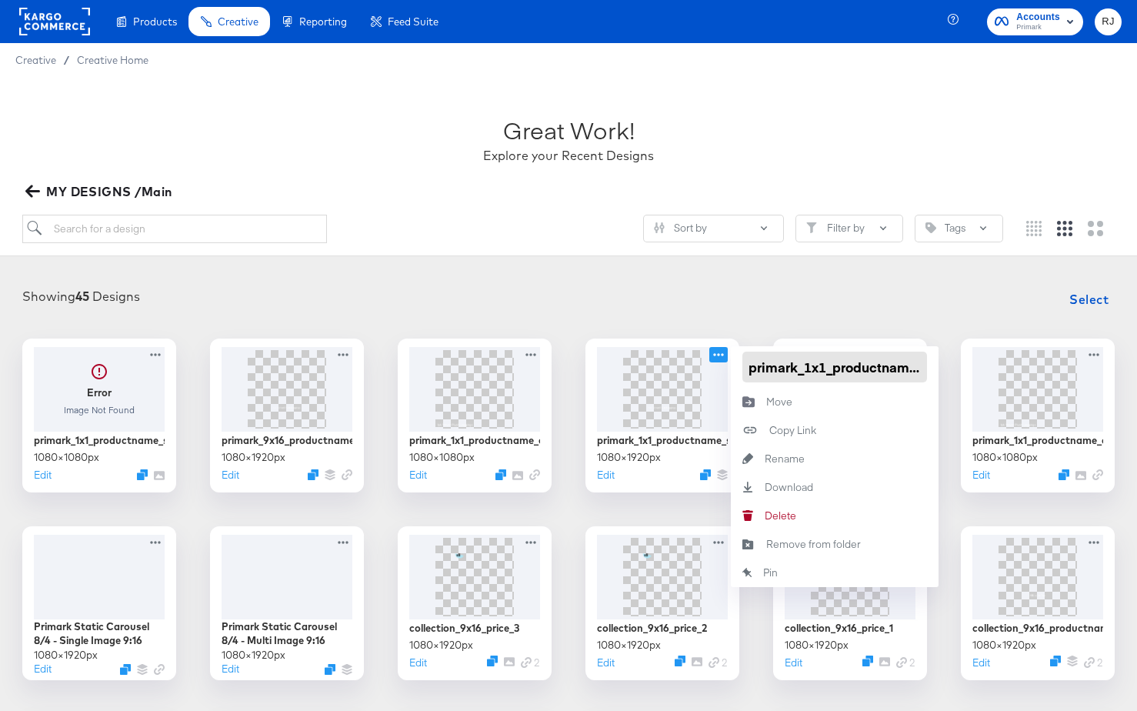
click at [824, 366] on input "primark_1x1_productname_singleproductvideo" at bounding box center [835, 367] width 185 height 31
type input "primark_9x16_productname_singleproductvideo"
click at [853, 299] on div "Showing 45 Designs Select" at bounding box center [568, 299] width 1107 height 31
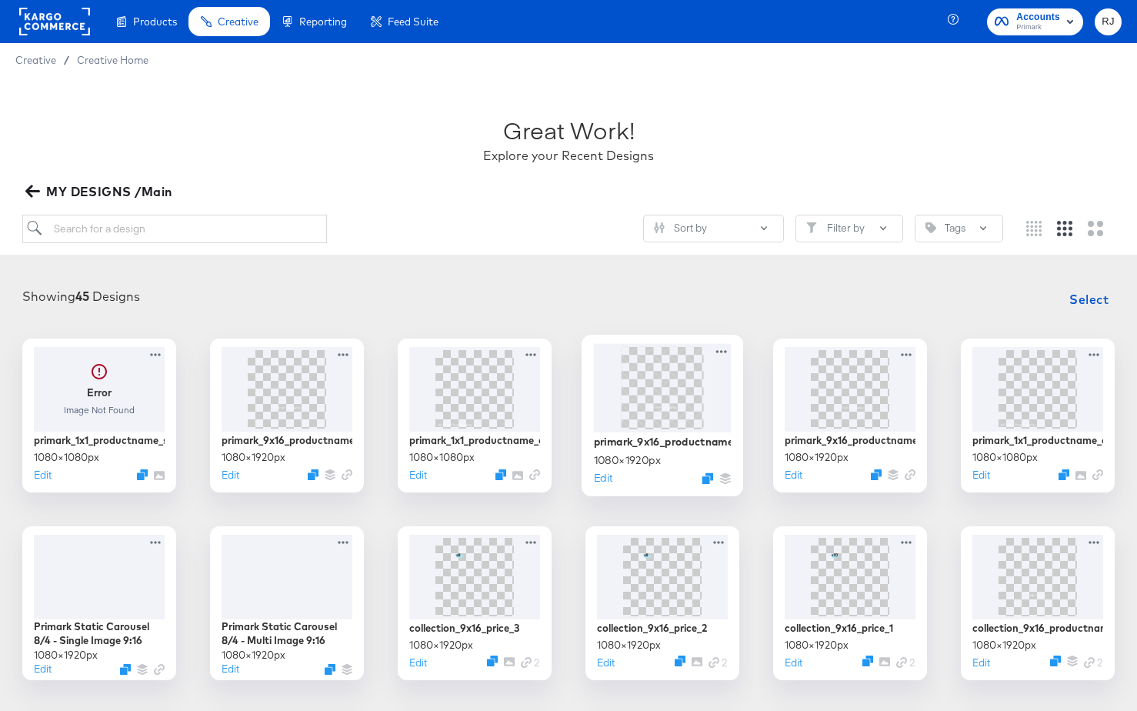
click at [648, 408] on img at bounding box center [662, 387] width 46 height 82
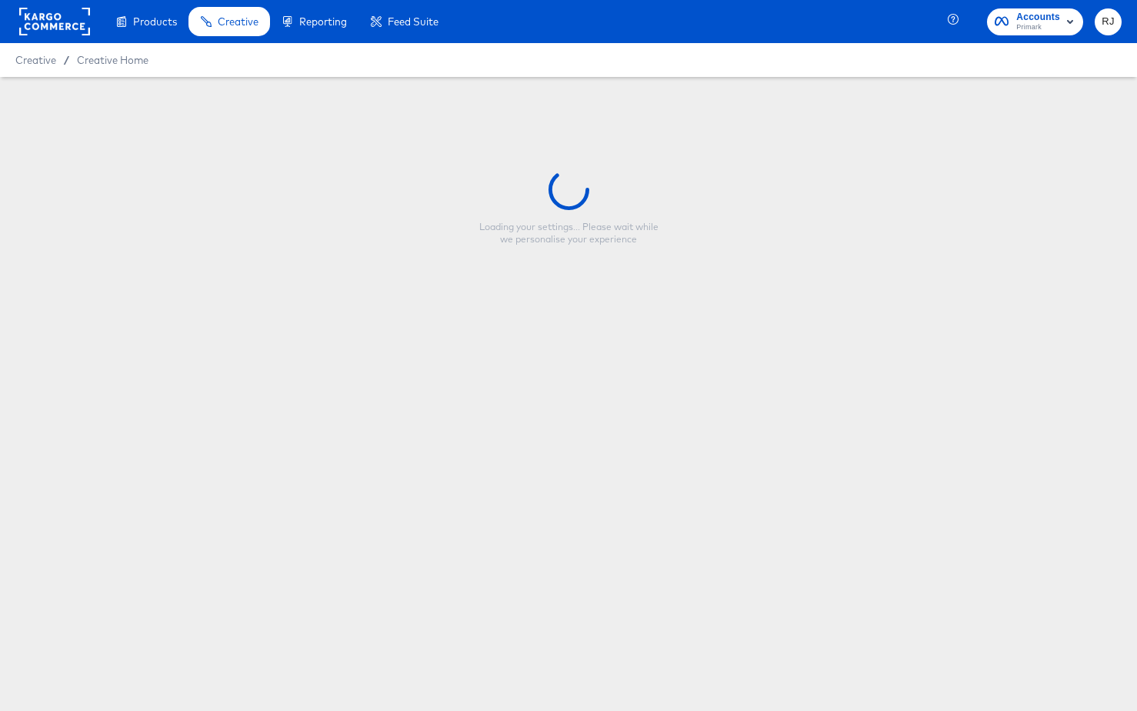
type input "primark_9x16_productname_singleproductvideo"
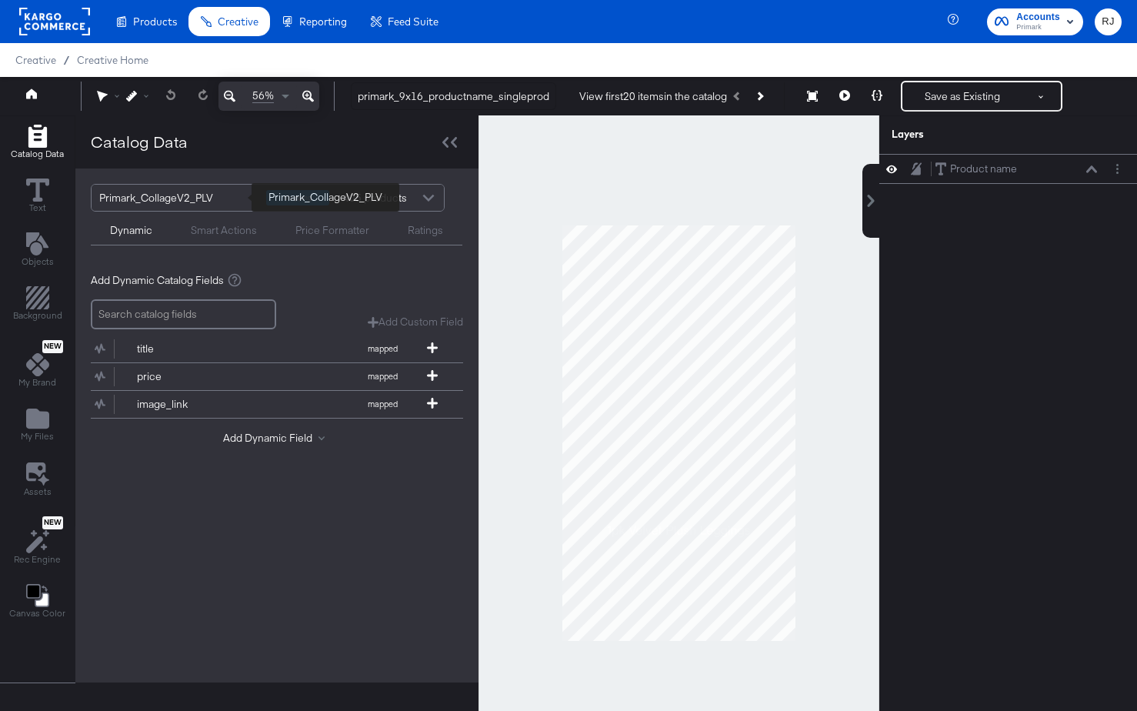
click at [209, 198] on div "Primark_CollageV2_PLV" at bounding box center [176, 198] width 155 height 26
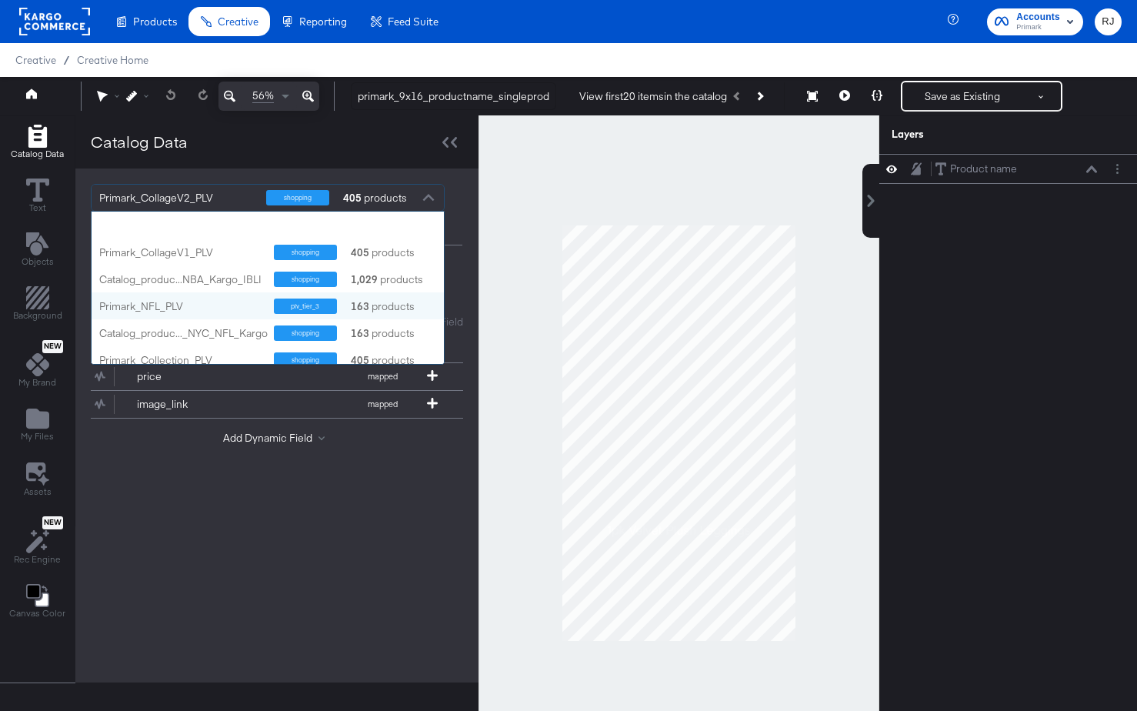
scroll to position [62, 0]
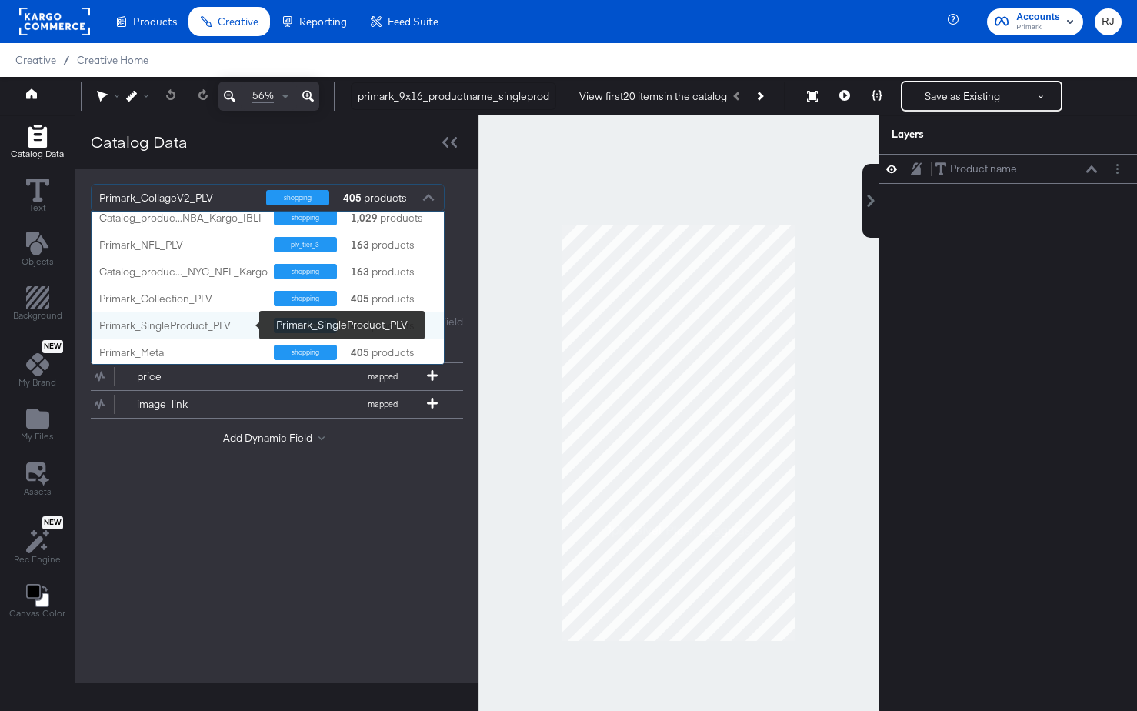
click at [178, 323] on div "Primark_SingleProduct_PLV" at bounding box center [180, 326] width 163 height 15
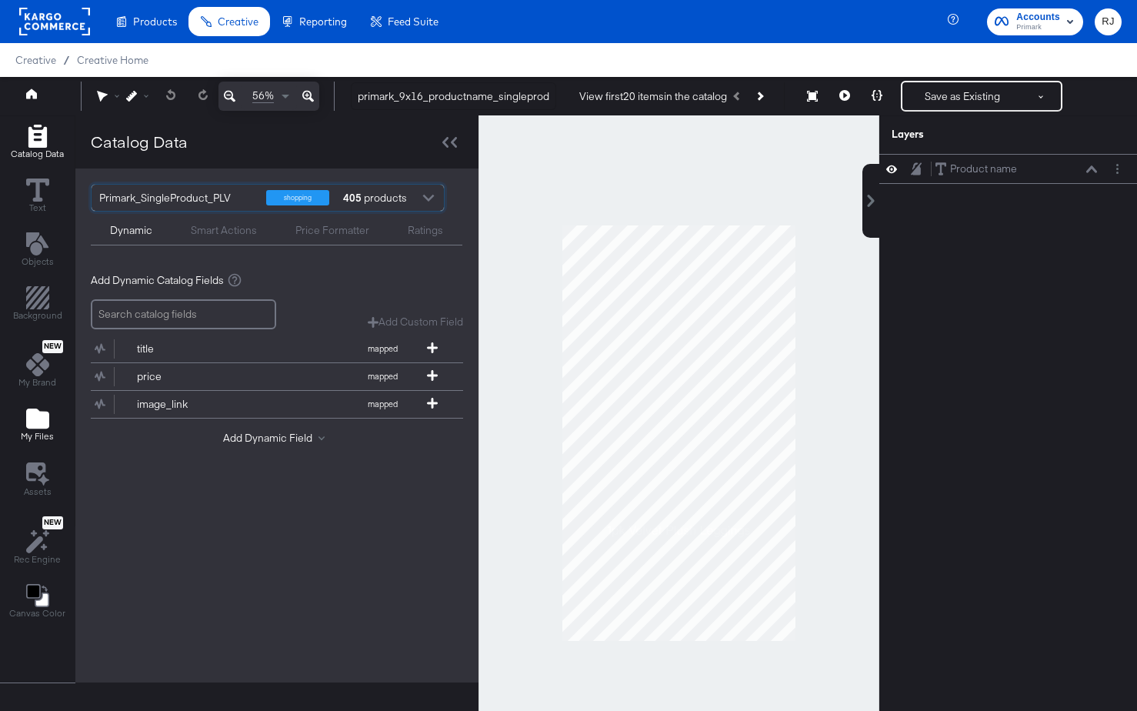
click at [32, 429] on icon "Add Files" at bounding box center [37, 419] width 23 height 20
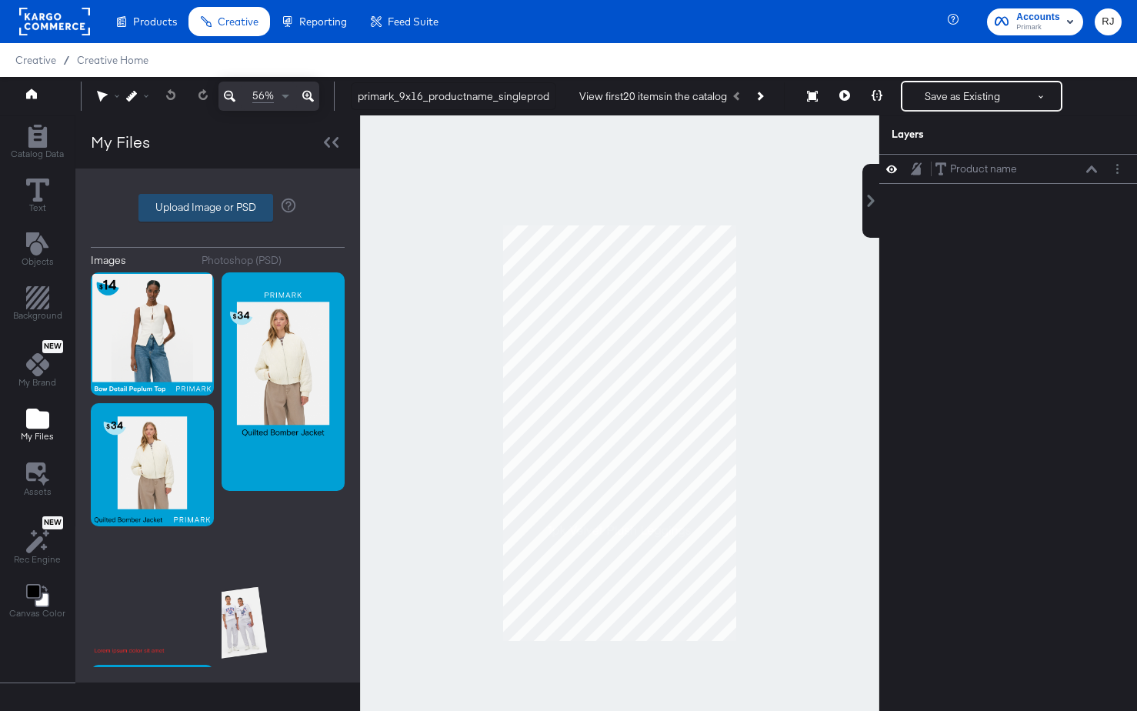
click at [225, 205] on label "Upload Image or PSD" at bounding box center [205, 208] width 133 height 26
click at [218, 208] on input "Upload Image or PSD" at bounding box center [218, 208] width 0 height 0
type input "C:\fakepath\Collage 4.png"
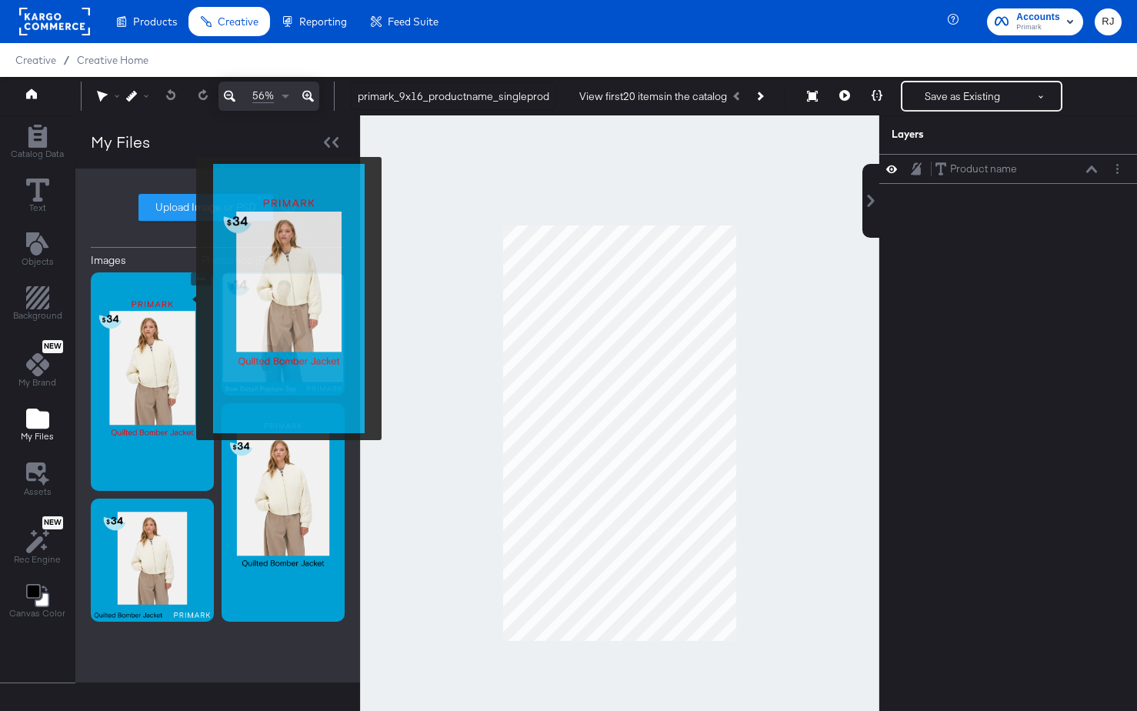
click at [185, 300] on img at bounding box center [152, 381] width 123 height 219
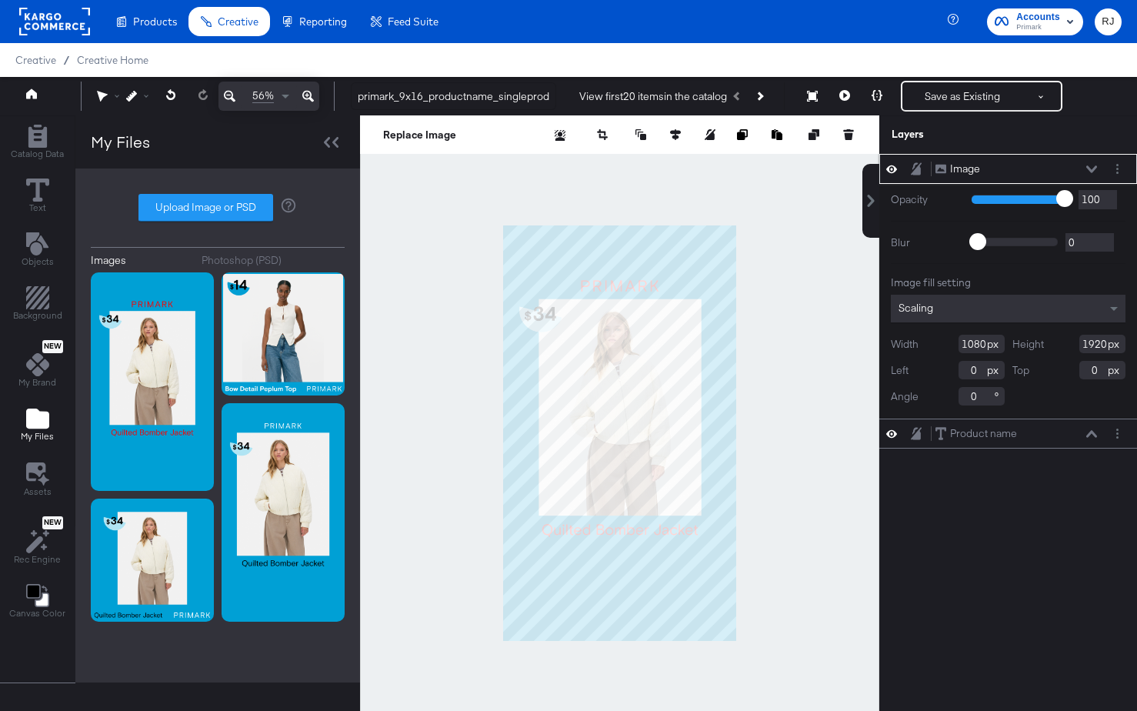
click at [1087, 169] on icon at bounding box center [1092, 169] width 11 height 8
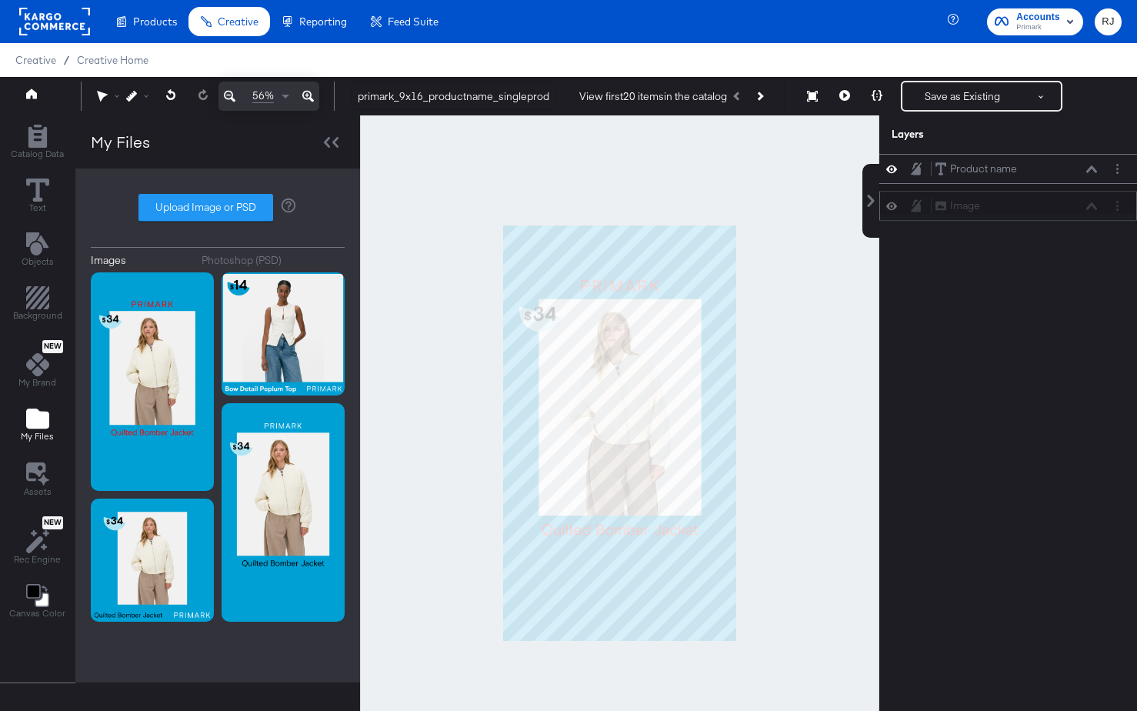
drag, startPoint x: 1034, startPoint y: 167, endPoint x: 1034, endPoint y: 209, distance: 42.3
click at [1034, 209] on div "Image Image" at bounding box center [1016, 206] width 163 height 16
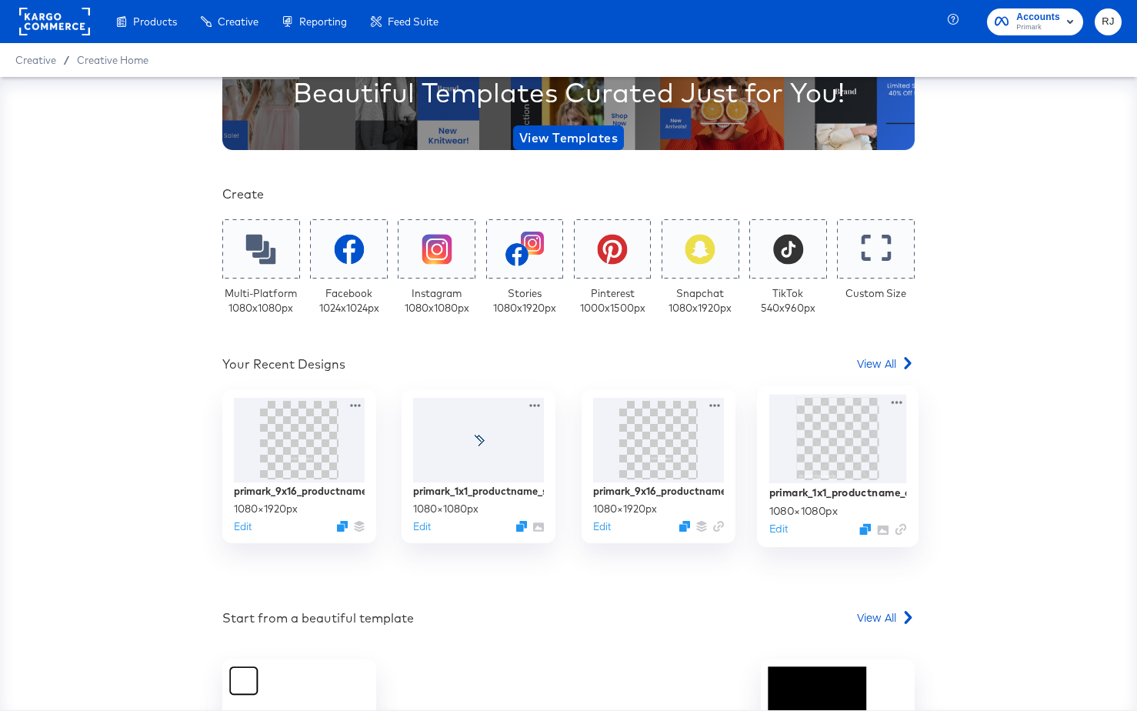
scroll to position [199, 0]
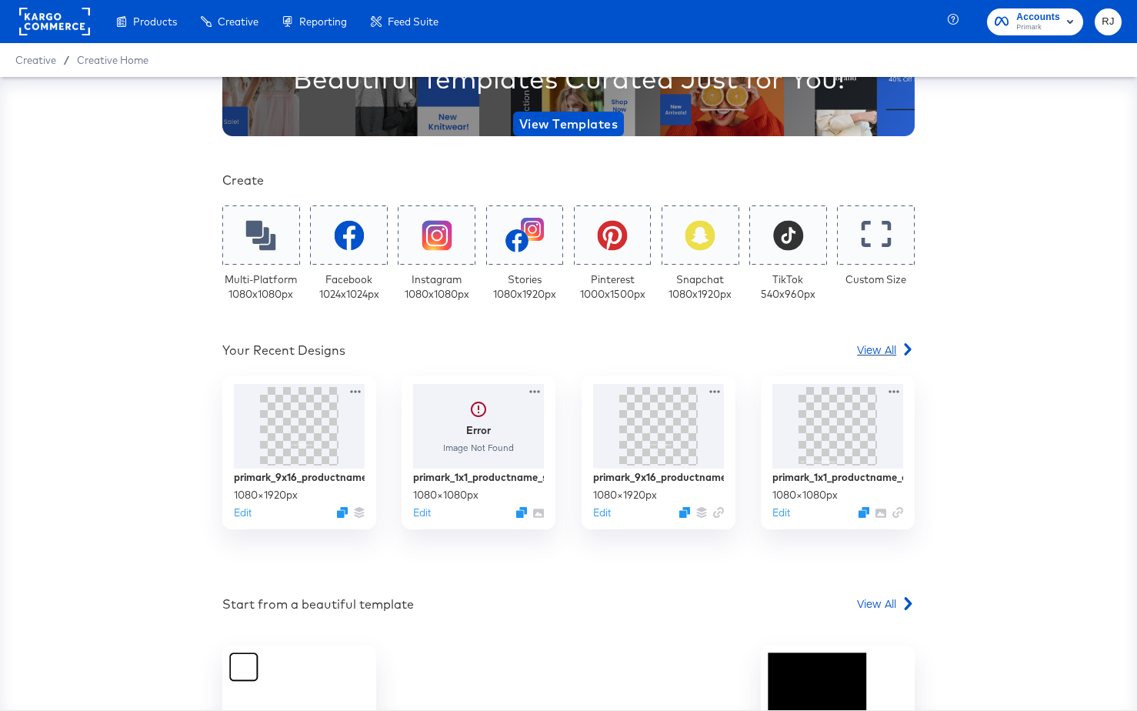
click at [879, 355] on span "View All" at bounding box center [876, 349] width 39 height 15
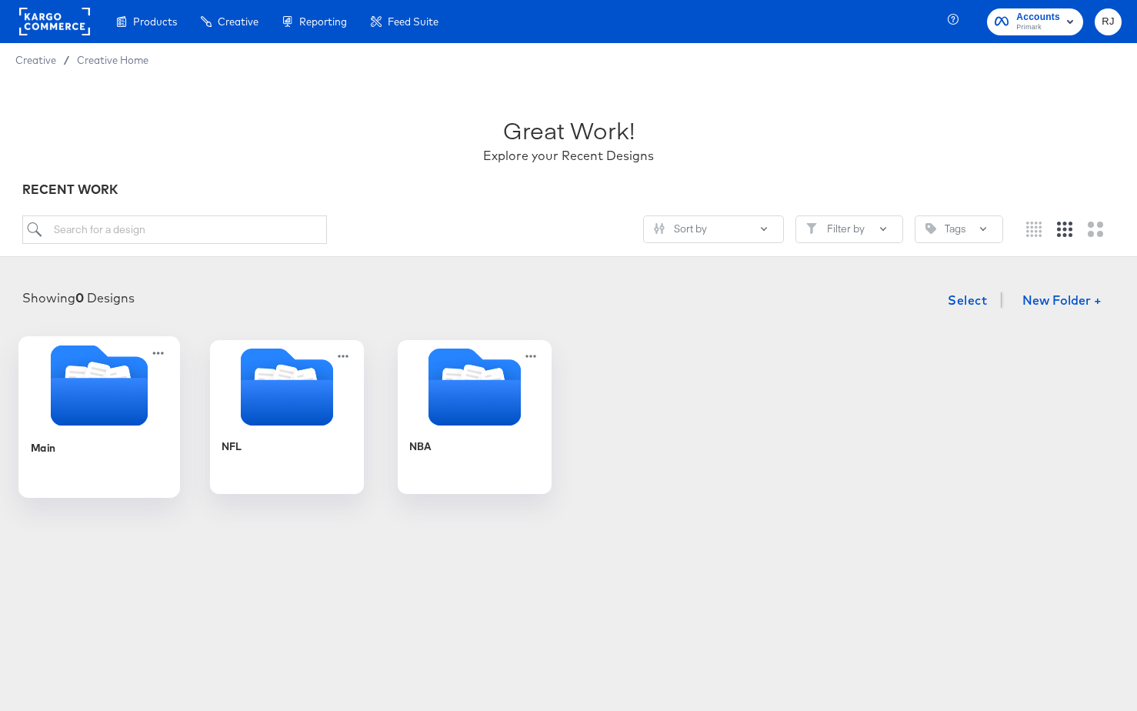
click at [92, 413] on icon "Folder" at bounding box center [99, 402] width 97 height 48
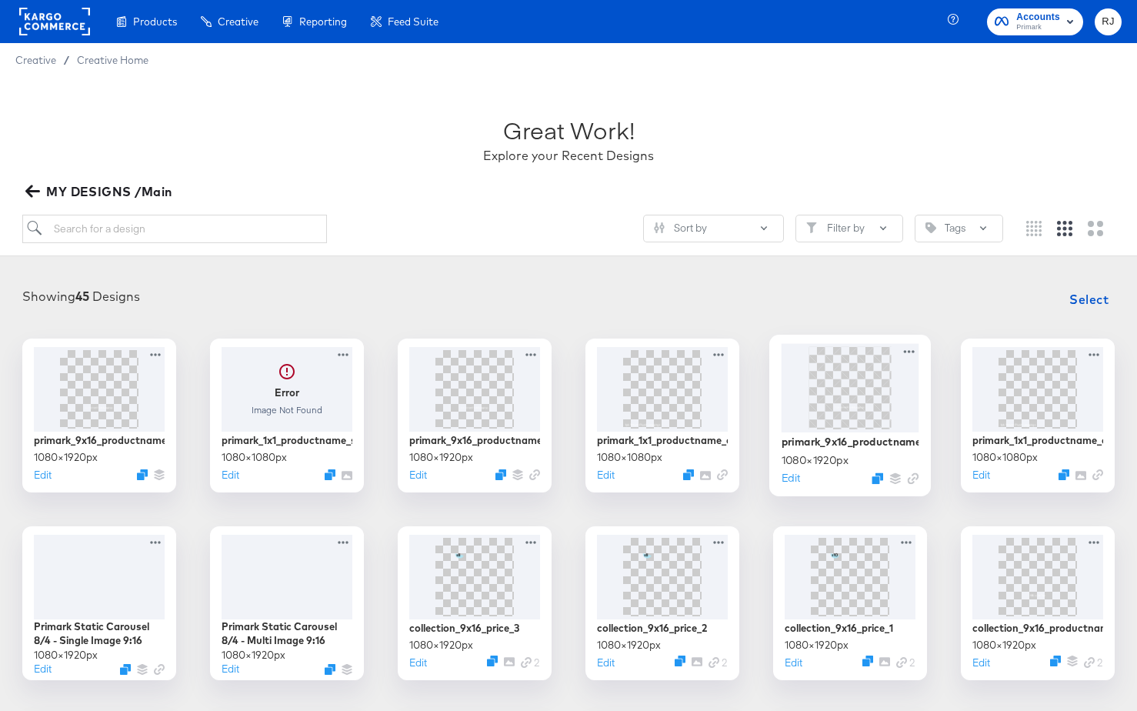
click at [853, 402] on img at bounding box center [850, 387] width 46 height 82
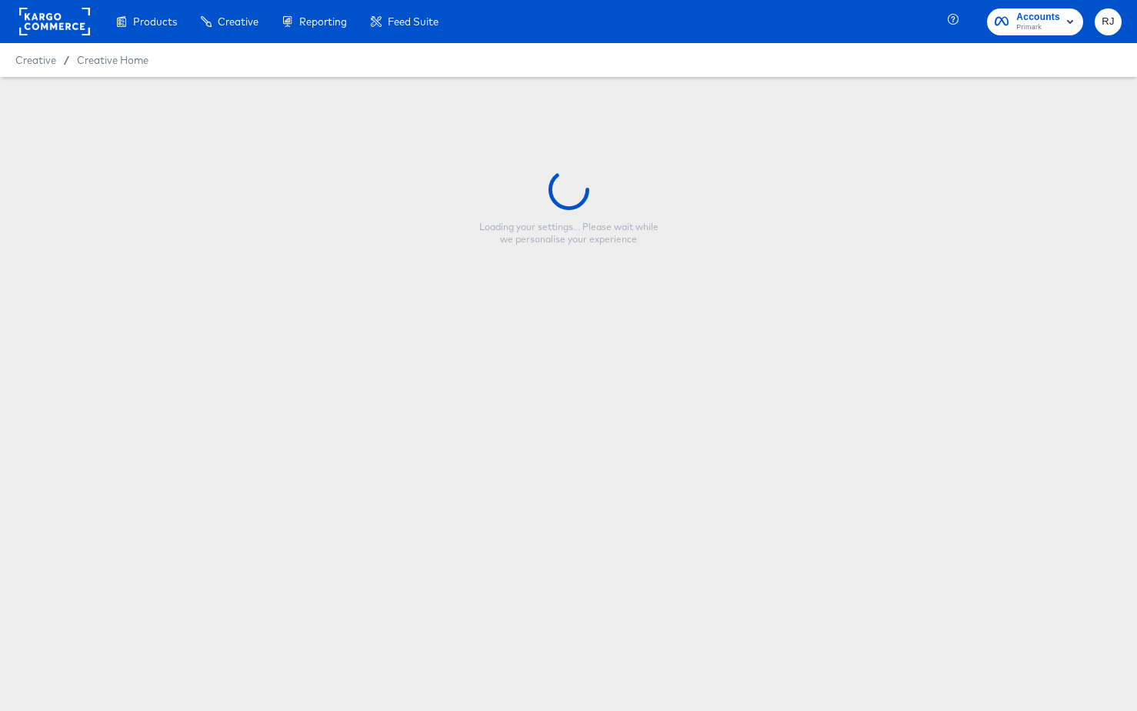
type input "primark_9x16_productname_collage2"
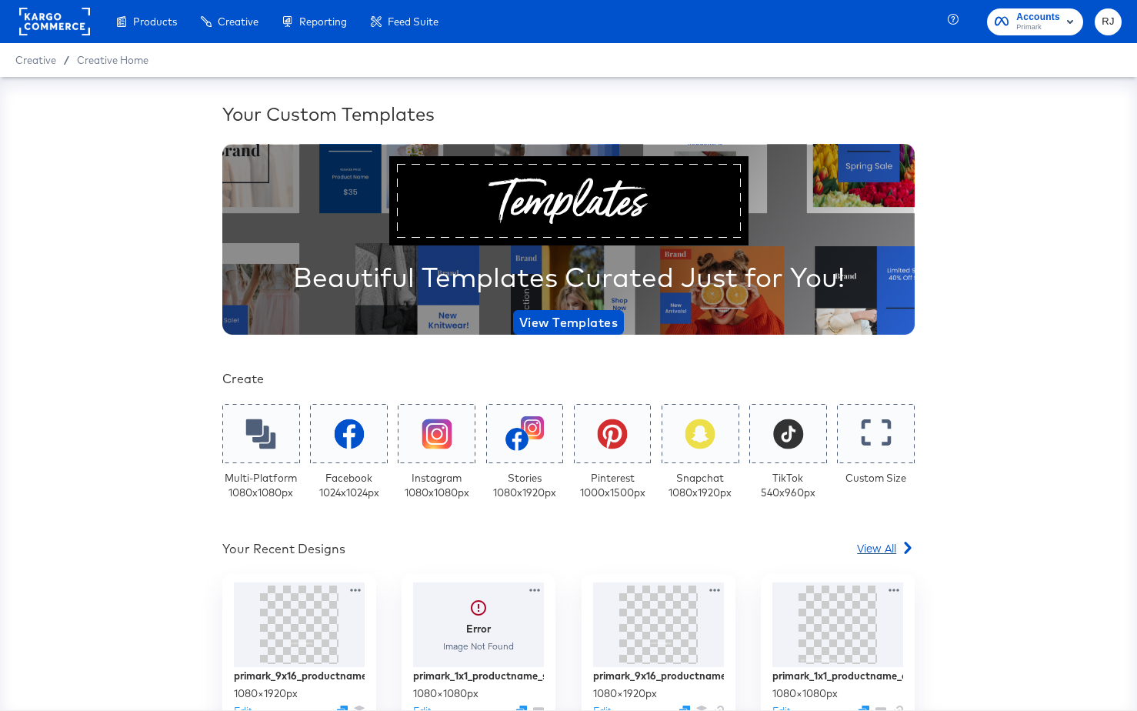
click at [864, 552] on span "View All" at bounding box center [876, 547] width 39 height 15
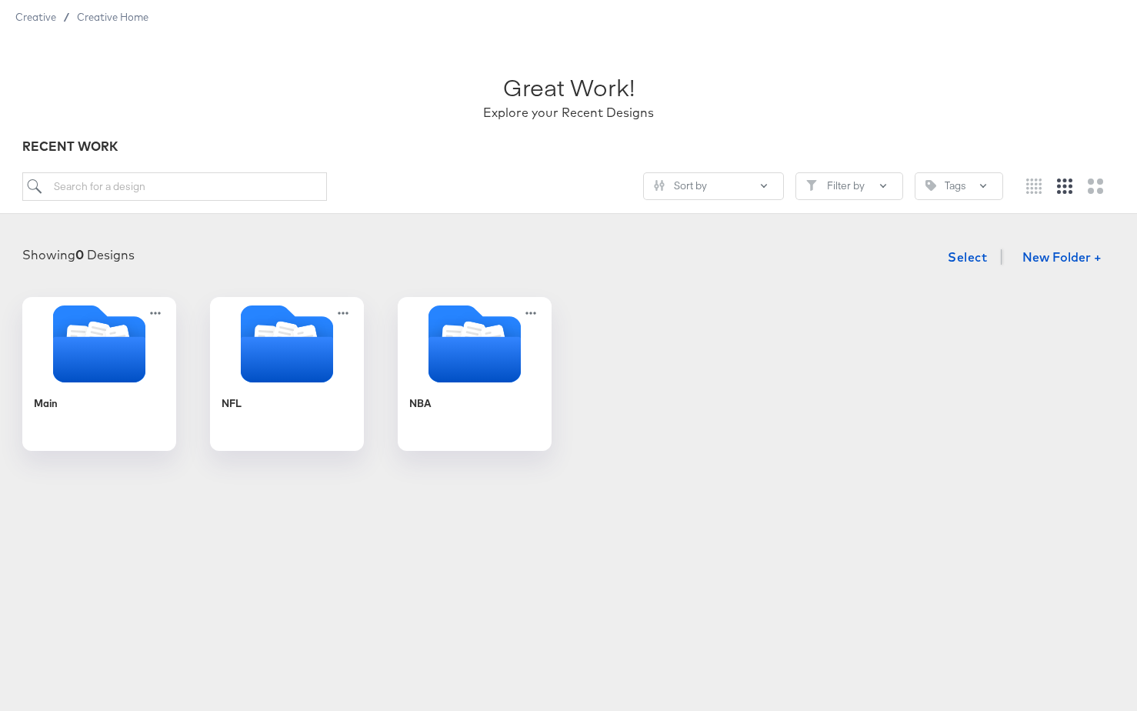
scroll to position [49, 0]
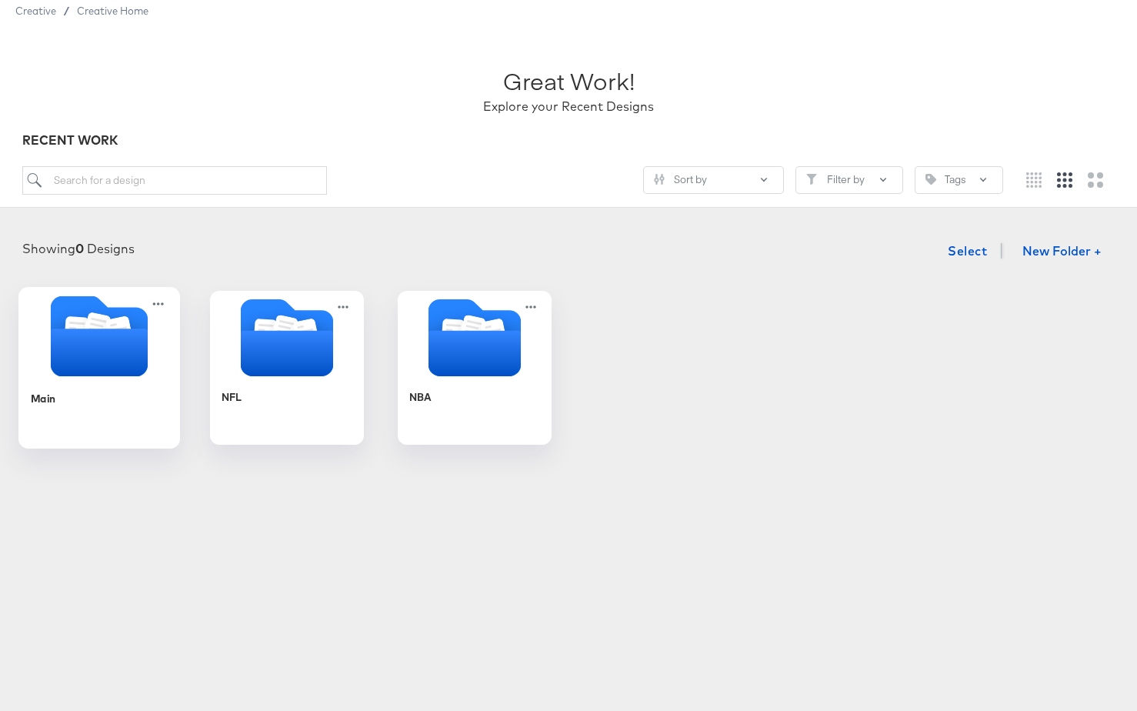
click at [82, 376] on icon "Folder" at bounding box center [99, 353] width 97 height 48
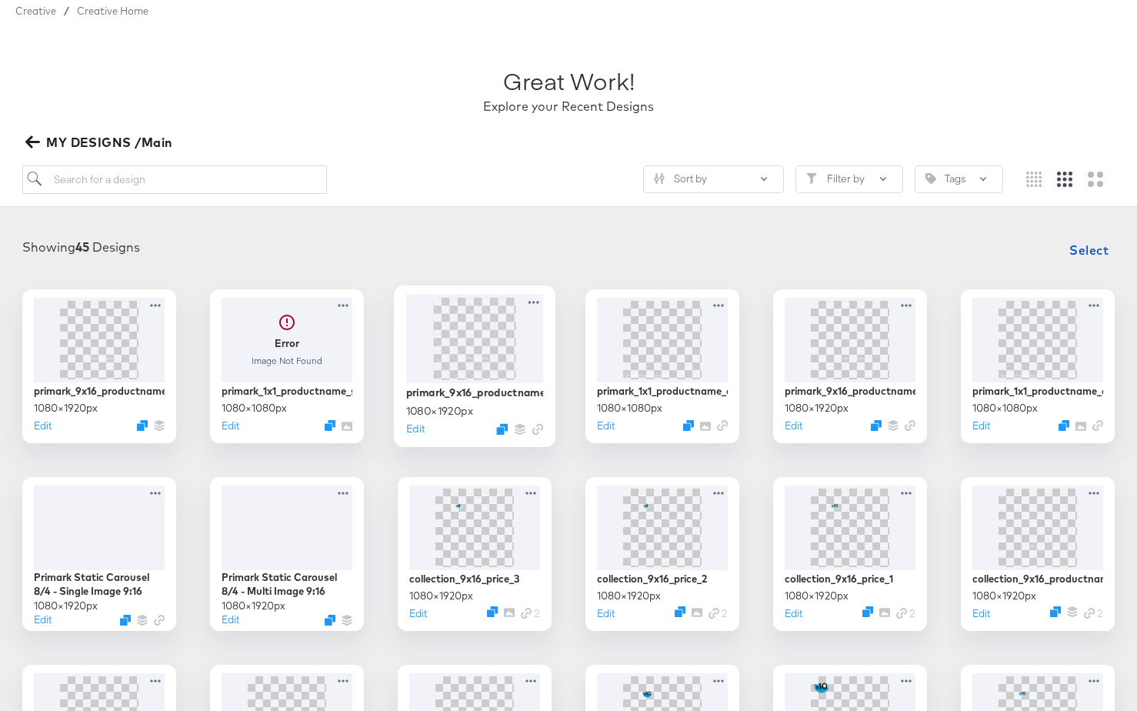
click at [472, 362] on img at bounding box center [475, 338] width 46 height 82
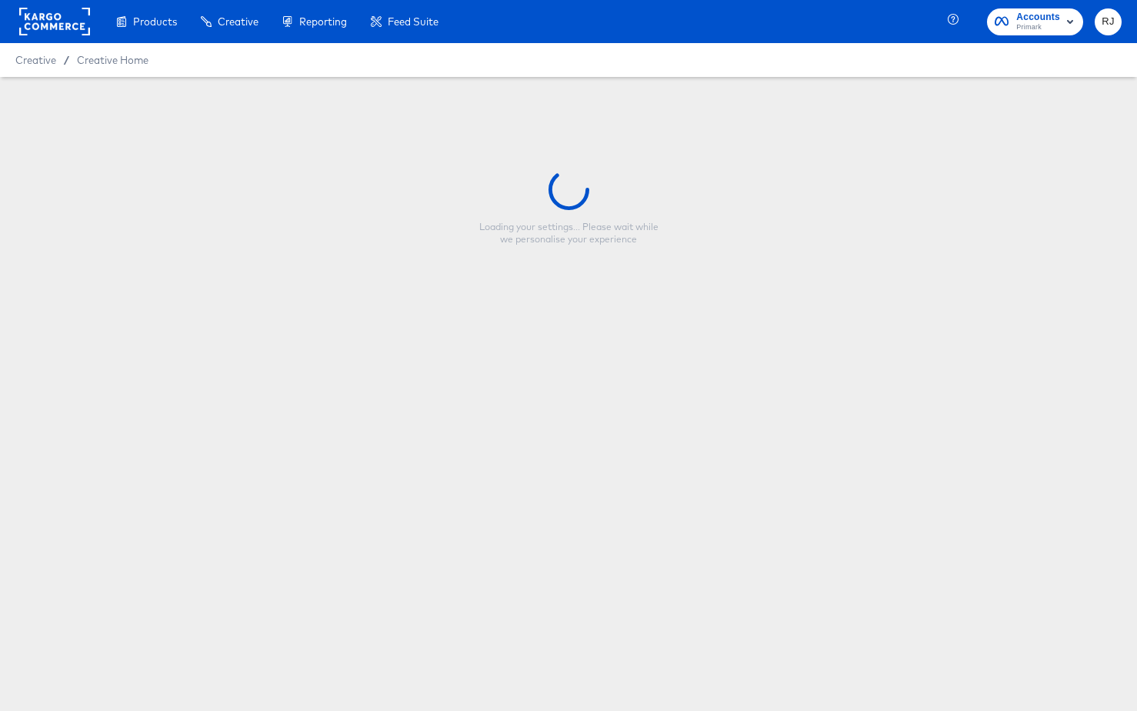
type input "primark_9x16_productname_collage1"
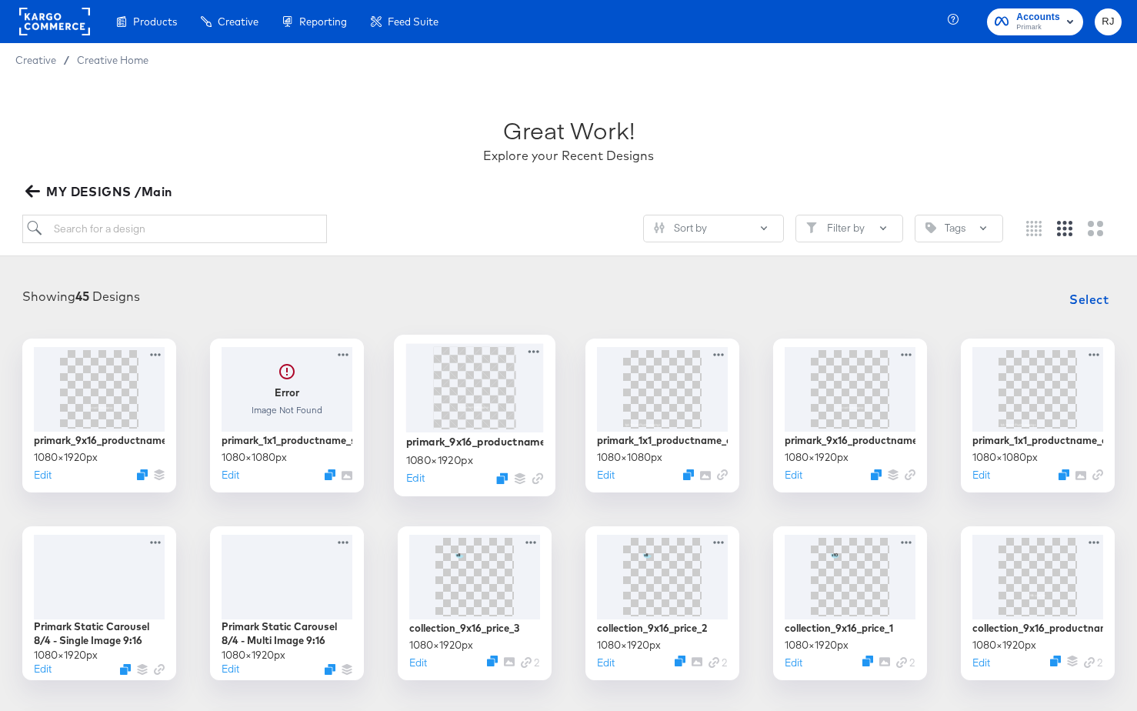
click at [463, 403] on img at bounding box center [475, 387] width 46 height 82
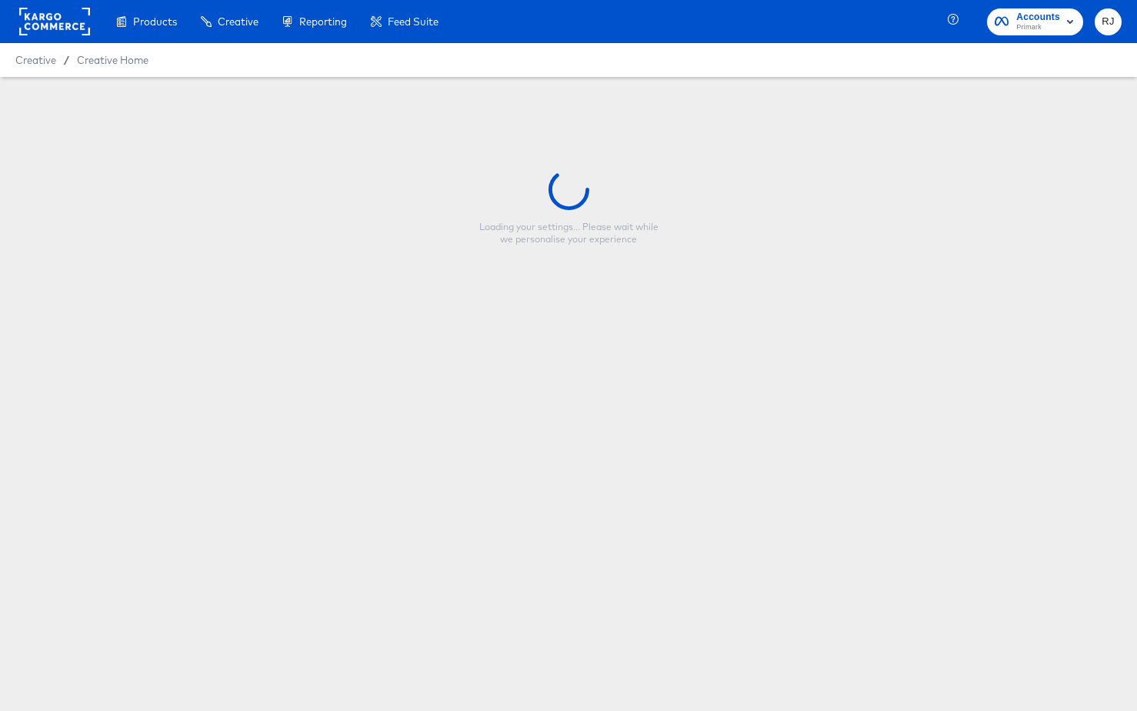
type input "primark_9x16_productname_collage1"
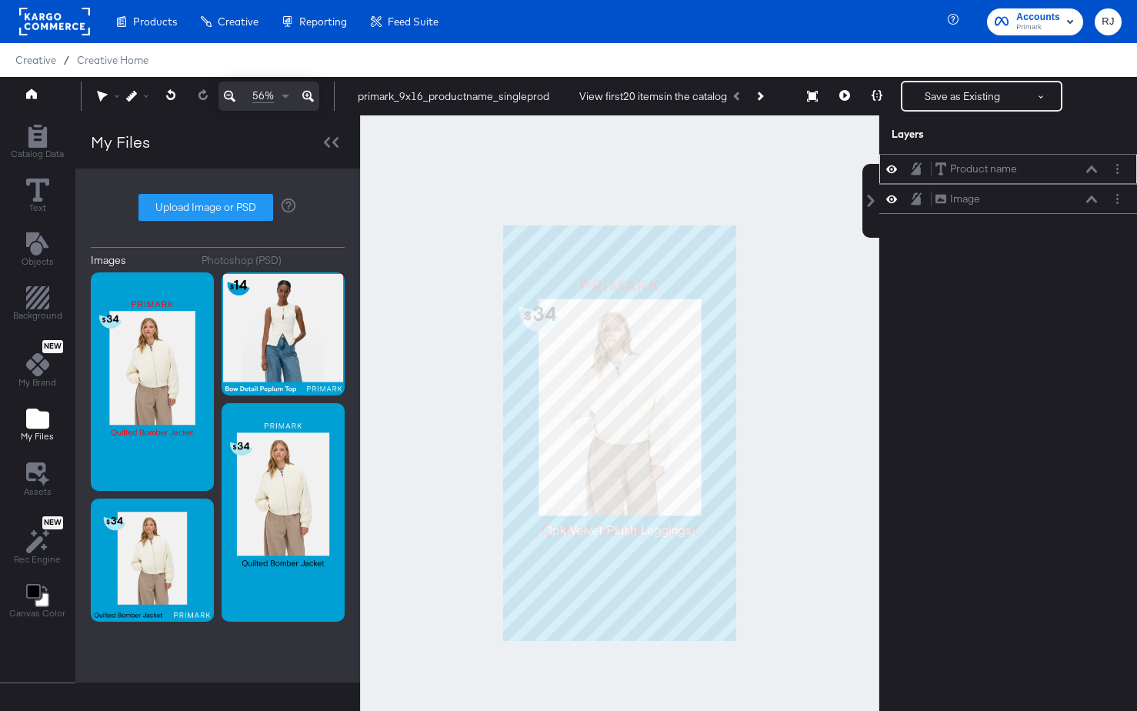
click at [914, 169] on icon at bounding box center [916, 168] width 11 height 13
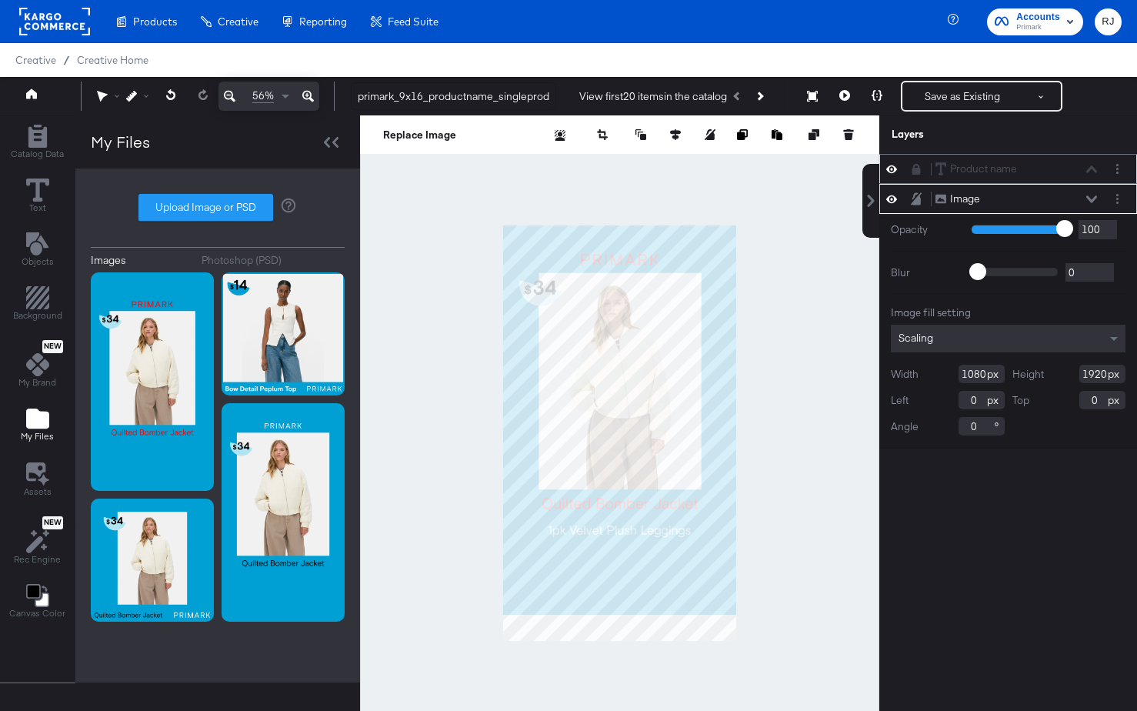
type input "-121"
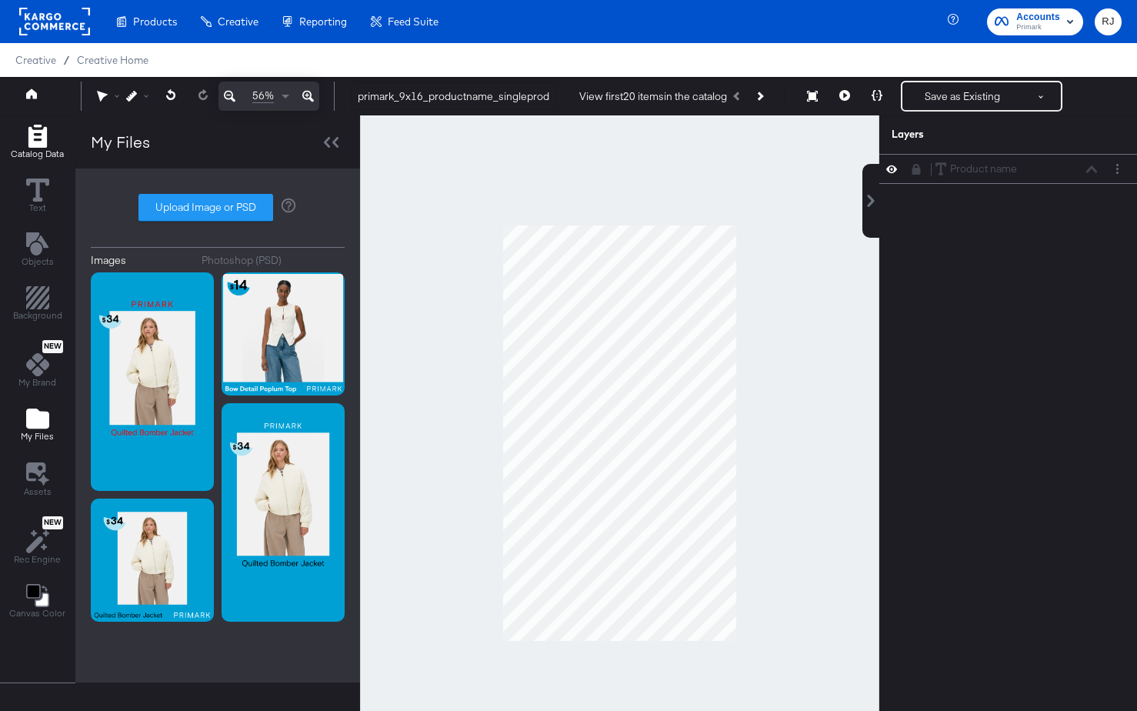
click at [40, 134] on icon "Add Rectangle" at bounding box center [37, 136] width 23 height 23
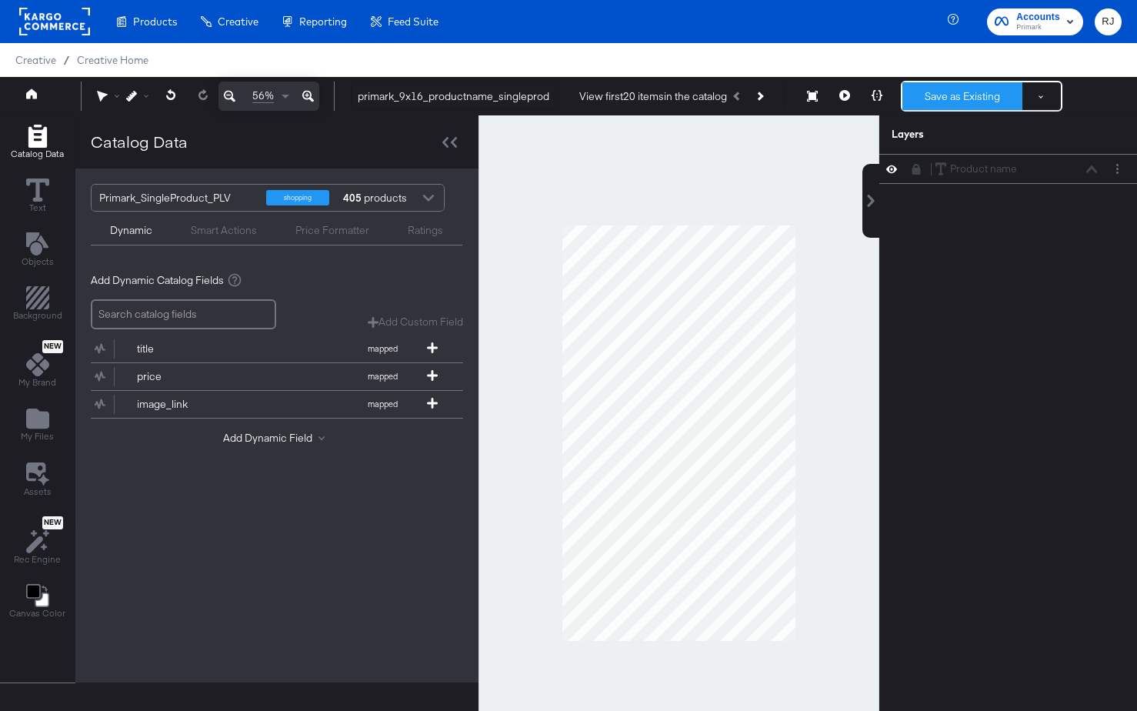
click at [971, 93] on button "Save as Existing" at bounding box center [963, 96] width 120 height 28
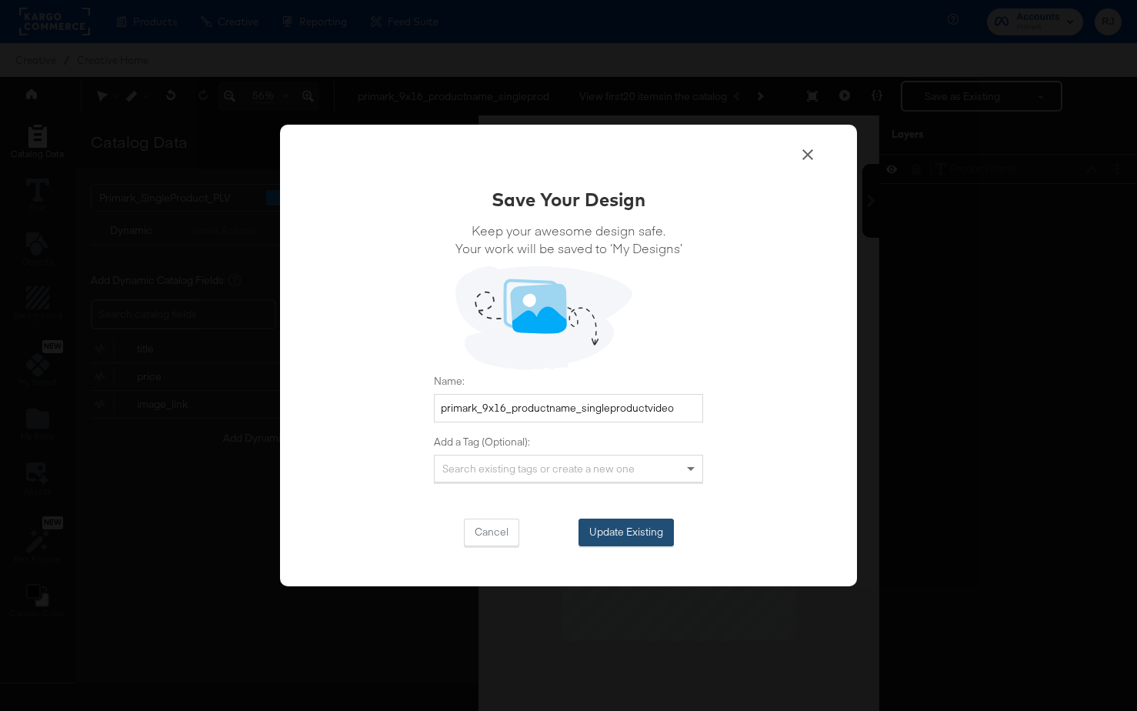
click at [643, 543] on button "Update Existing" at bounding box center [626, 533] width 95 height 28
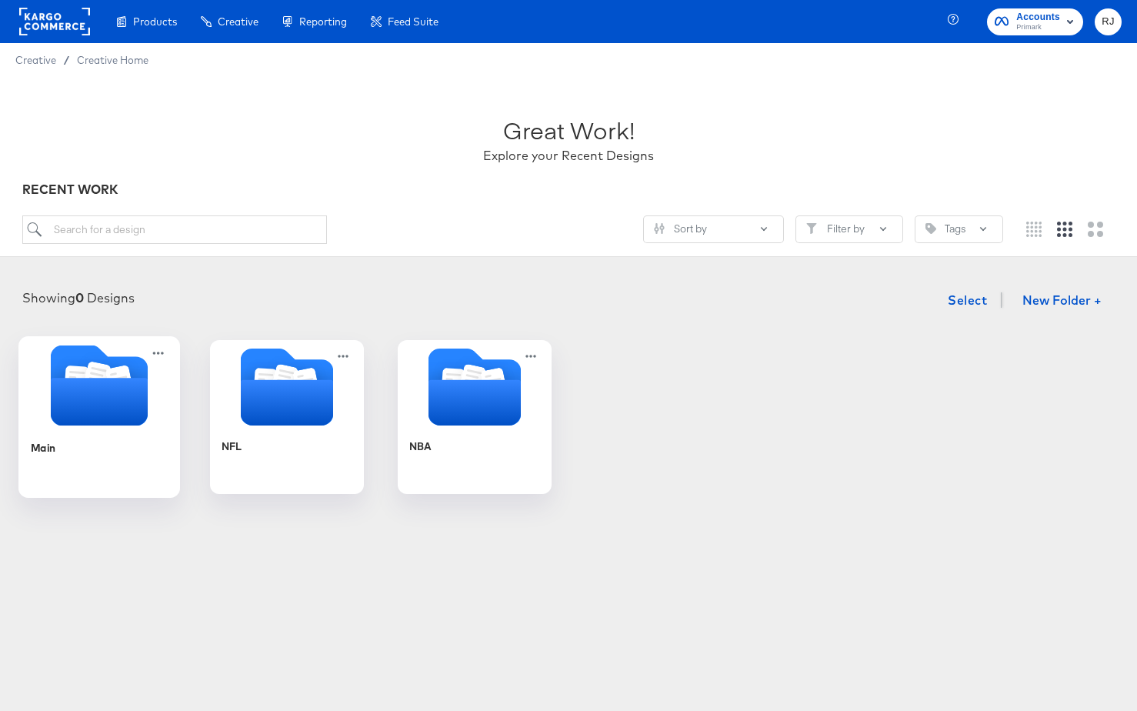
click at [77, 398] on icon "Folder" at bounding box center [99, 402] width 97 height 48
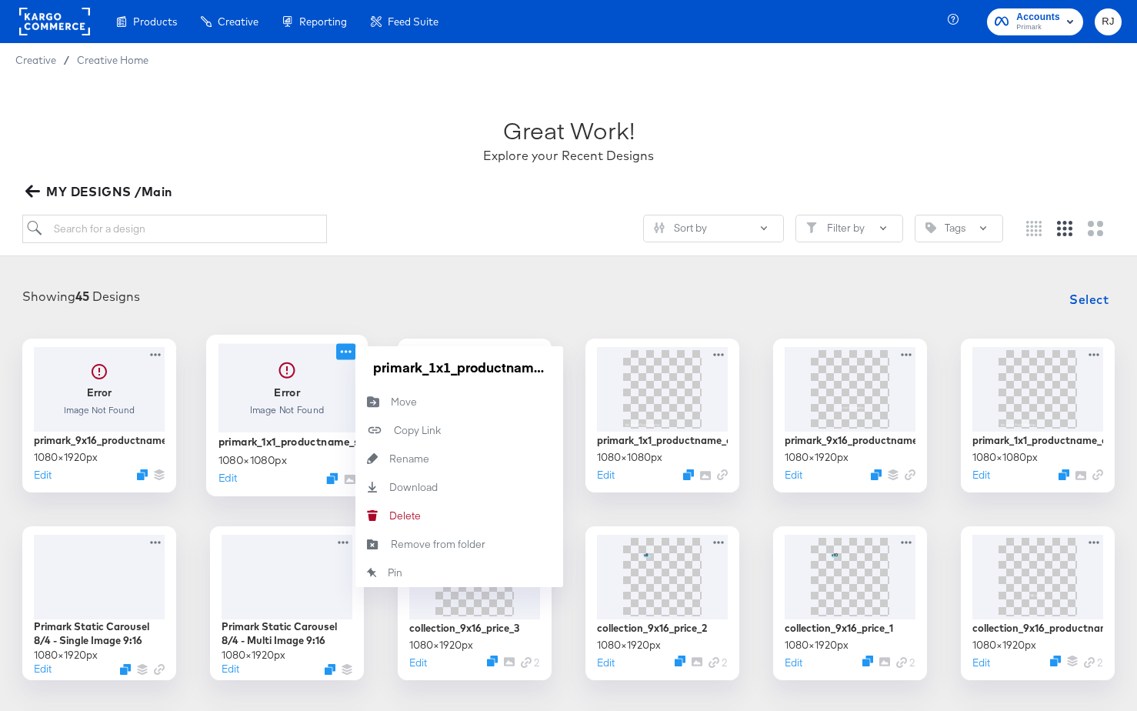
click at [346, 356] on icon at bounding box center [345, 351] width 19 height 16
click at [389, 459] on div "Rename Rename" at bounding box center [389, 459] width 0 height 0
drag, startPoint x: 547, startPoint y: 369, endPoint x: 299, endPoint y: 366, distance: 248.6
click at [299, 367] on div "Error Image Not Found primark_1x1_productname_singleproductvideo 1080 × 1080 px…" at bounding box center [287, 416] width 154 height 154
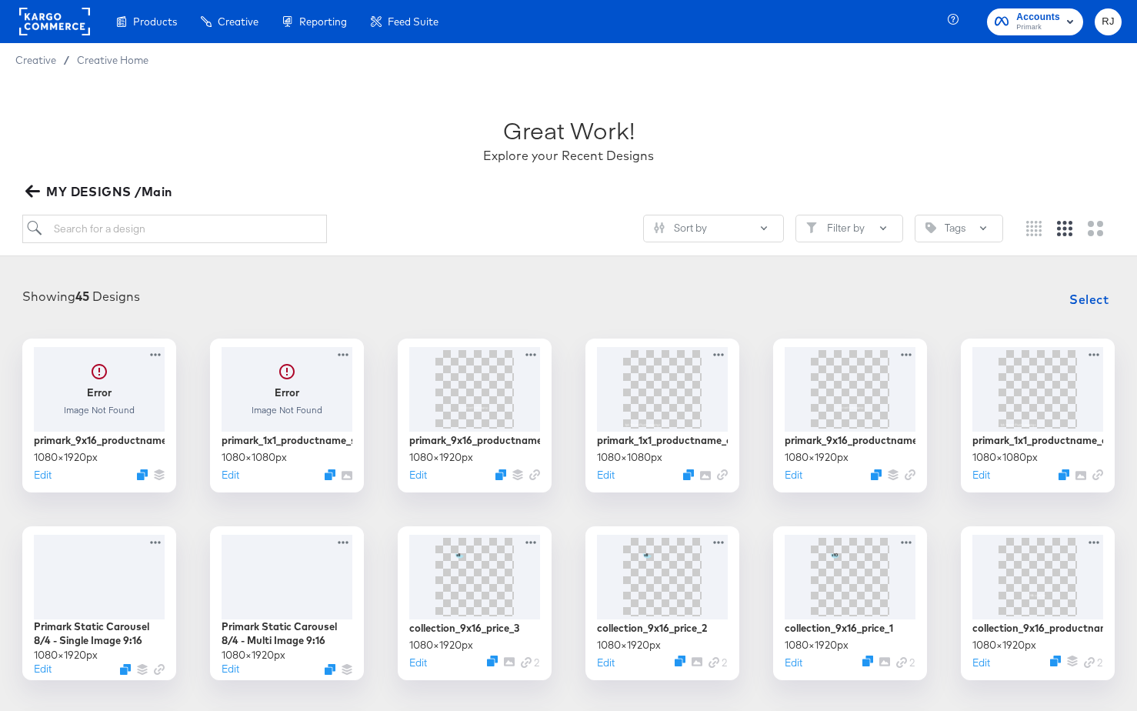
click at [376, 315] on div at bounding box center [568, 315] width 1107 height 1
click at [293, 394] on div at bounding box center [288, 387] width 138 height 88
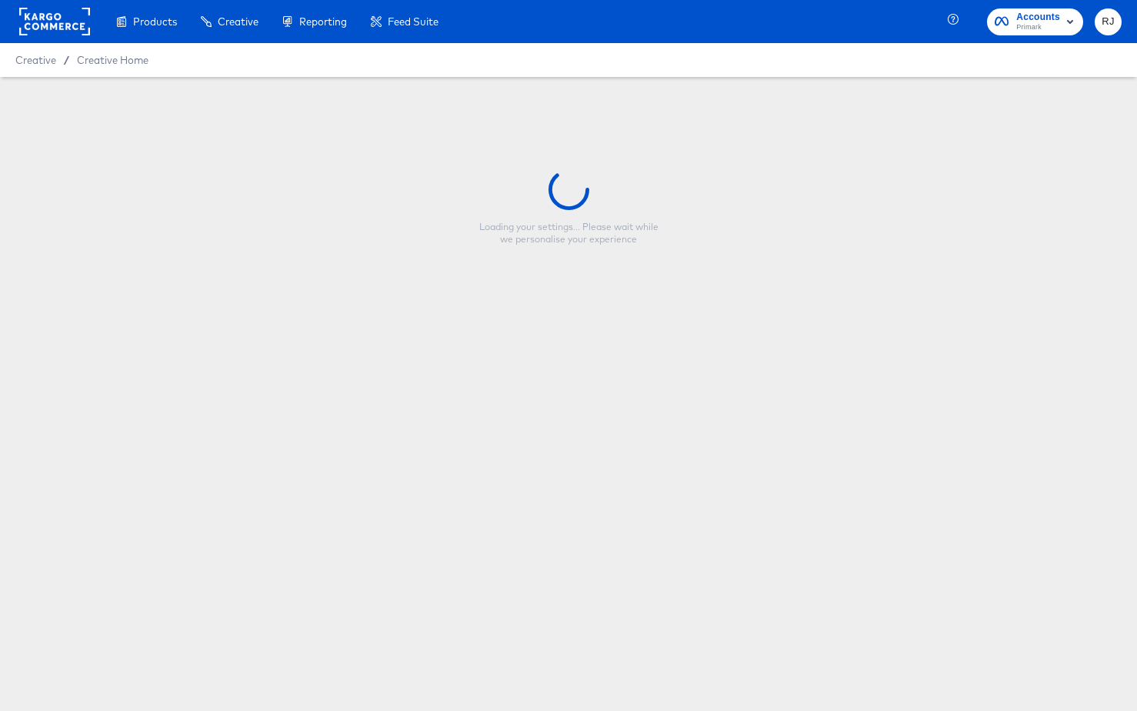
type input "primark_1x1_productname_singleproductvideo"
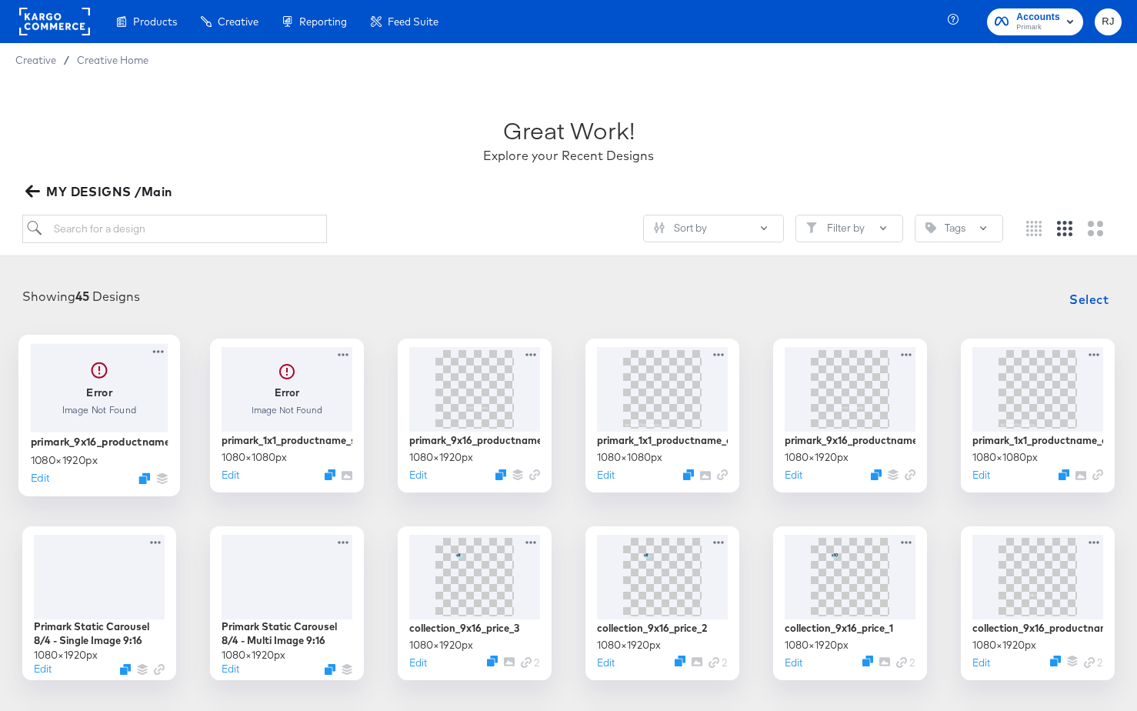
click at [98, 405] on div at bounding box center [100, 387] width 138 height 88
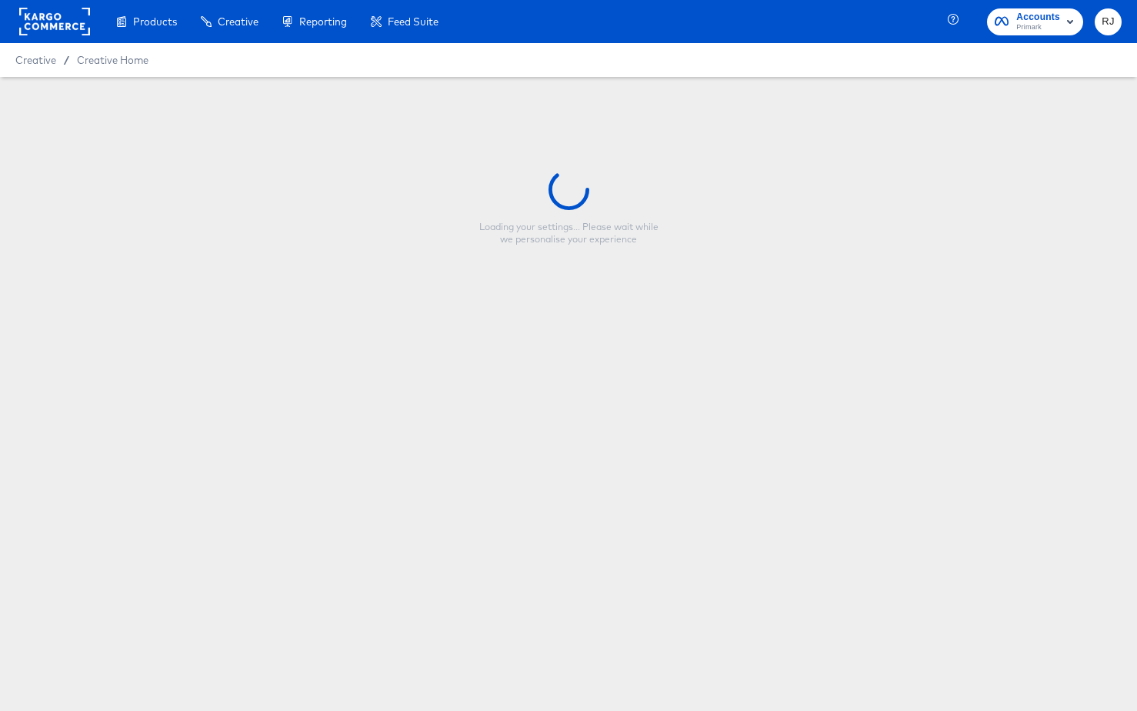
type input "primark_9x16_productname_singleproductvideo"
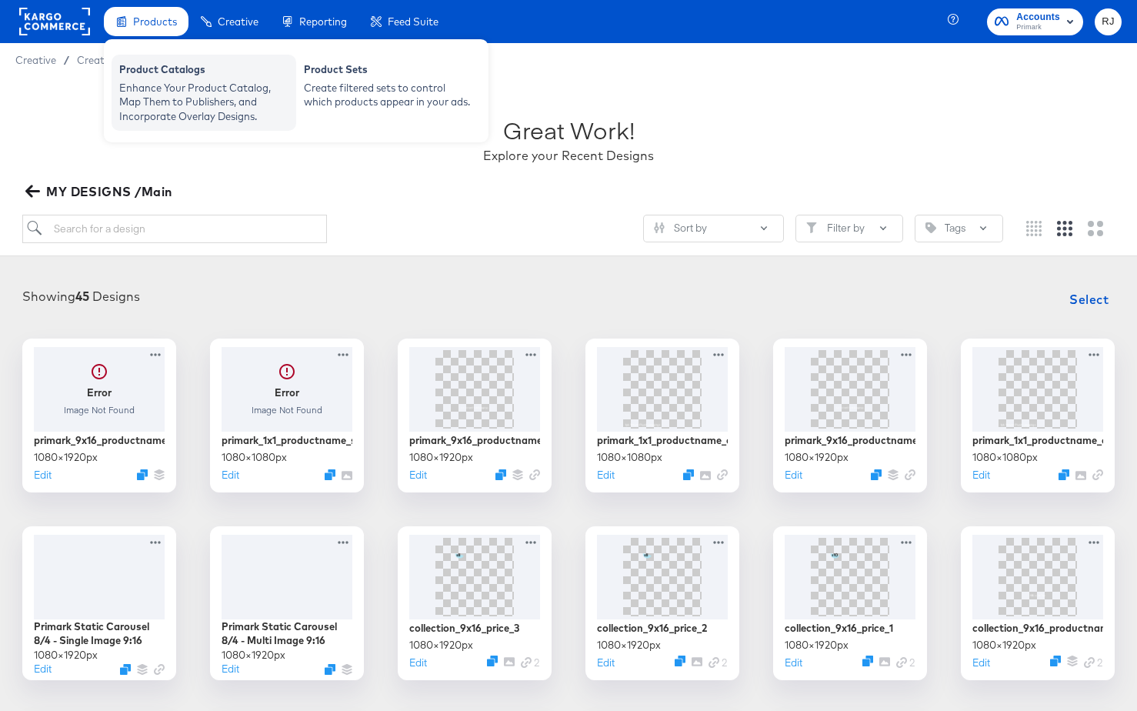
click at [165, 87] on div "Enhance Your Product Catalog, Map Them to Publishers, and Incorporate Overlay D…" at bounding box center [203, 102] width 169 height 43
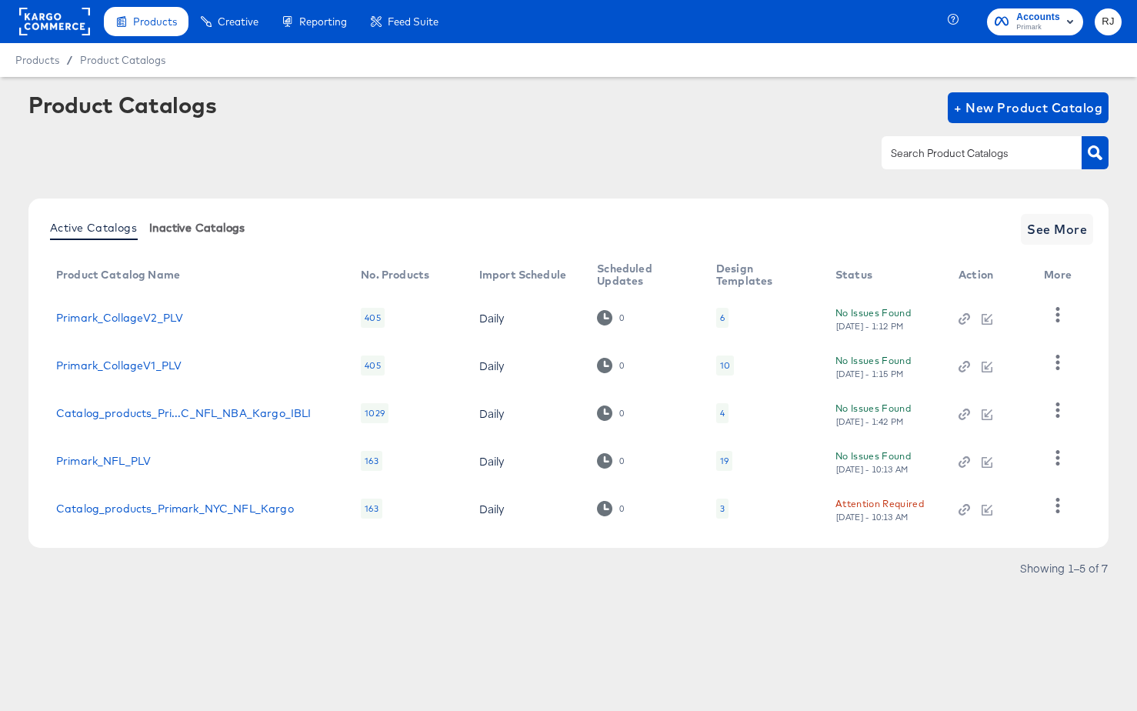
click at [172, 228] on span "Inactive Catalogs" at bounding box center [197, 228] width 96 height 12
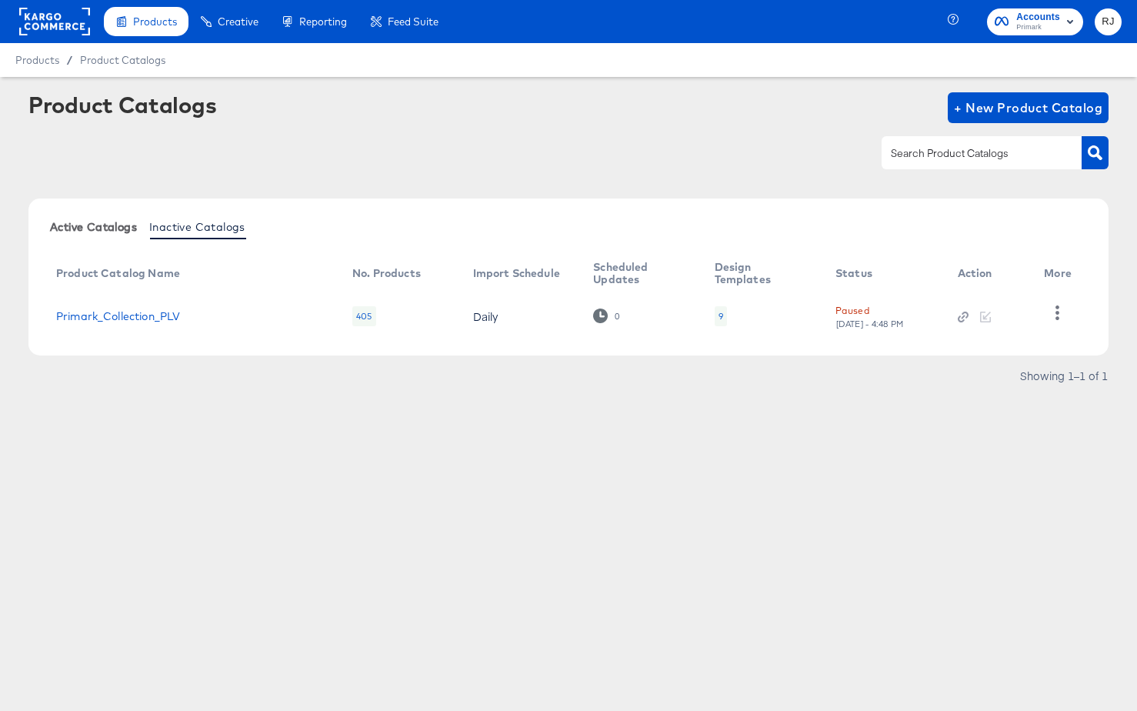
click at [100, 222] on span "Active Catalogs" at bounding box center [93, 227] width 87 height 12
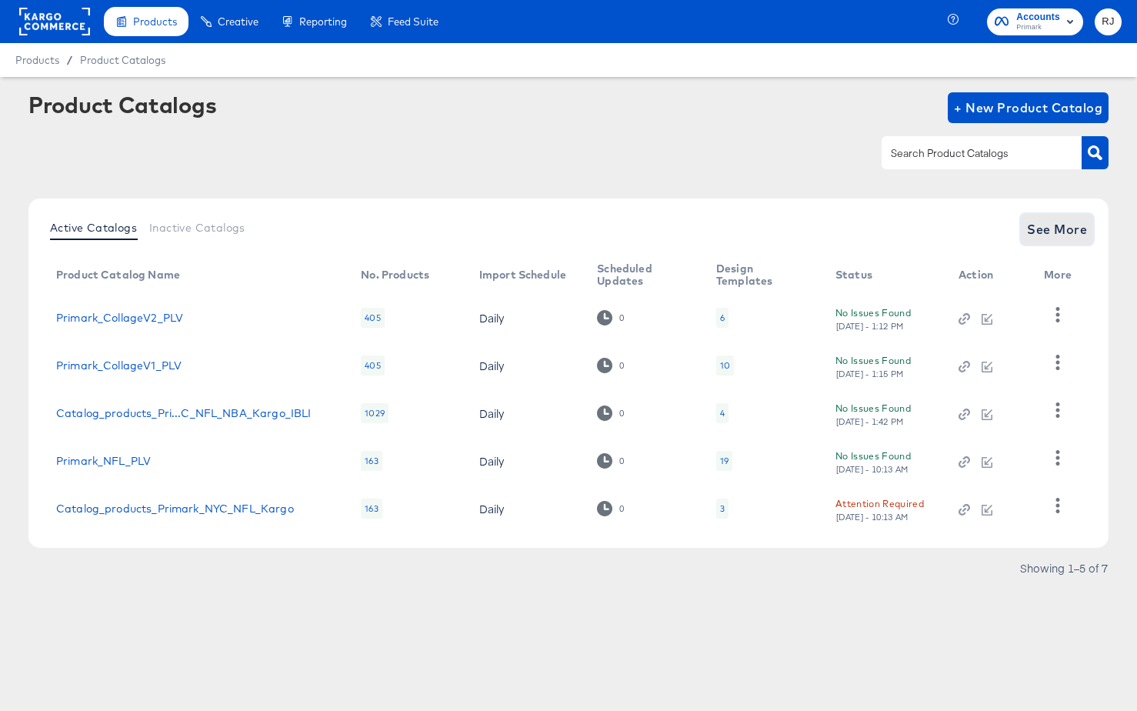
click at [1050, 235] on span "See More" at bounding box center [1057, 230] width 60 height 22
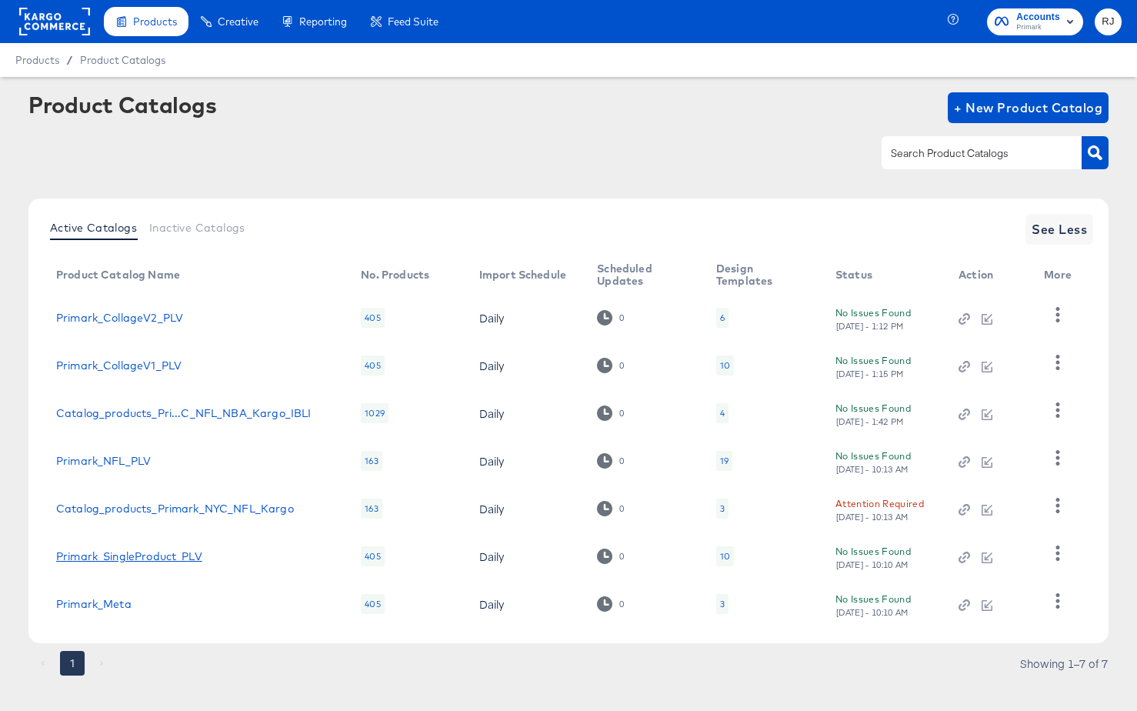
click at [168, 553] on link "Primark_SingleProduct_PLV" at bounding box center [129, 556] width 146 height 12
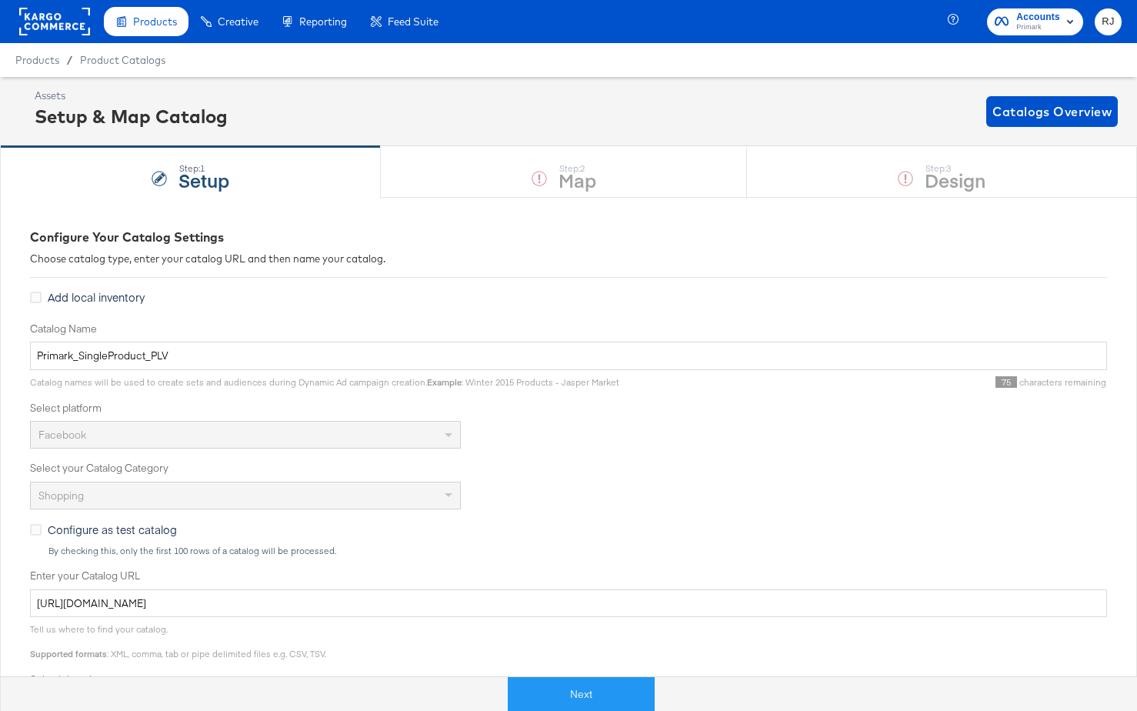
scroll to position [321, 0]
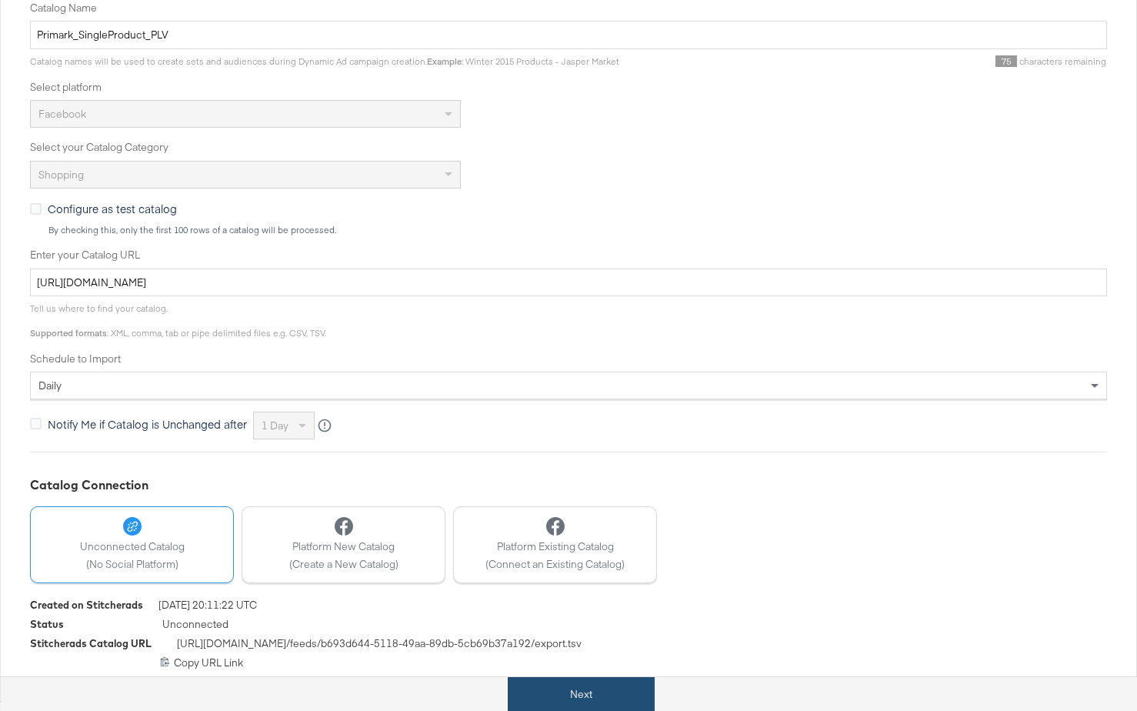
click at [578, 689] on button "Next" at bounding box center [581, 694] width 147 height 35
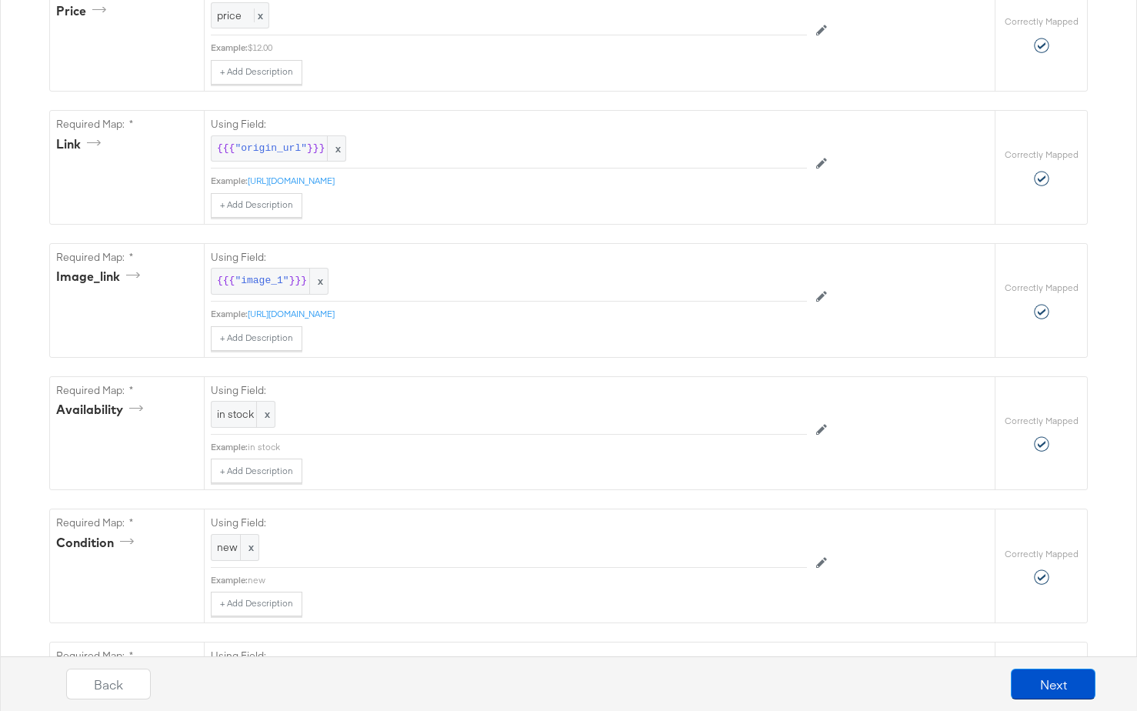
scroll to position [0, 0]
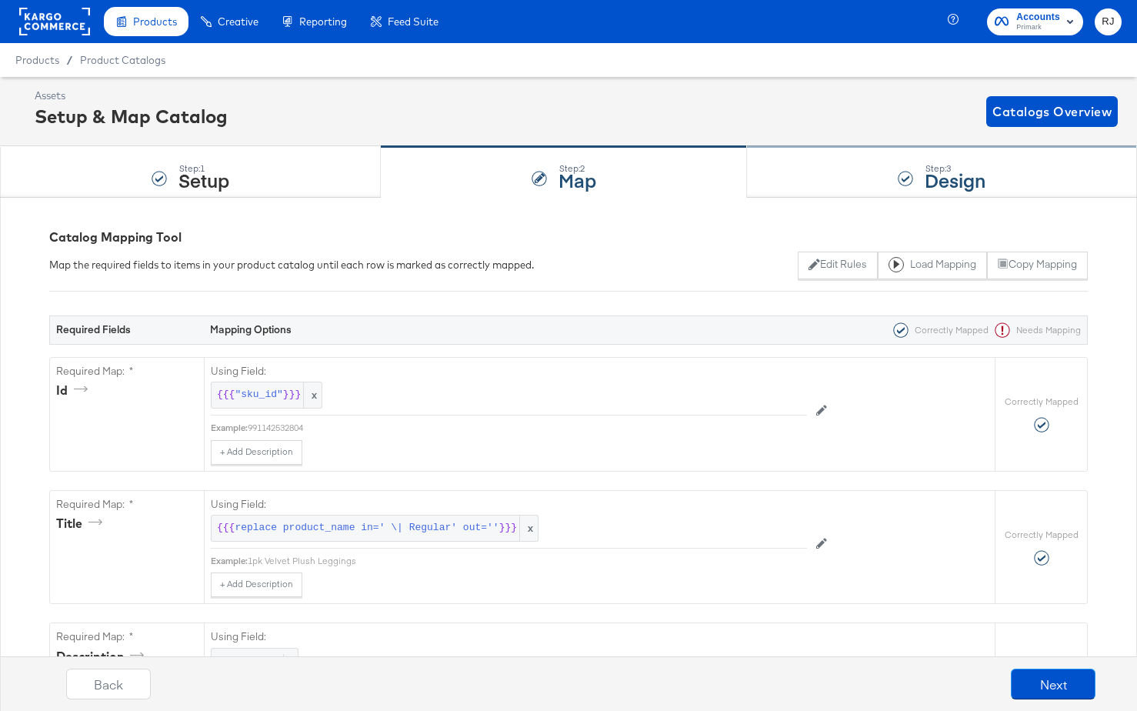
click at [949, 172] on strong "Design" at bounding box center [955, 179] width 61 height 25
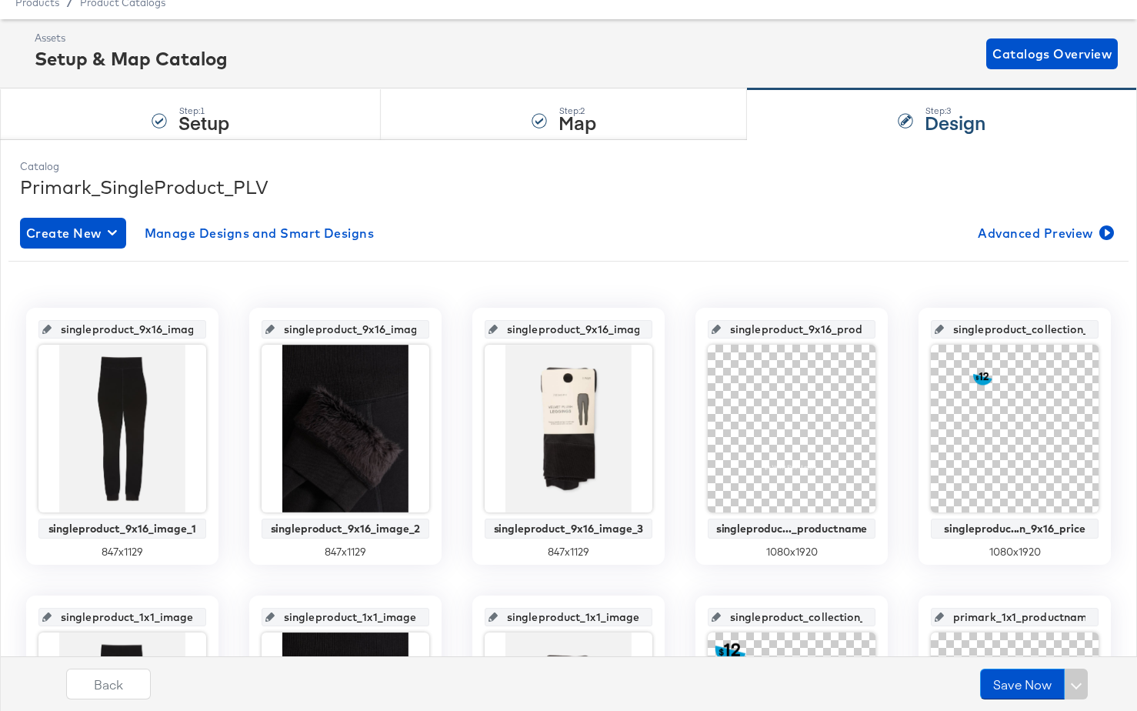
scroll to position [92, 0]
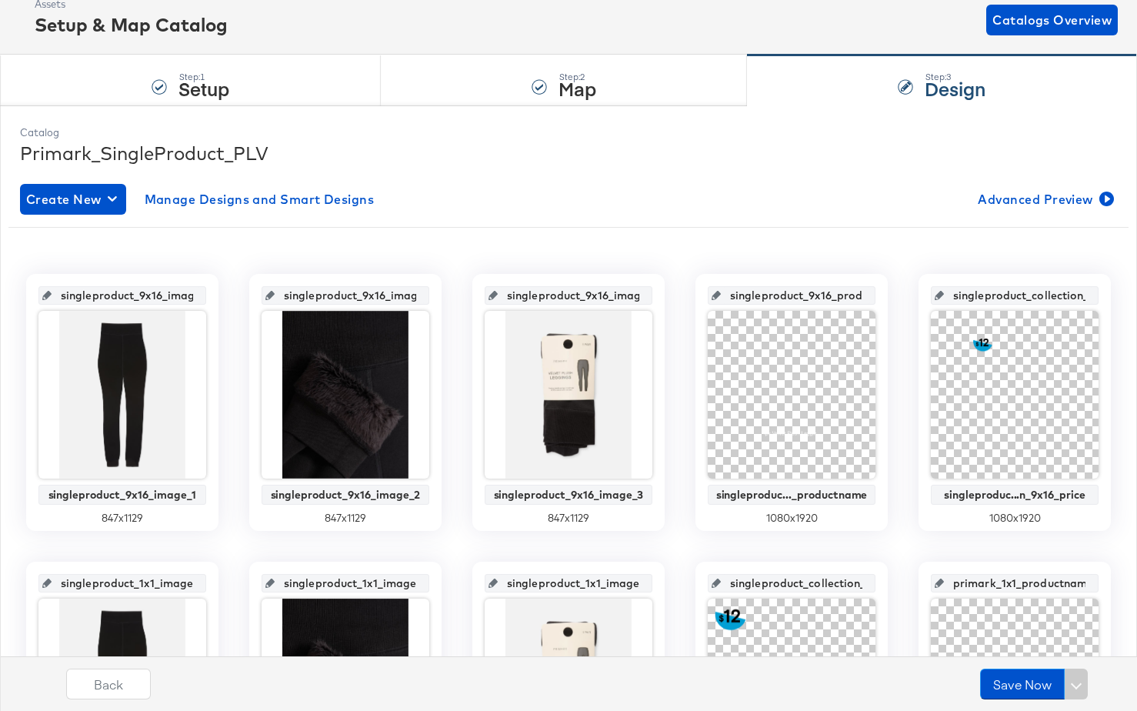
click at [366, 292] on input "singleproduct_9x16_image_2" at bounding box center [350, 290] width 151 height 42
click at [401, 297] on input "singleproduct_9x16_image_2" at bounding box center [350, 290] width 151 height 42
click at [109, 192] on icon "button" at bounding box center [112, 199] width 9 height 15
click at [113, 231] on div "Create New Design" at bounding box center [85, 235] width 112 height 12
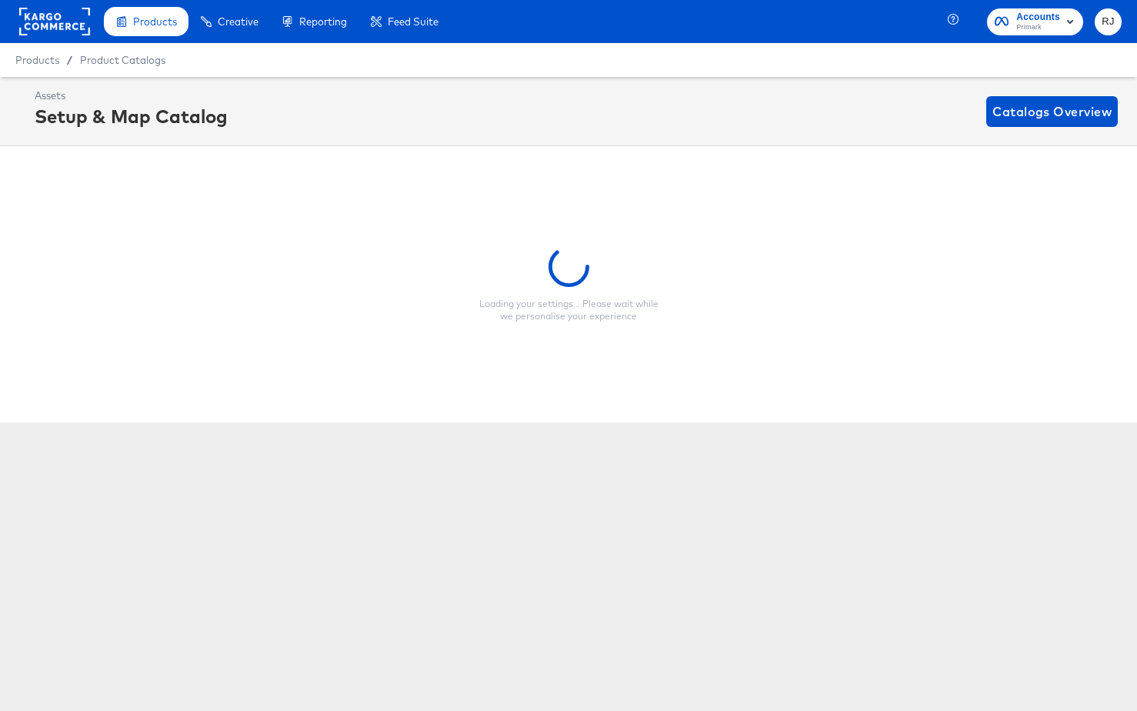
scroll to position [0, 0]
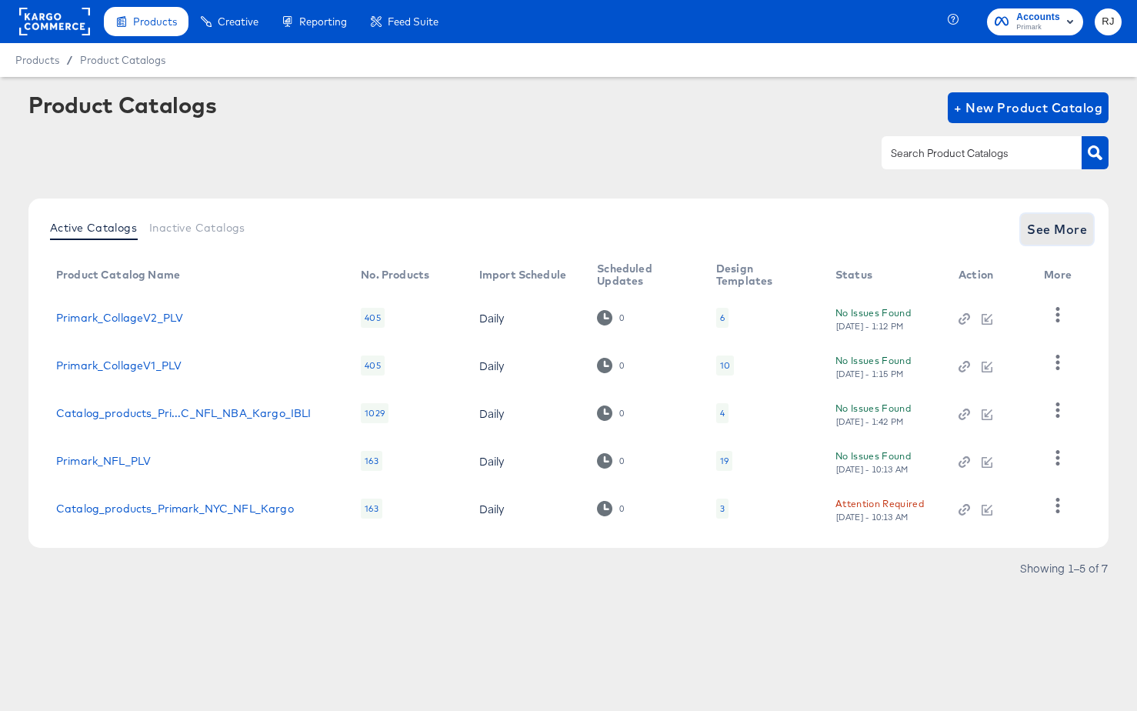
click at [1052, 222] on span "See More" at bounding box center [1057, 230] width 60 height 22
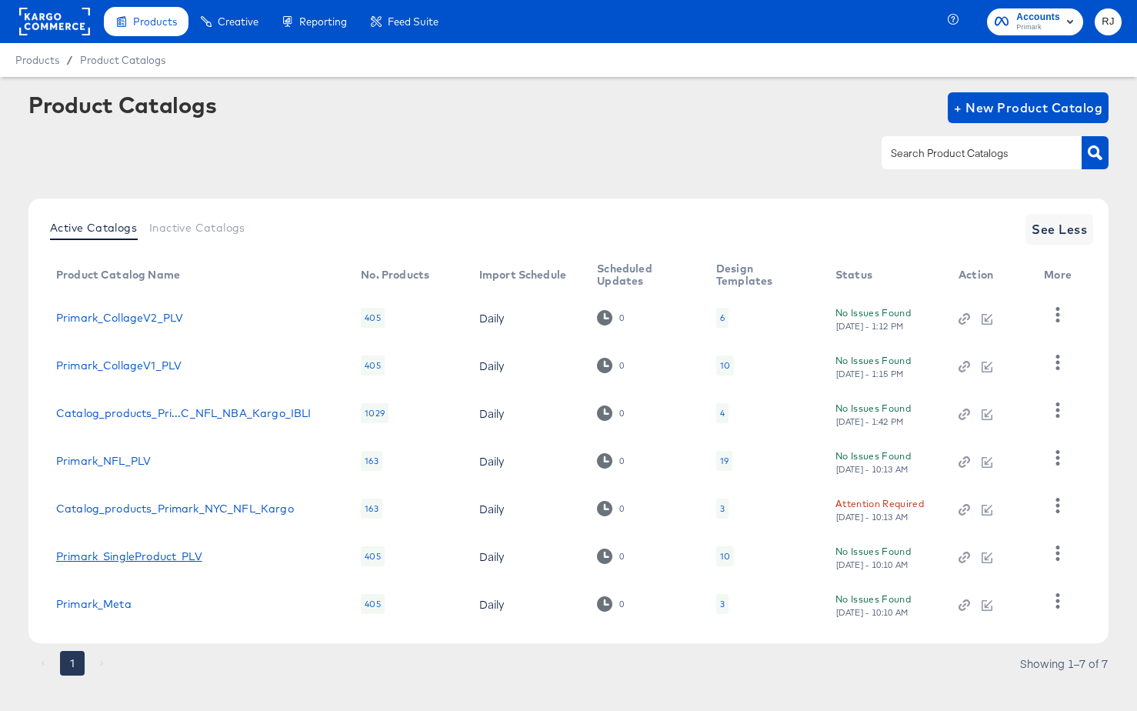
click at [159, 558] on link "Primark_SingleProduct_PLV" at bounding box center [129, 556] width 146 height 12
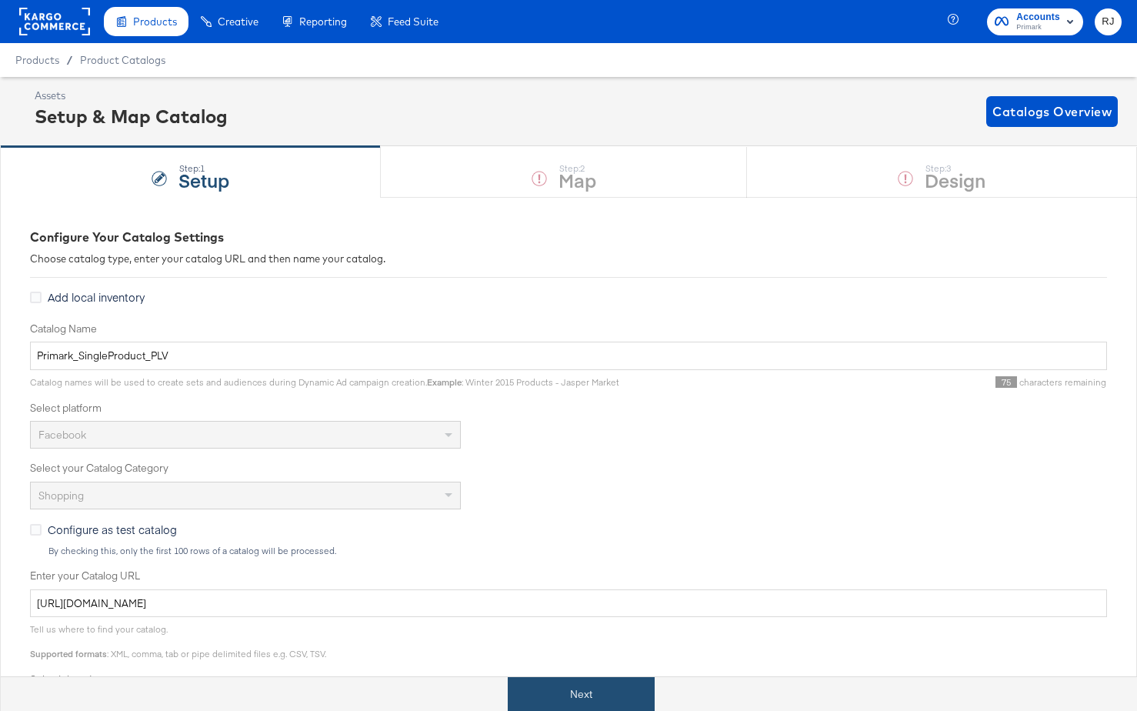
click at [544, 684] on button "Next" at bounding box center [581, 694] width 147 height 35
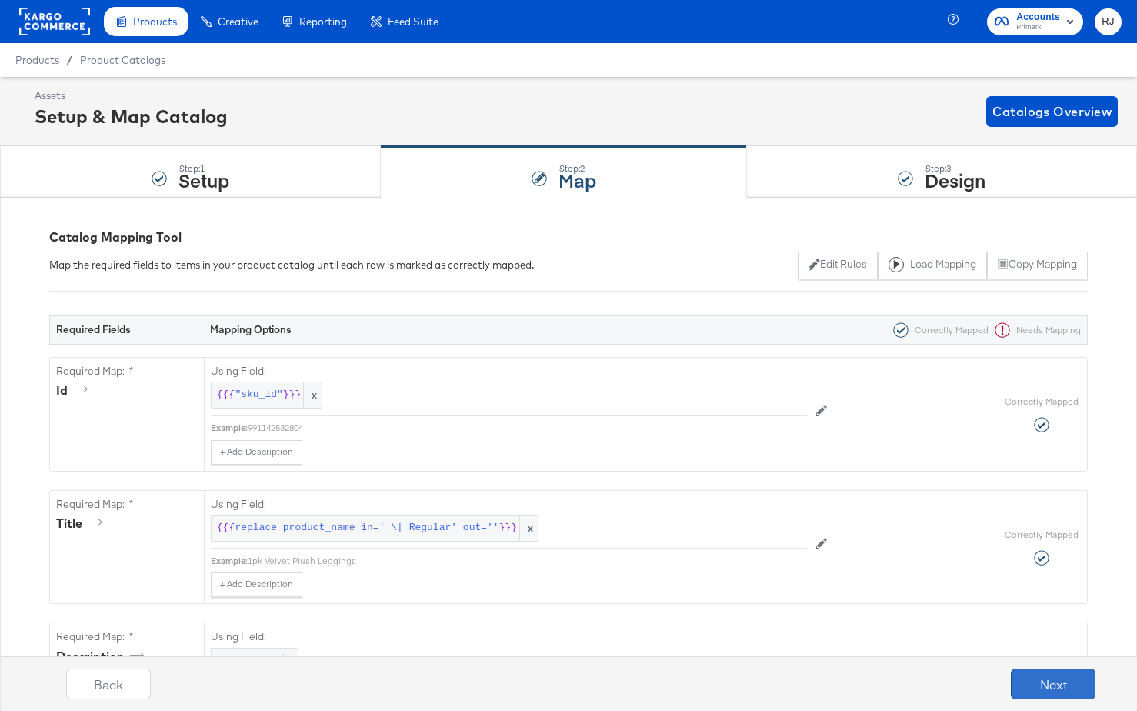
click at [1061, 692] on button "Next" at bounding box center [1053, 684] width 85 height 31
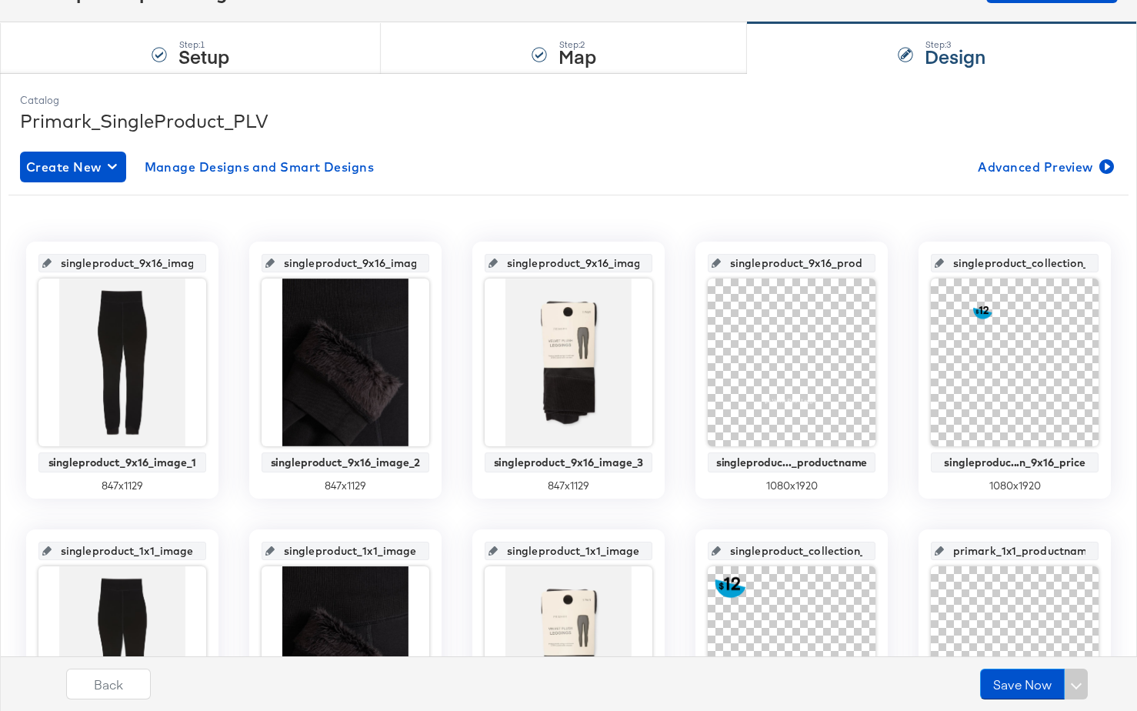
scroll to position [142, 0]
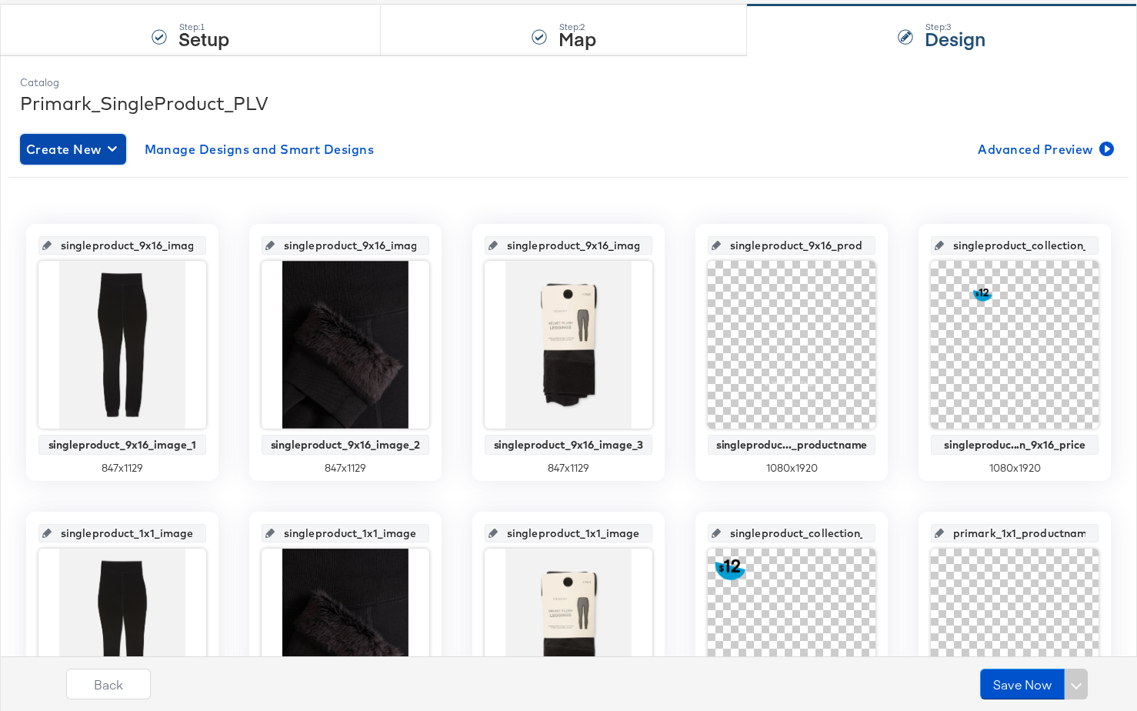
click at [114, 156] on span "Create New" at bounding box center [73, 150] width 94 height 22
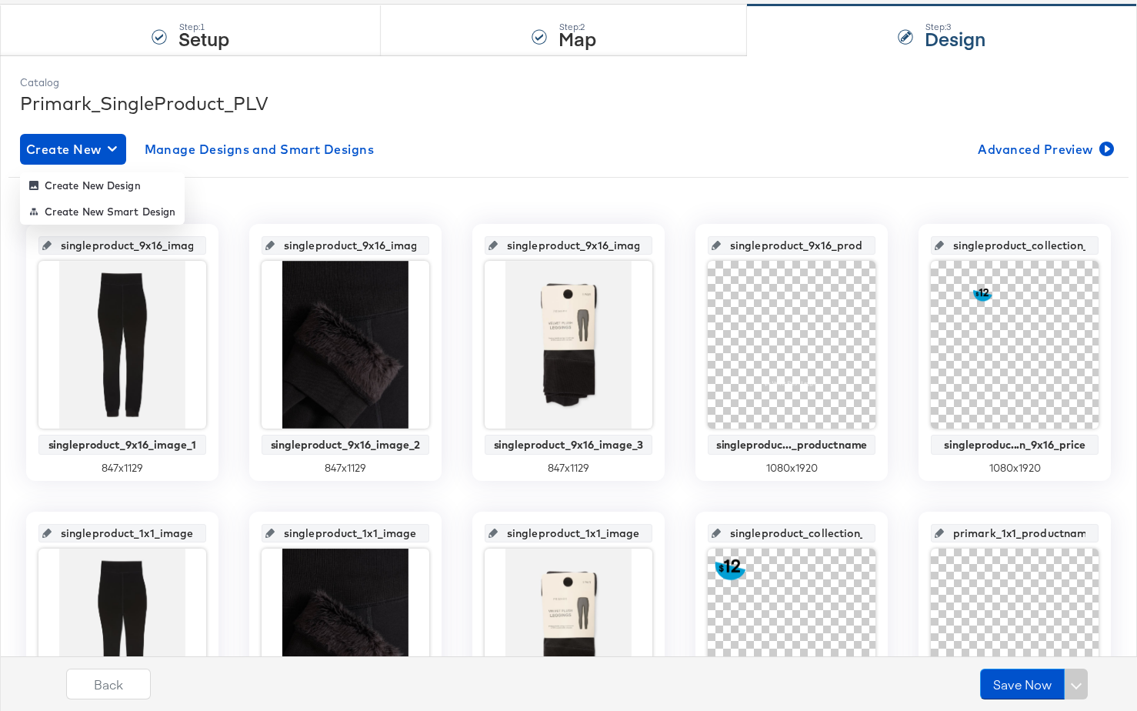
click at [227, 179] on div "singleproduct_9x16_image_1 singleproduct_9x16_image_1 847 x 1129 singleproduct_…" at bounding box center [568, 634] width 1120 height 914
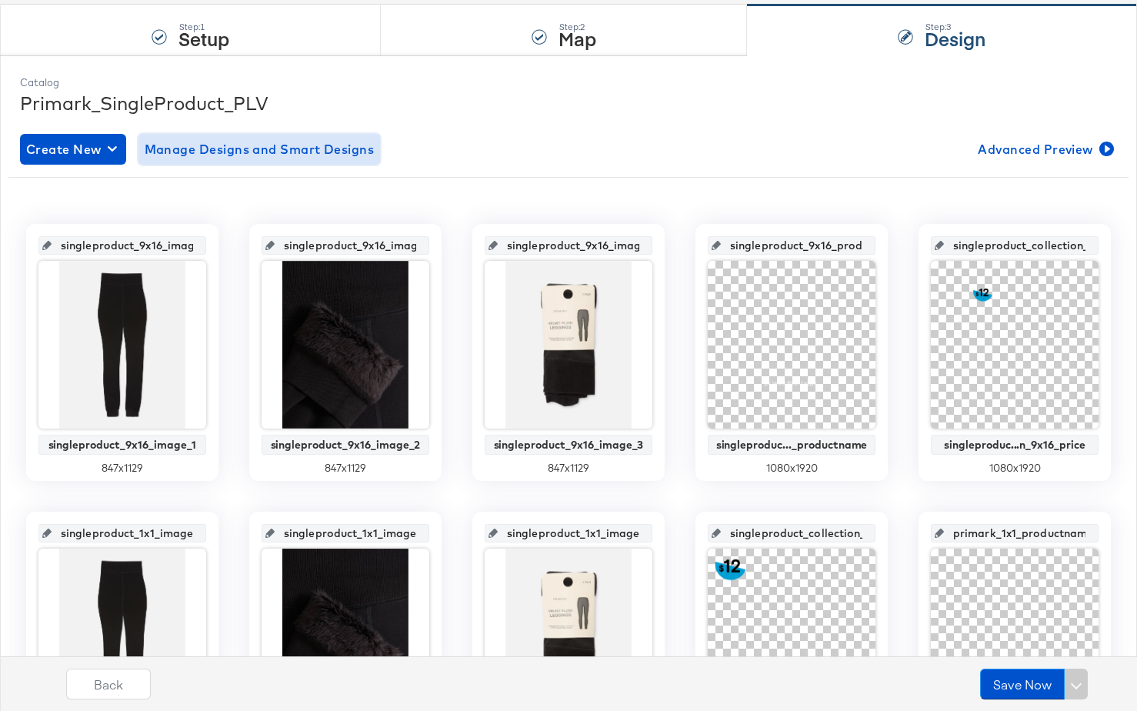
click at [232, 152] on span "Manage Designs and Smart Designs" at bounding box center [260, 150] width 230 height 22
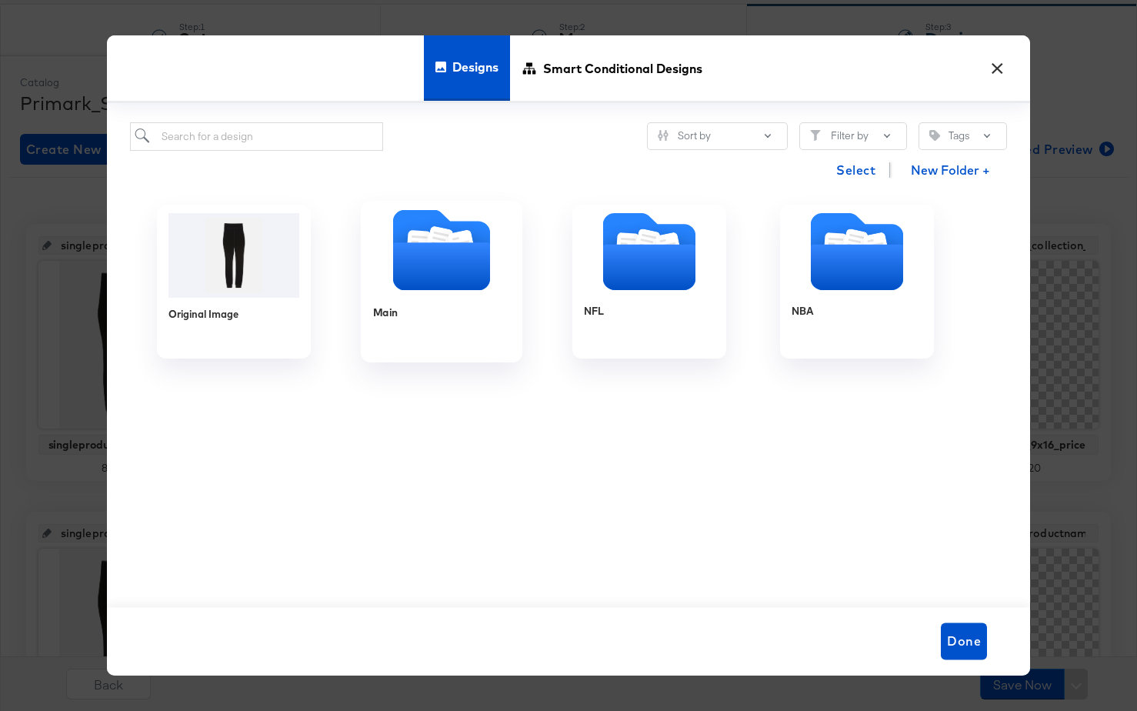
click at [447, 284] on icon "Folder" at bounding box center [441, 267] width 97 height 48
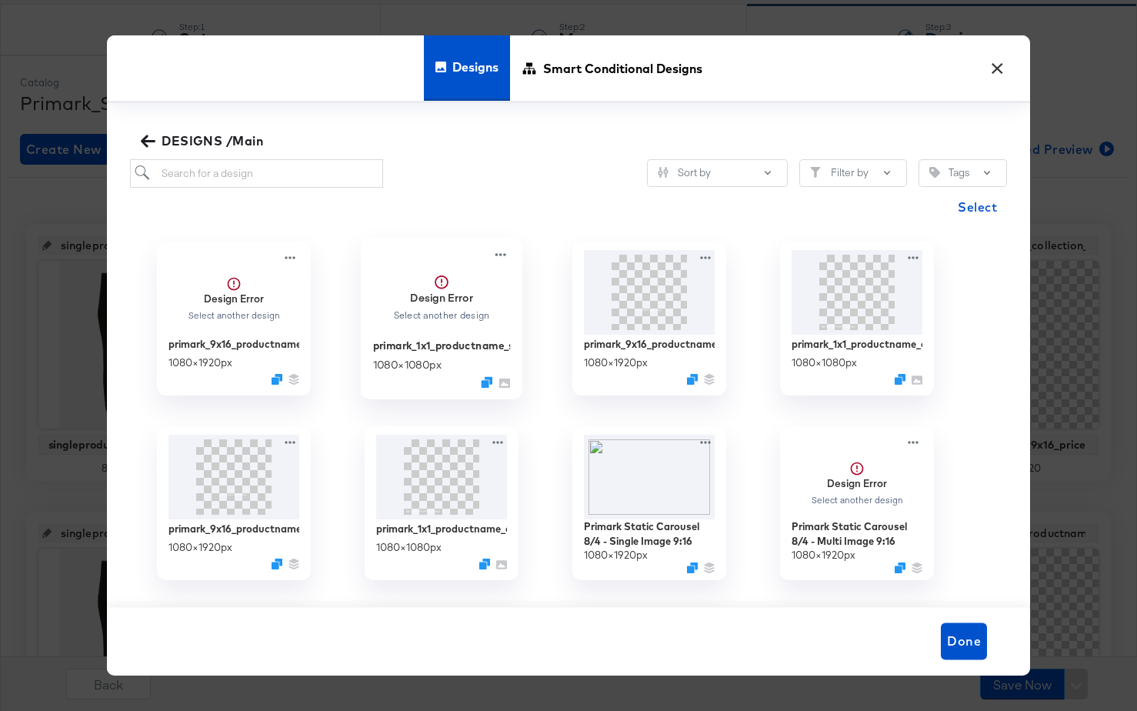
click at [469, 328] on span "Design Error Select another design" at bounding box center [442, 290] width 138 height 88
click at [442, 355] on div "primark_1x1_productname_singleproductvideo 1080 × 1080 px" at bounding box center [442, 363] width 138 height 55
click at [985, 204] on span "Select" at bounding box center [977, 207] width 39 height 22
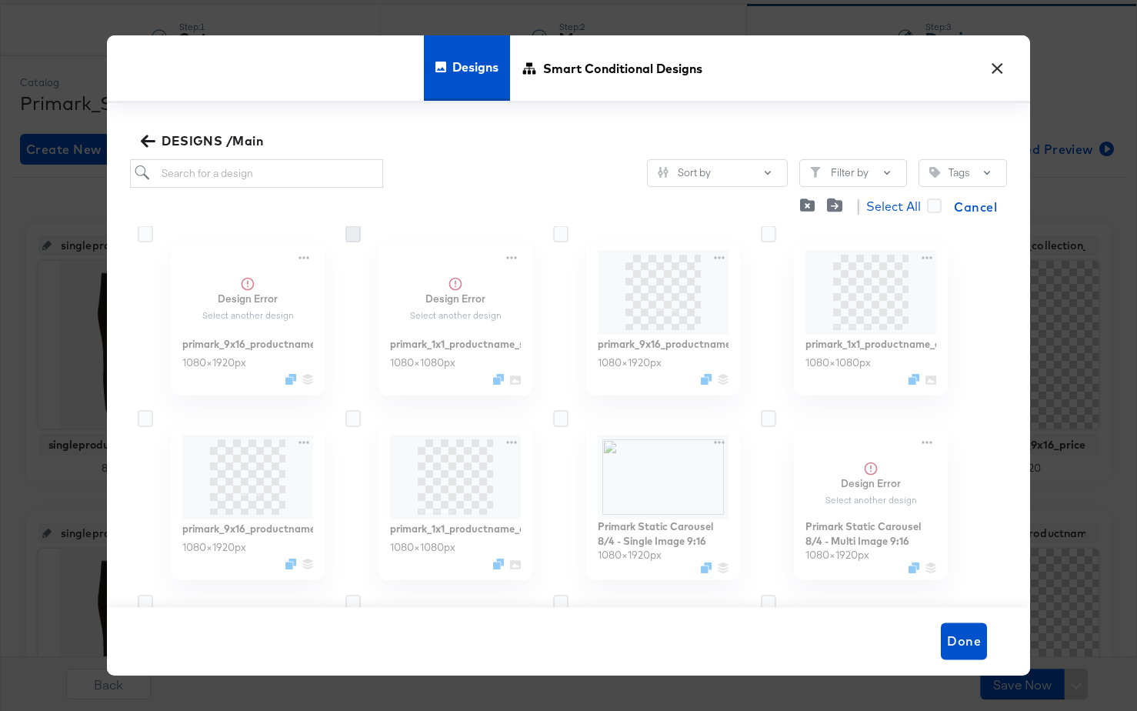
click at [347, 230] on icon at bounding box center [353, 233] width 15 height 17
click at [0, 0] on input "checkbox" at bounding box center [0, 0] width 0 height 0
click at [358, 235] on icon at bounding box center [353, 233] width 15 height 17
click at [0, 0] on input "checkbox" at bounding box center [0, 0] width 0 height 0
click at [358, 235] on icon at bounding box center [353, 233] width 15 height 17
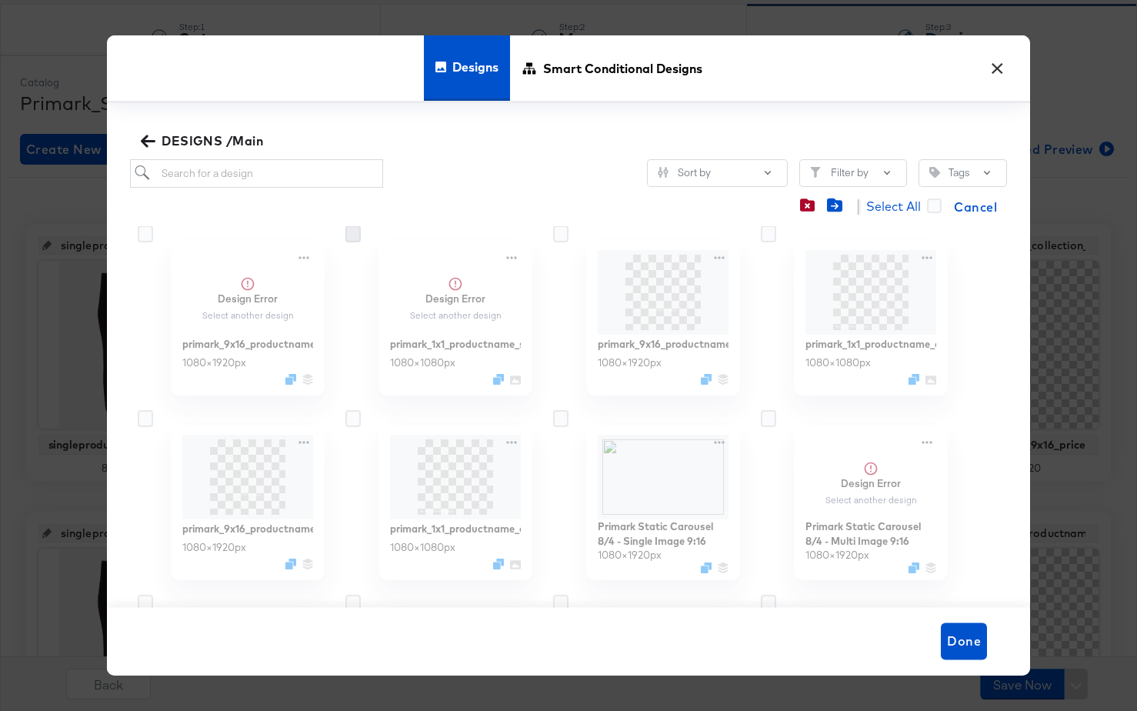
click at [0, 0] on input "checkbox" at bounding box center [0, 0] width 0 height 0
click at [358, 235] on icon at bounding box center [353, 233] width 15 height 17
click at [0, 0] on input "checkbox" at bounding box center [0, 0] width 0 height 0
click at [358, 235] on icon at bounding box center [353, 233] width 15 height 17
click at [0, 0] on input "checkbox" at bounding box center [0, 0] width 0 height 0
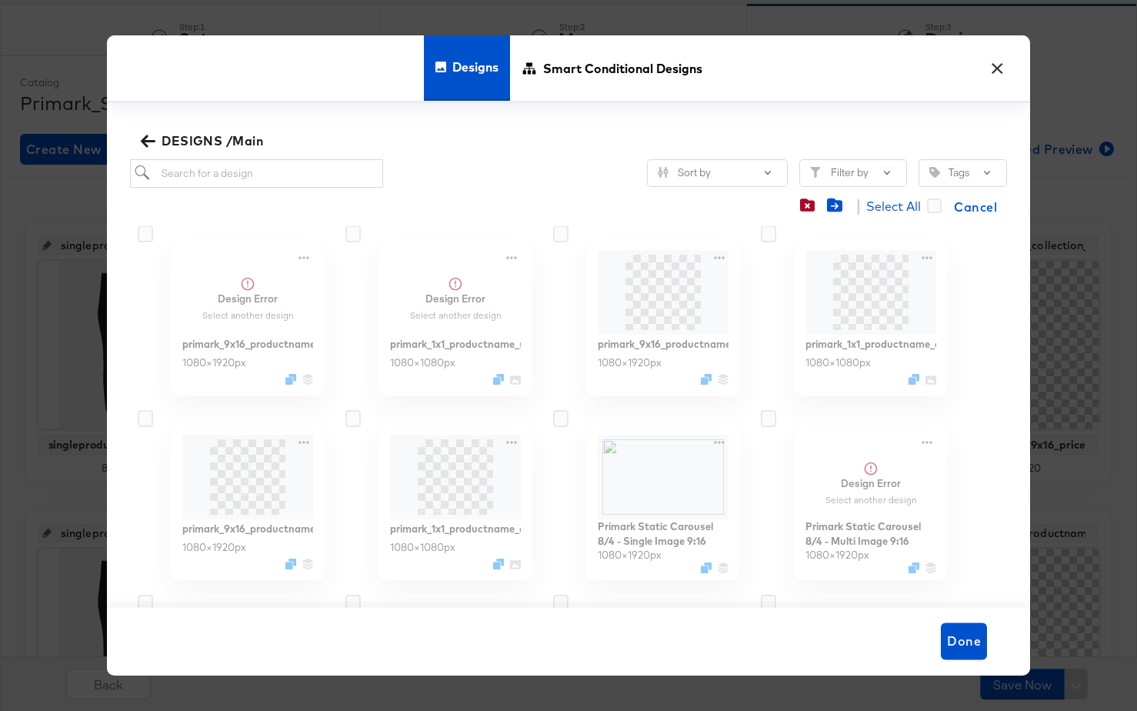
click at [997, 62] on button "×" at bounding box center [997, 65] width 28 height 28
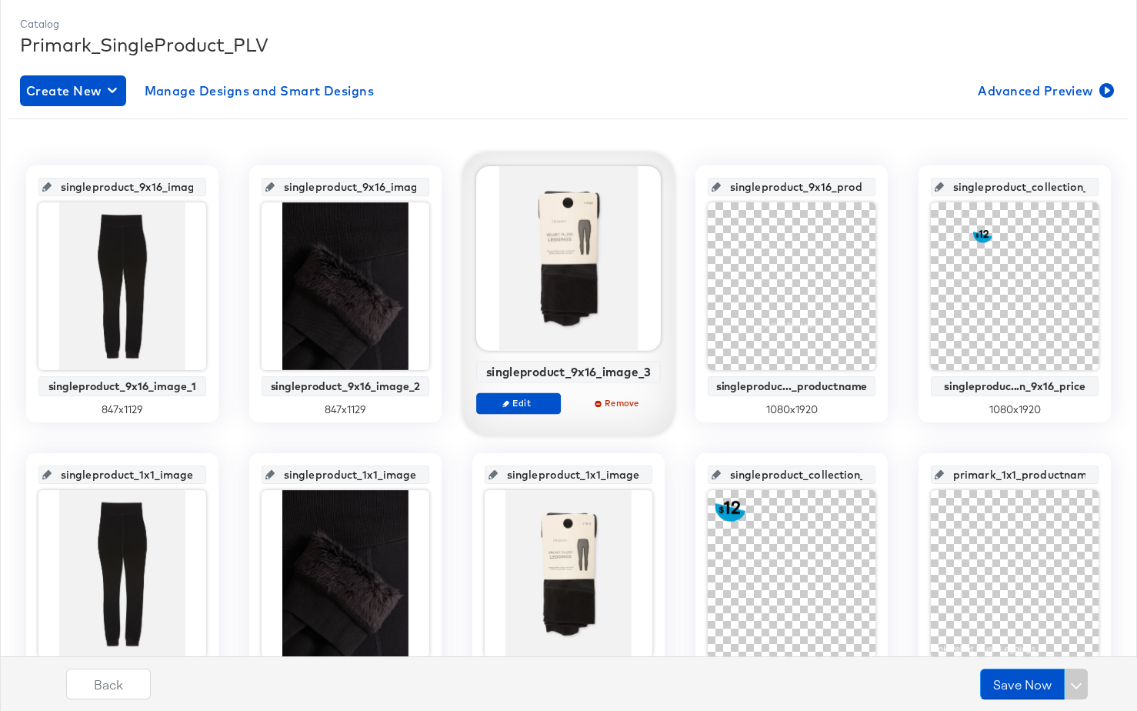
scroll to position [203, 0]
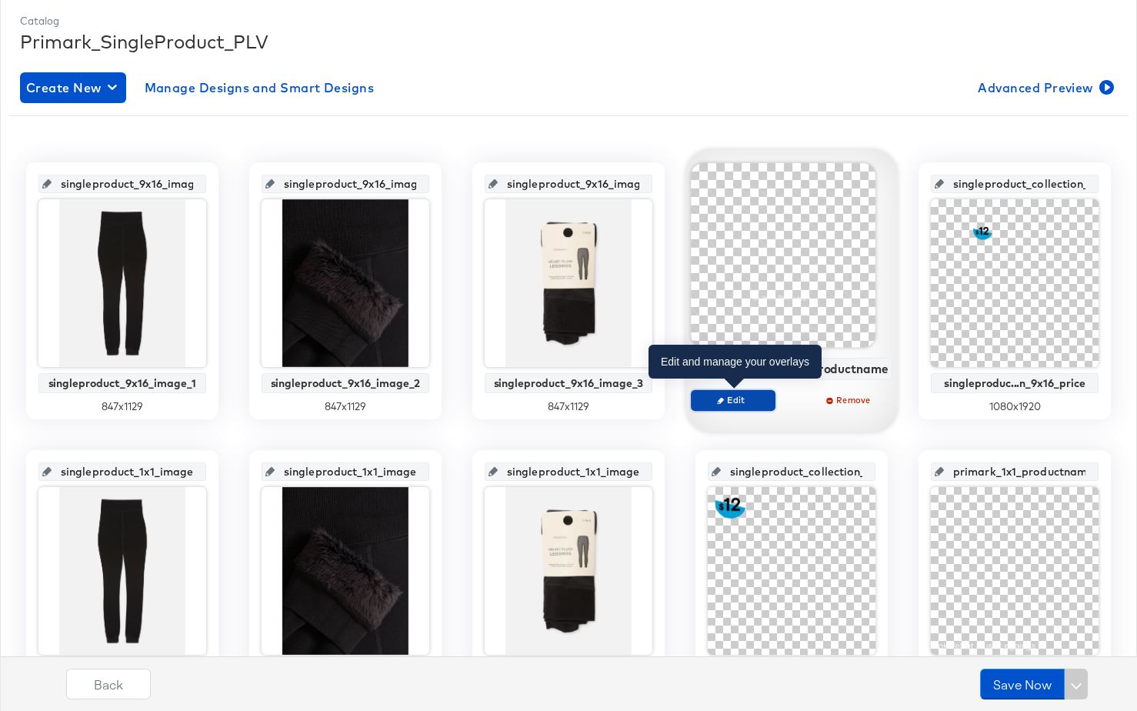
click at [756, 397] on span "Edit" at bounding box center [732, 400] width 71 height 12
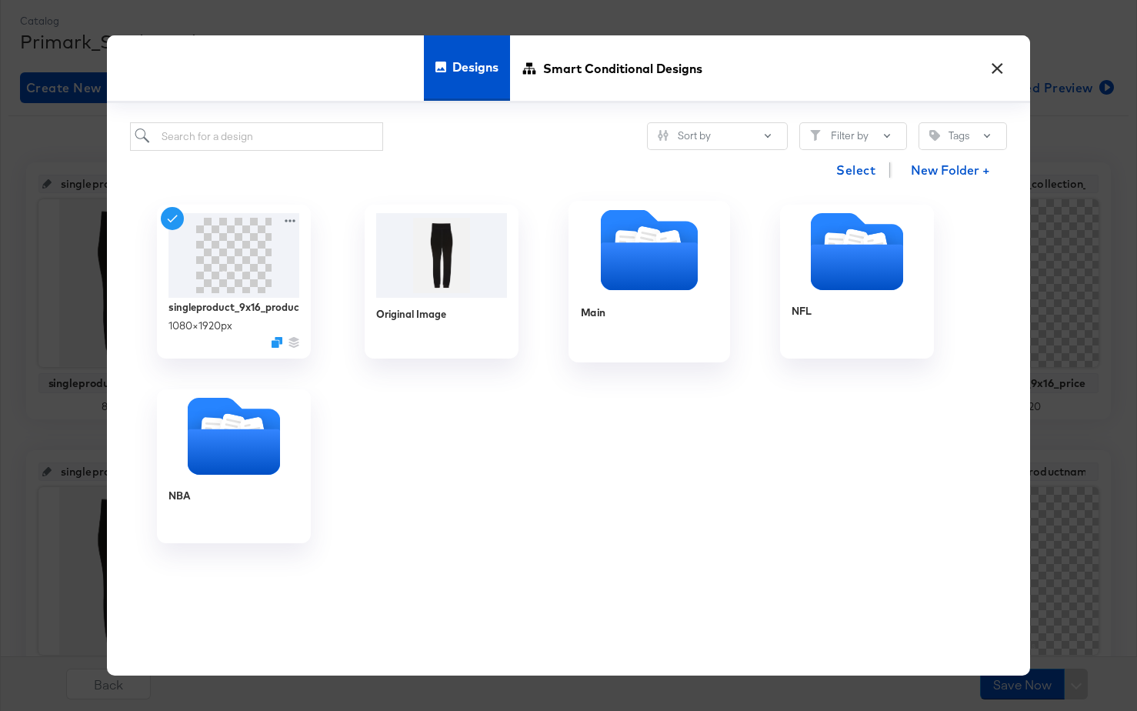
click at [651, 272] on icon "Folder" at bounding box center [649, 267] width 97 height 48
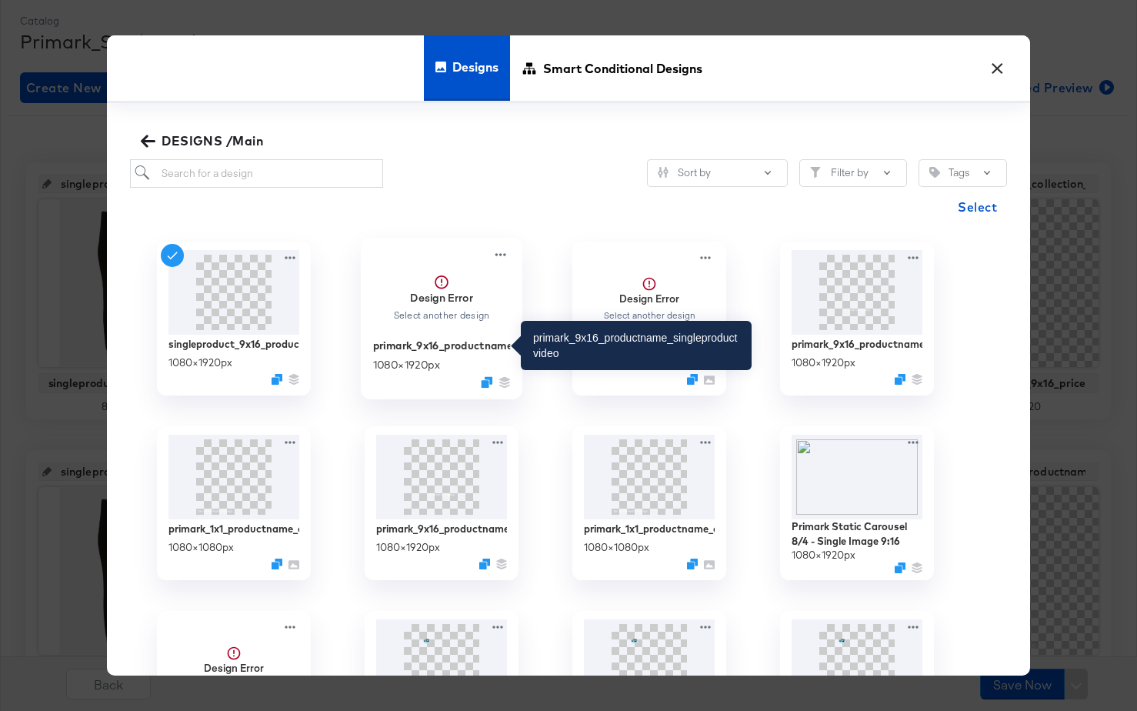
click at [408, 342] on div "primark_9x16_productname_singleproductvideo" at bounding box center [442, 345] width 138 height 15
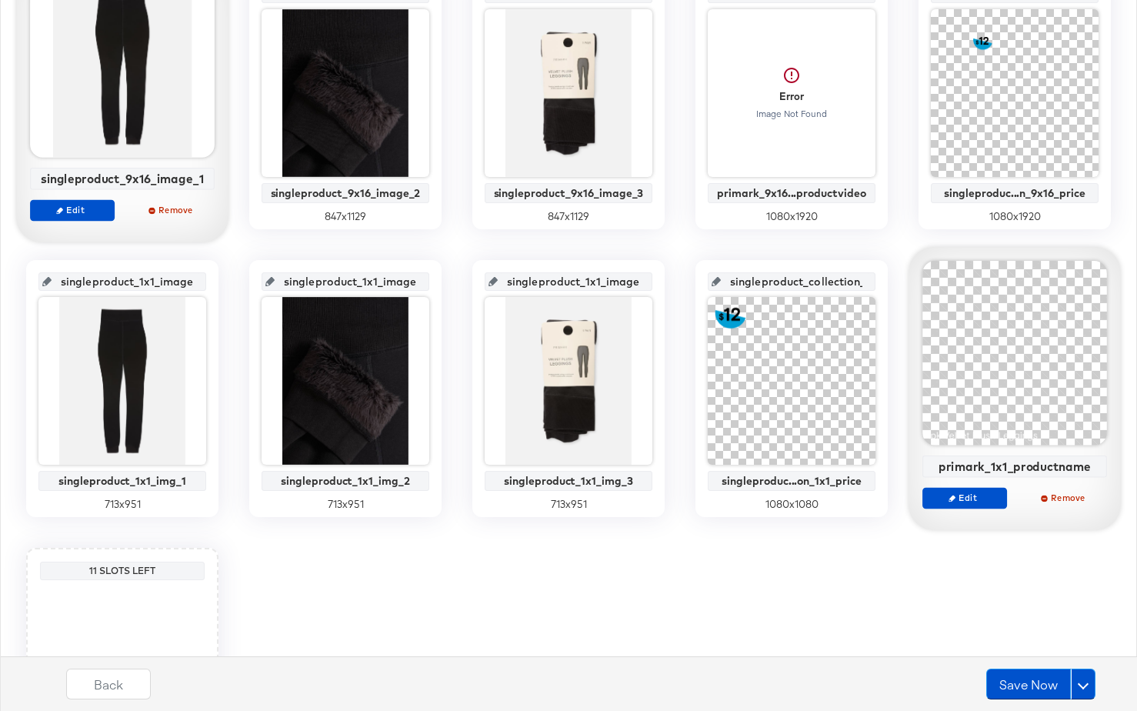
scroll to position [424, 0]
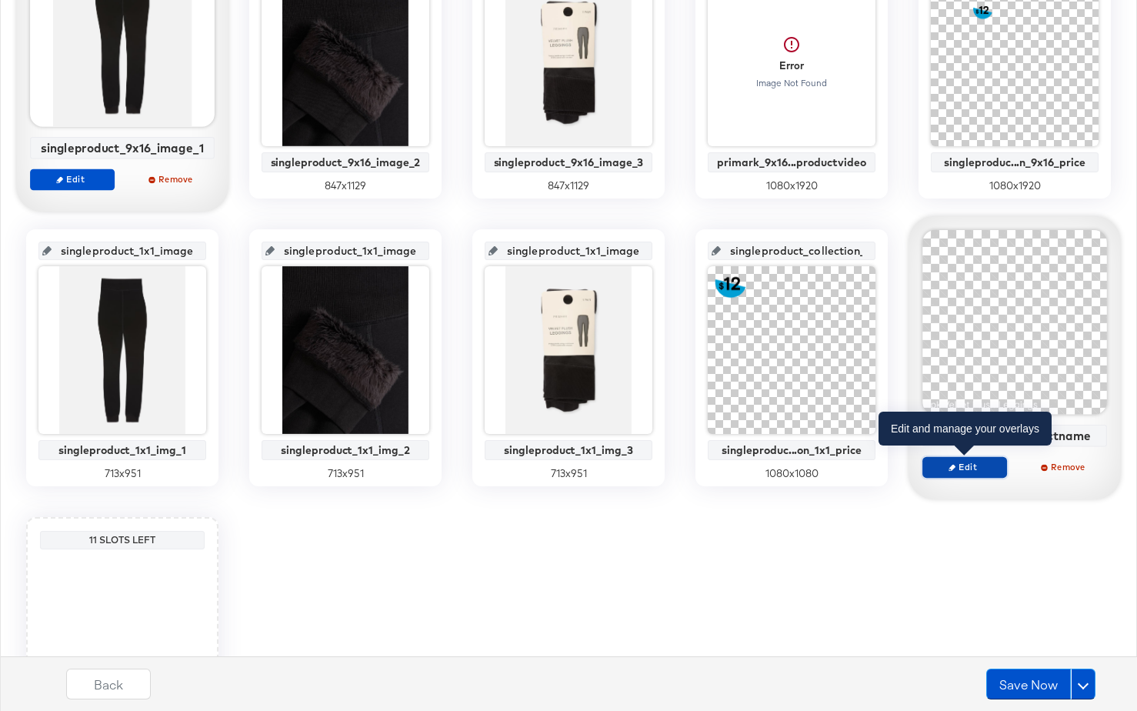
click at [978, 468] on span "Edit" at bounding box center [965, 467] width 71 height 12
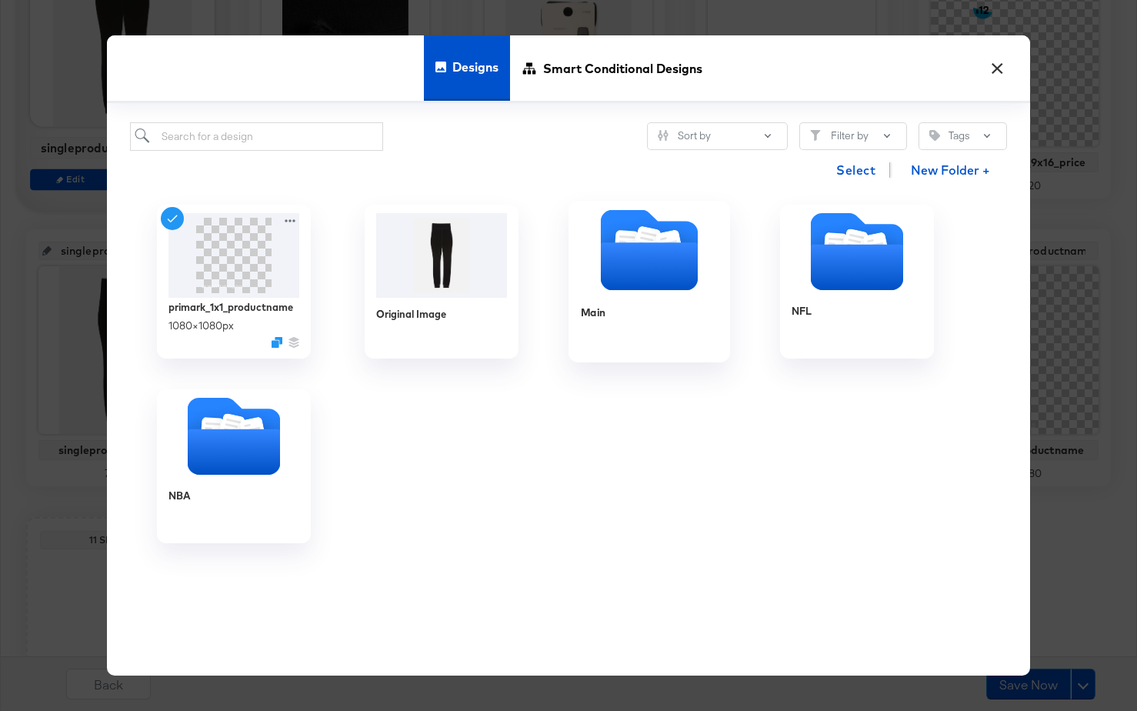
click at [636, 270] on icon "Folder" at bounding box center [649, 267] width 97 height 48
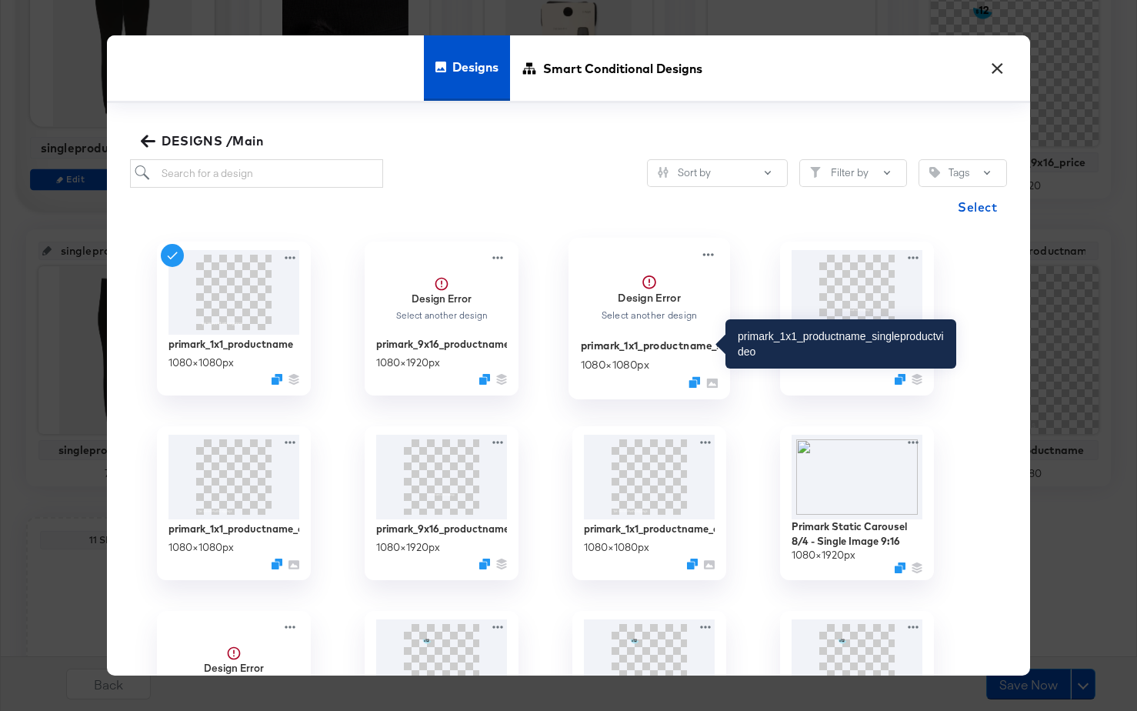
click at [609, 346] on div "primark_1x1_productname_singleproductvideo" at bounding box center [650, 345] width 138 height 15
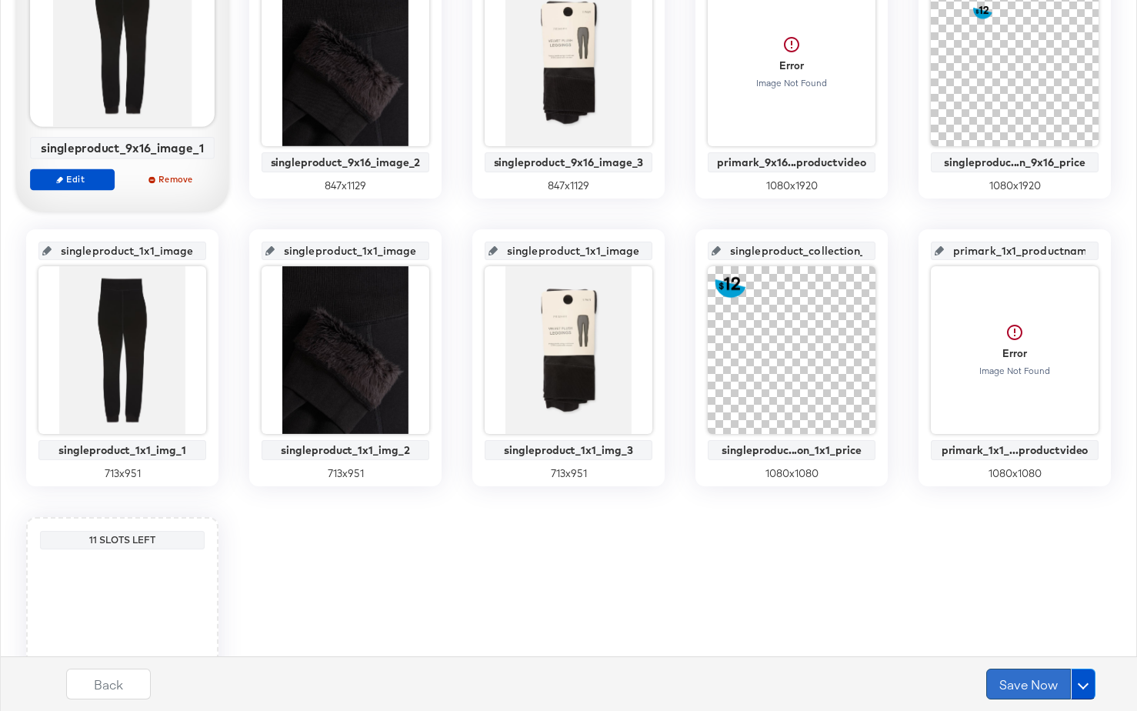
click at [1024, 678] on button "Save Now" at bounding box center [1029, 684] width 85 height 31
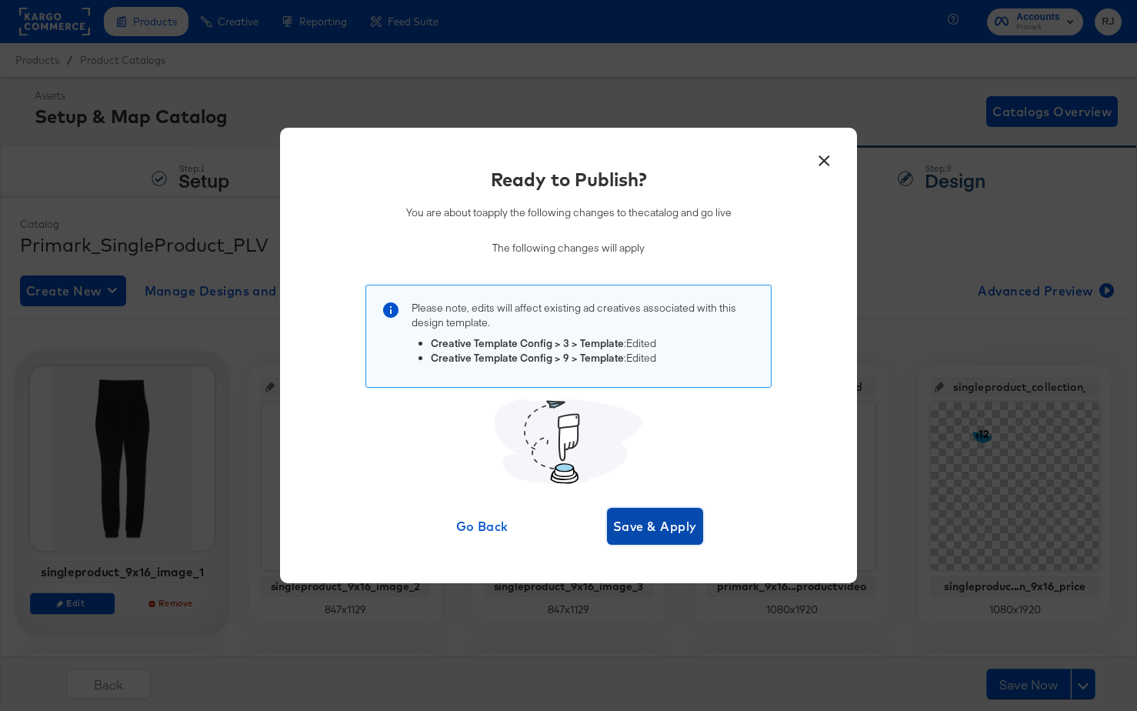
click at [657, 526] on span "Save & Apply" at bounding box center [655, 527] width 84 height 22
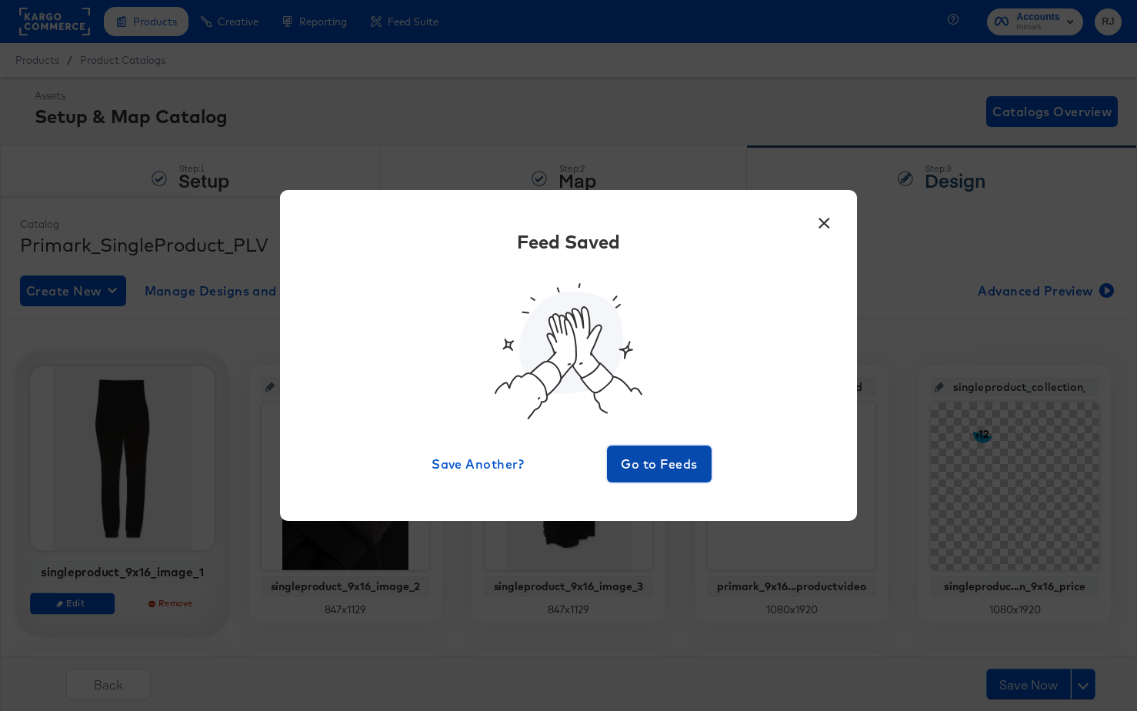
click at [640, 467] on span "Go to Feeds" at bounding box center [659, 464] width 92 height 22
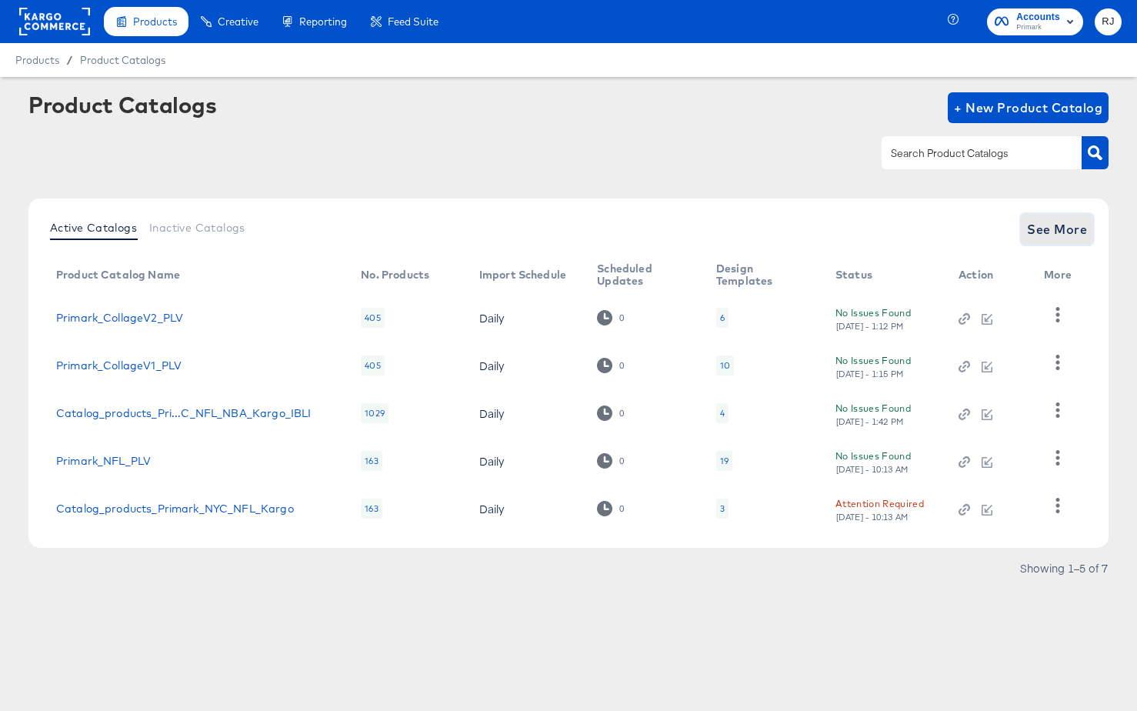
click at [1052, 229] on span "See More" at bounding box center [1057, 230] width 60 height 22
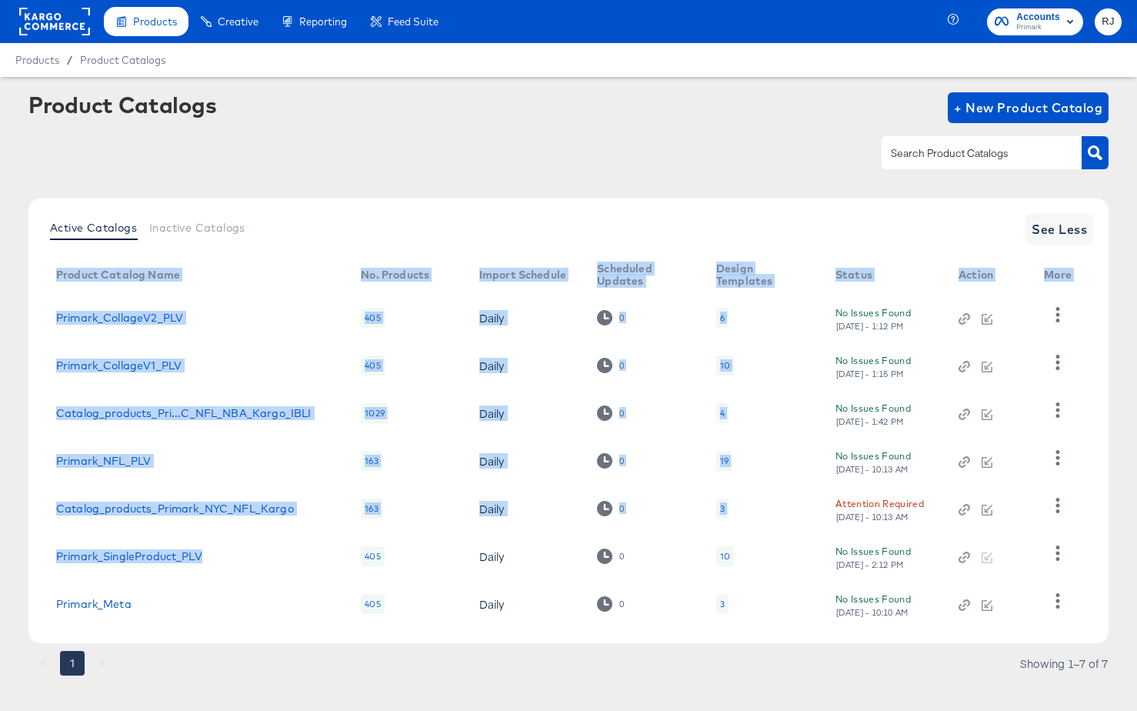
drag, startPoint x: 234, startPoint y: 557, endPoint x: 39, endPoint y: 555, distance: 194.7
click at [39, 555] on div "Active Catalogs Inactive Catalogs See Less Product Catalog Name No. Products Im…" at bounding box center [568, 421] width 1080 height 445
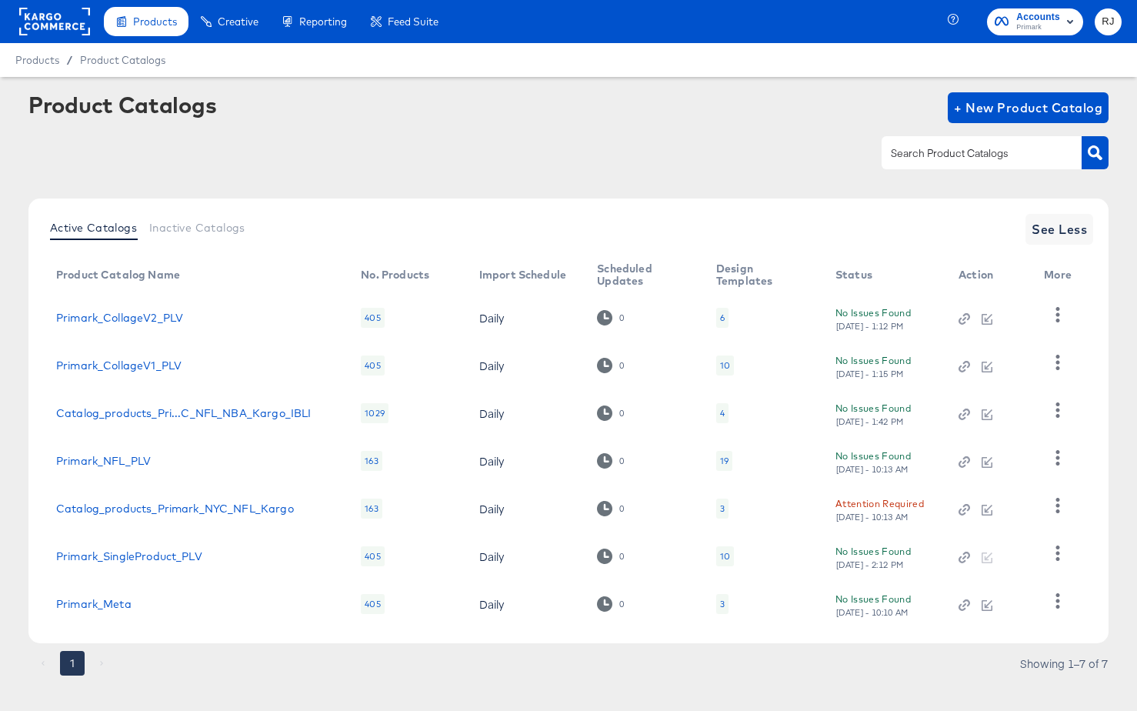
click at [254, 546] on td "Primark_SingleProduct_PLV" at bounding box center [196, 557] width 305 height 48
drag, startPoint x: 235, startPoint y: 553, endPoint x: 55, endPoint y: 555, distance: 180.8
click at [55, 555] on td "Primark_SingleProduct_PLV" at bounding box center [196, 557] width 305 height 48
copy link "Primark_SingleProduct_PLV"
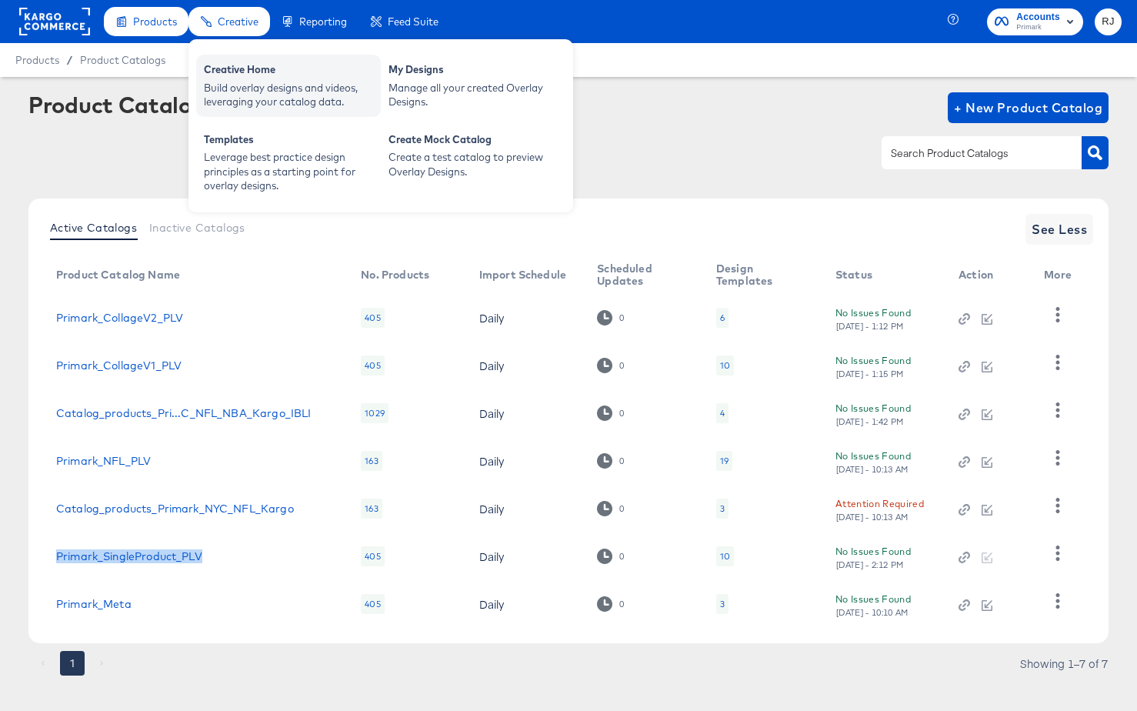
click at [244, 78] on div "Creative Home" at bounding box center [288, 71] width 169 height 18
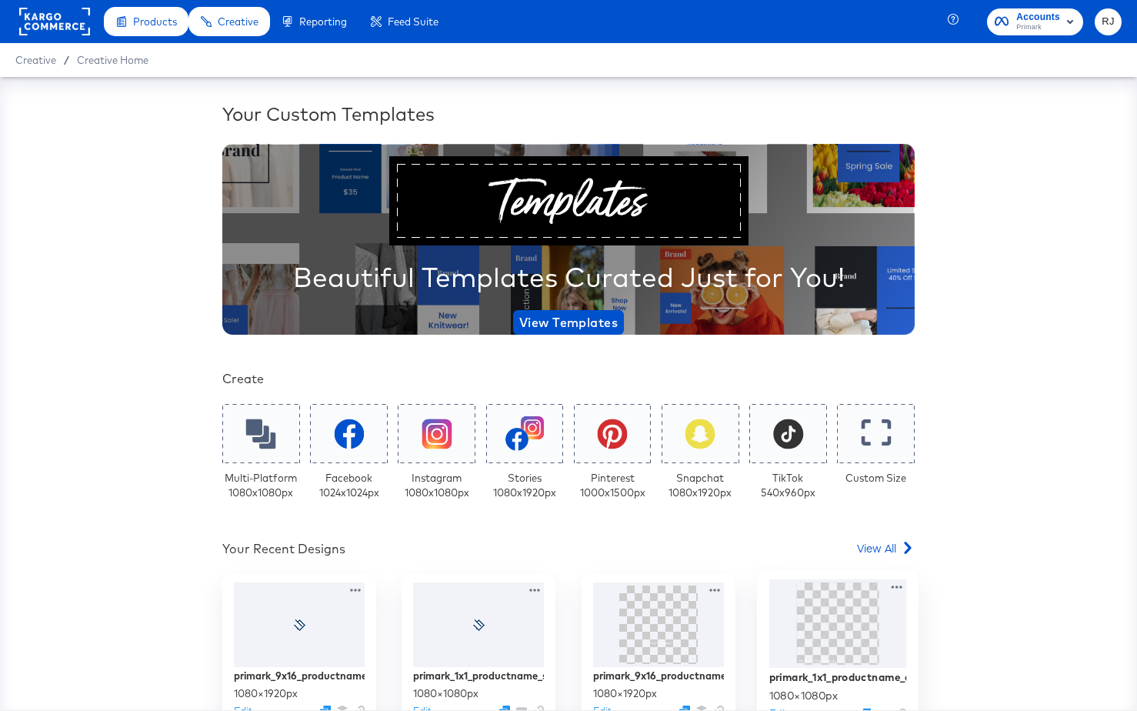
click at [891, 618] on div at bounding box center [839, 623] width 138 height 89
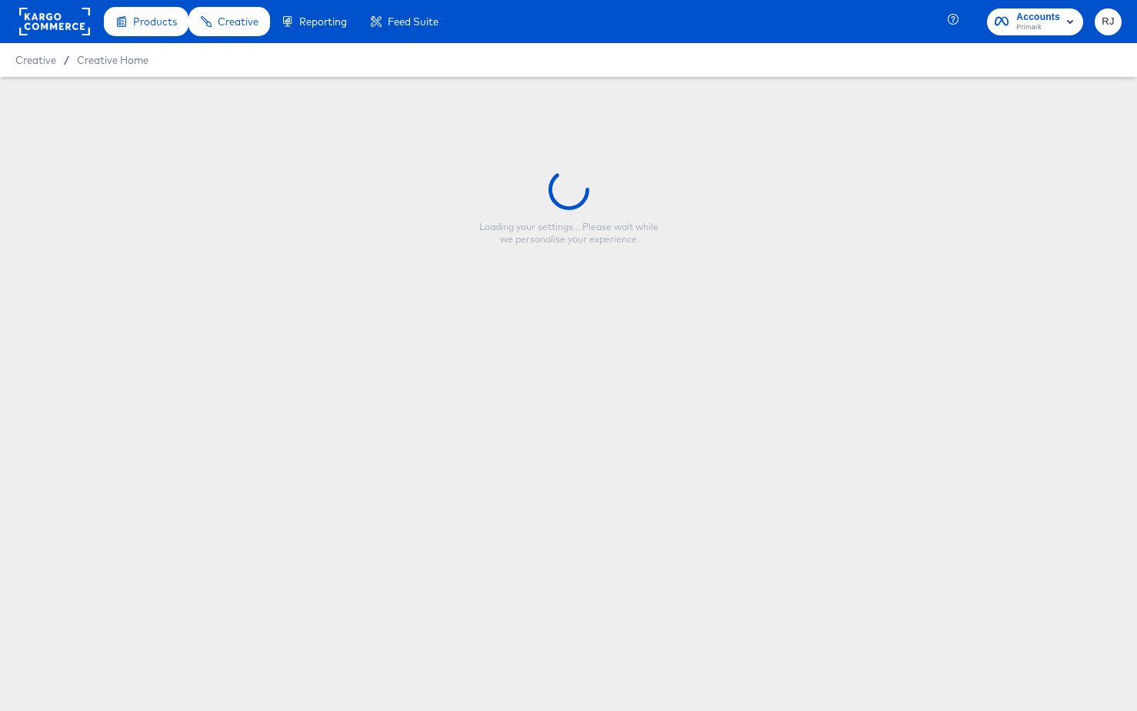
type input "primark_1x1_productname_collage1"
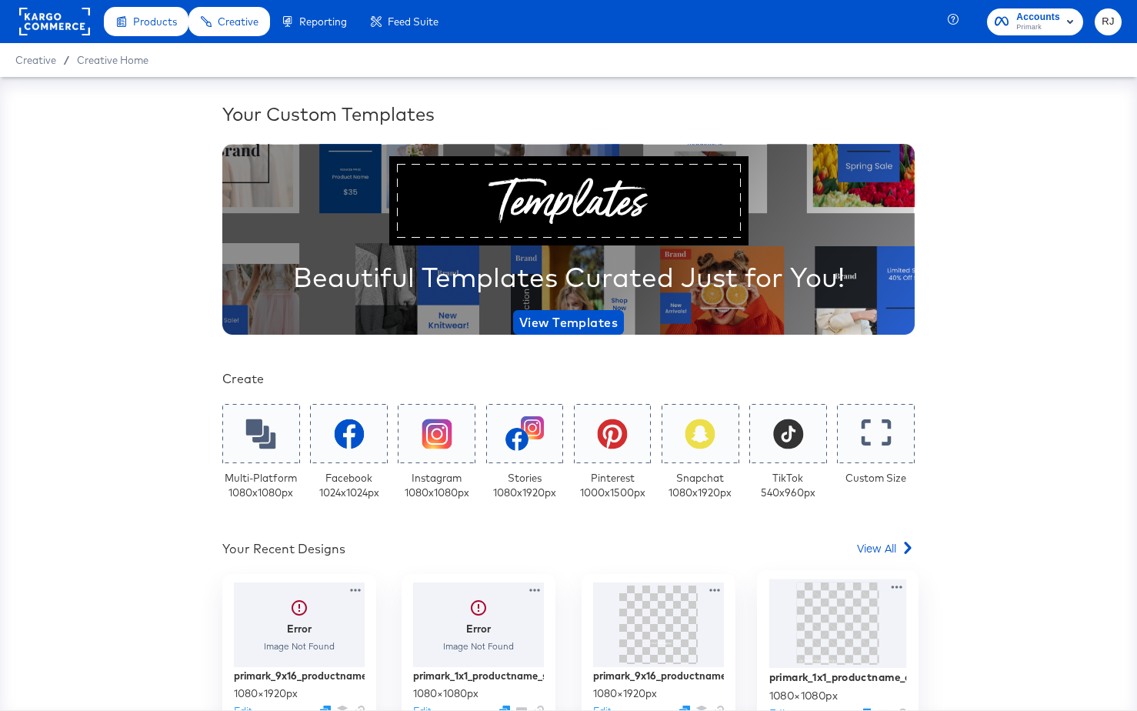
click at [869, 612] on img at bounding box center [837, 624] width 82 height 82
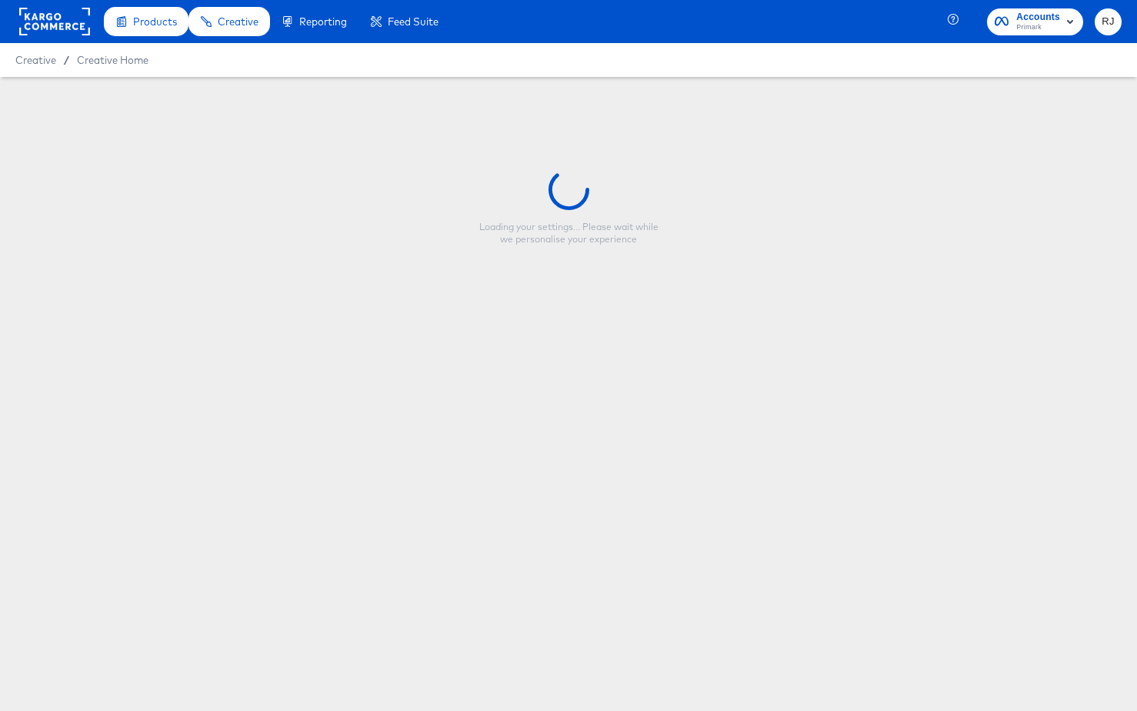
type input "primark_1x1_productname_collage1"
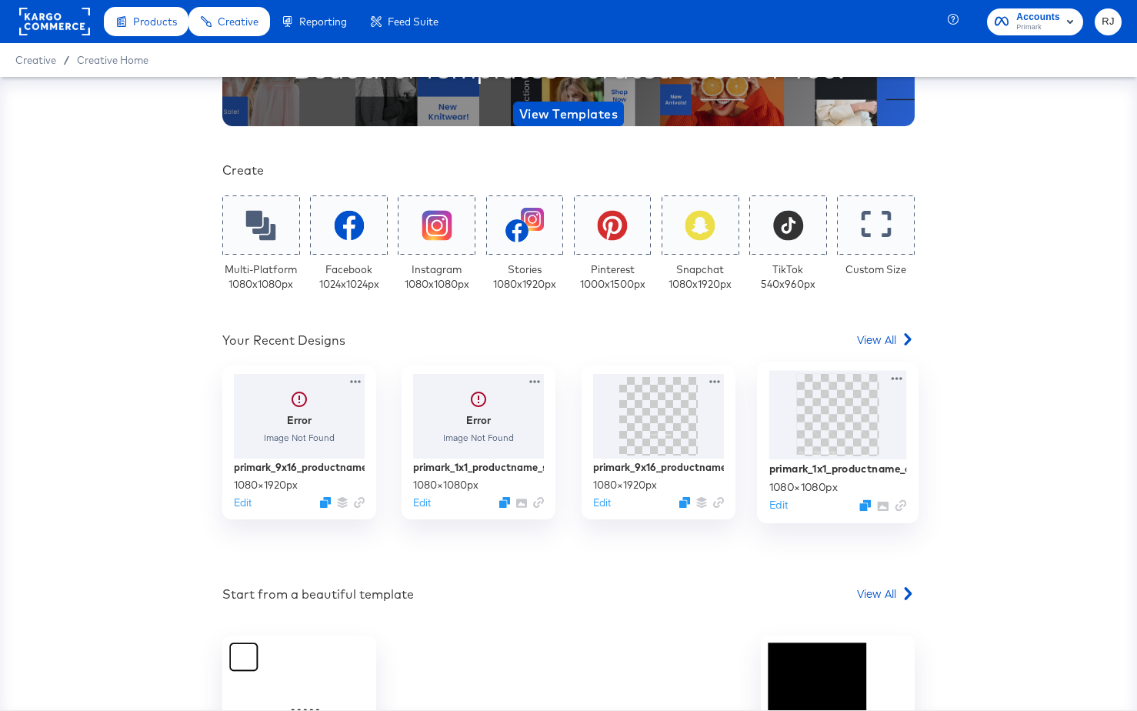
scroll to position [220, 0]
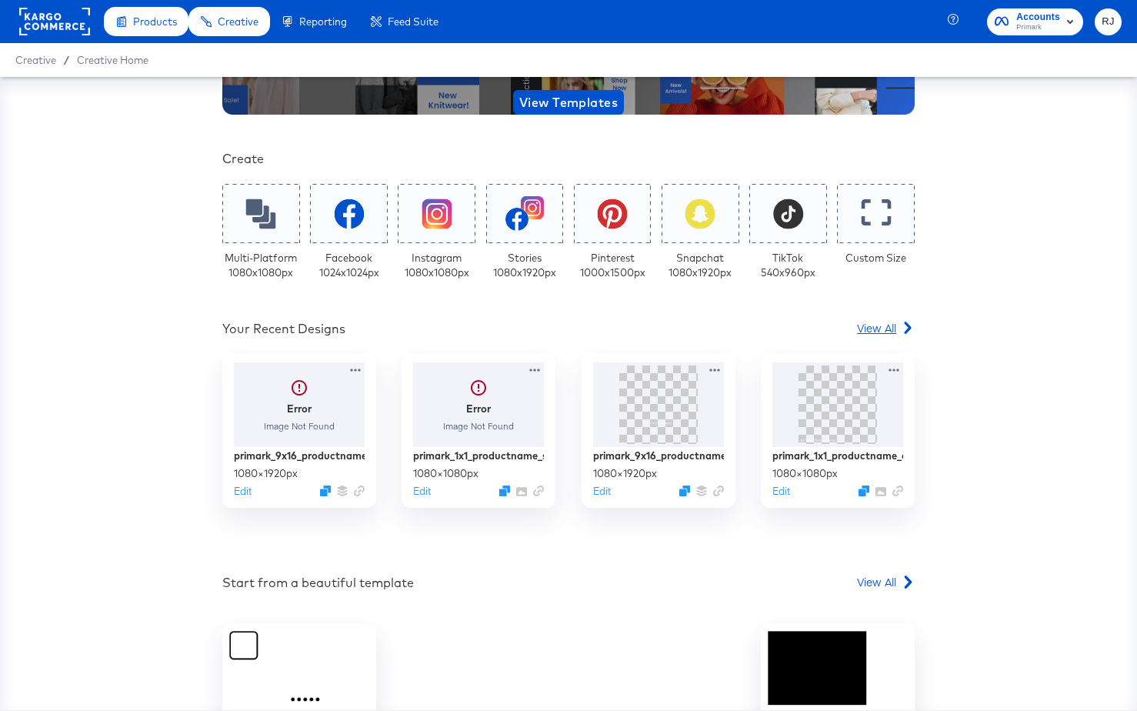
click at [891, 324] on span "View All" at bounding box center [876, 327] width 39 height 15
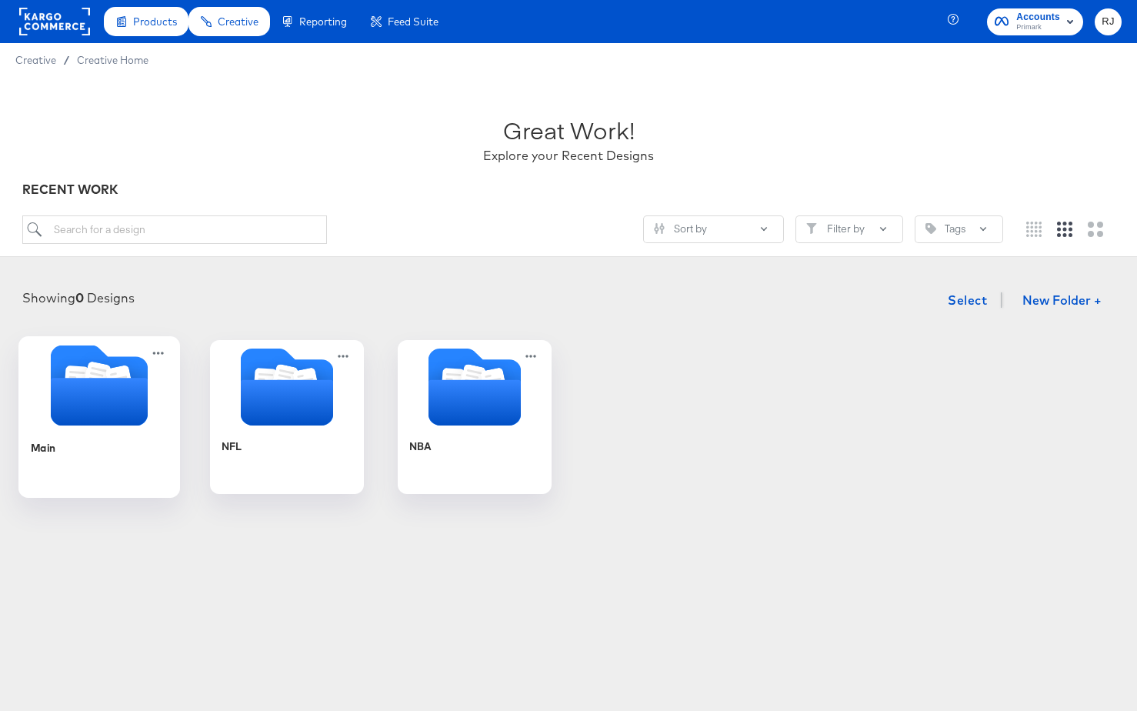
click at [96, 416] on icon "Folder" at bounding box center [99, 402] width 97 height 48
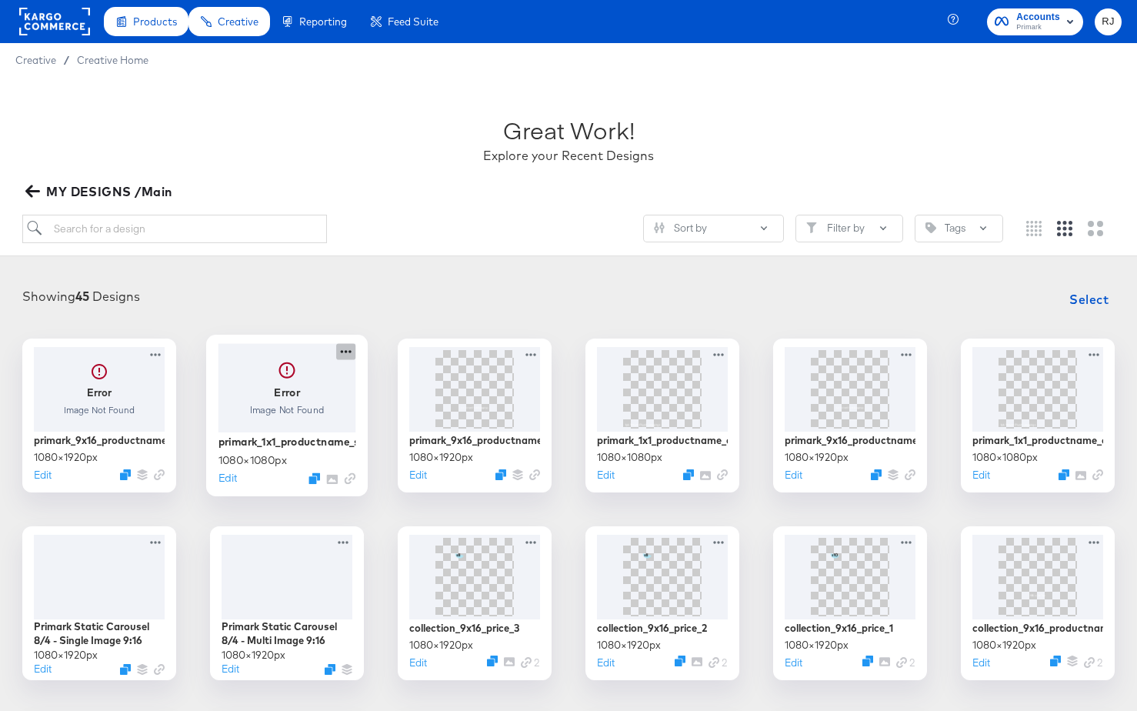
click at [349, 354] on icon at bounding box center [345, 351] width 19 height 16
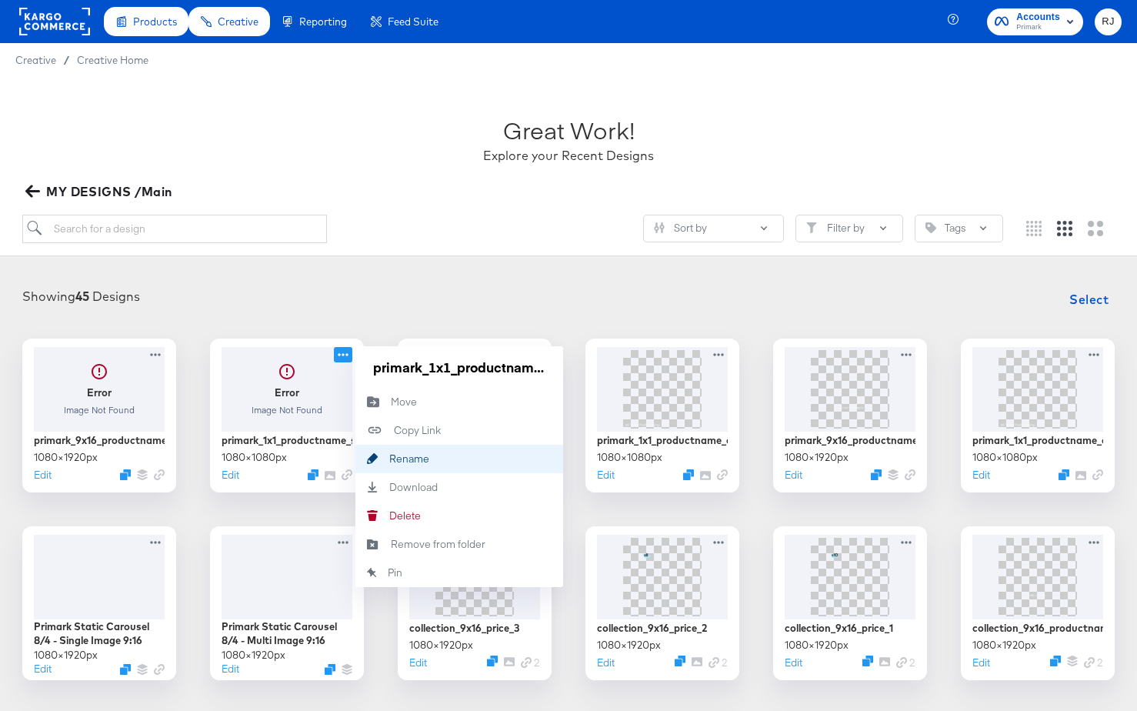
click at [389, 459] on div "Rename Rename" at bounding box center [389, 459] width 0 height 0
drag, startPoint x: 536, startPoint y: 371, endPoint x: 273, endPoint y: 371, distance: 262.4
click at [273, 371] on div "Error Image Not Found primark_1x1_productname_singleproductvideo 1080 × 1080 px…" at bounding box center [287, 416] width 154 height 154
